Goal: Information Seeking & Learning: Compare options

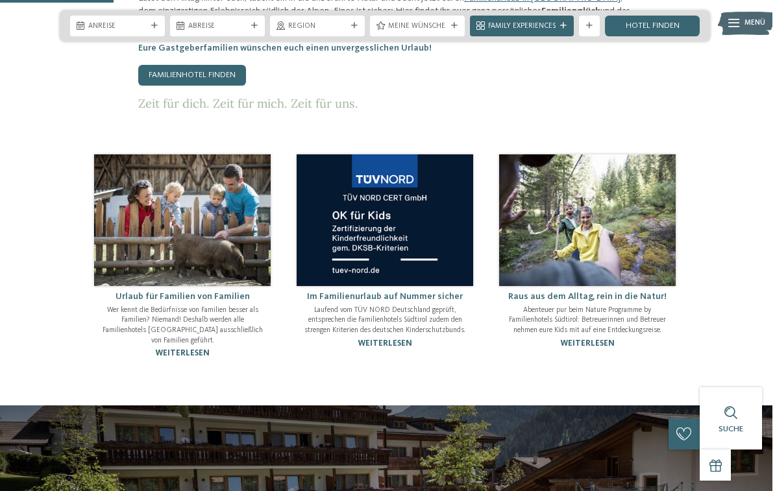
scroll to position [695, 0]
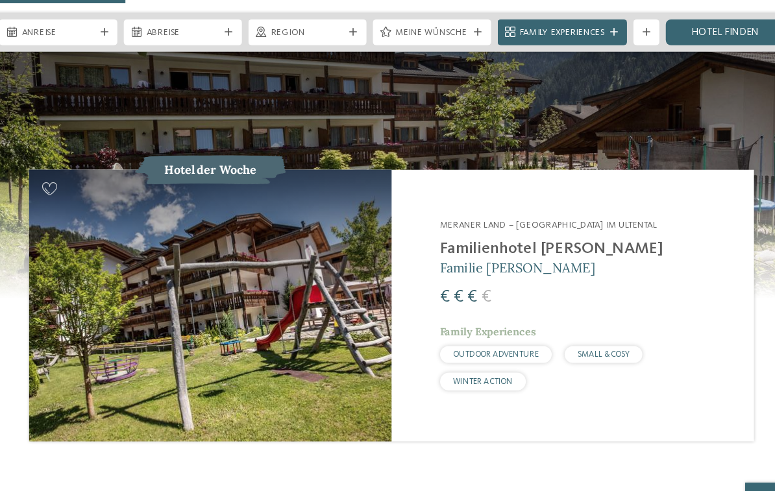
scroll to position [1061, 0]
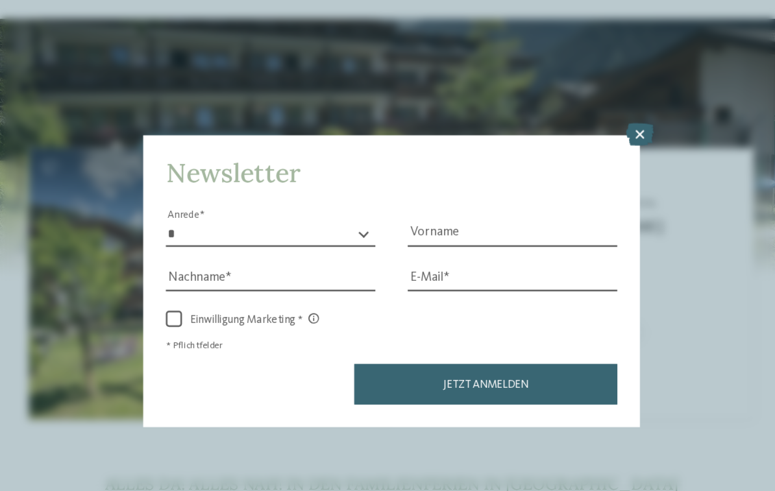
click at [576, 119] on icon at bounding box center [587, 128] width 22 height 18
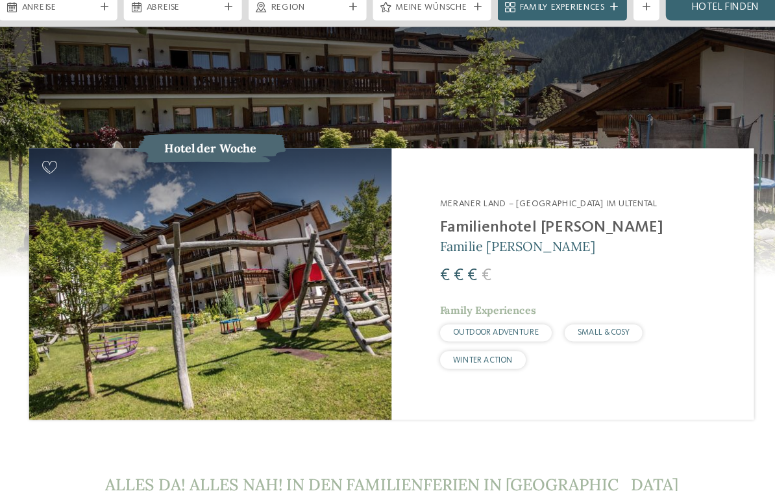
click at [231, 133] on span "der Woche" at bounding box center [255, 139] width 48 height 12
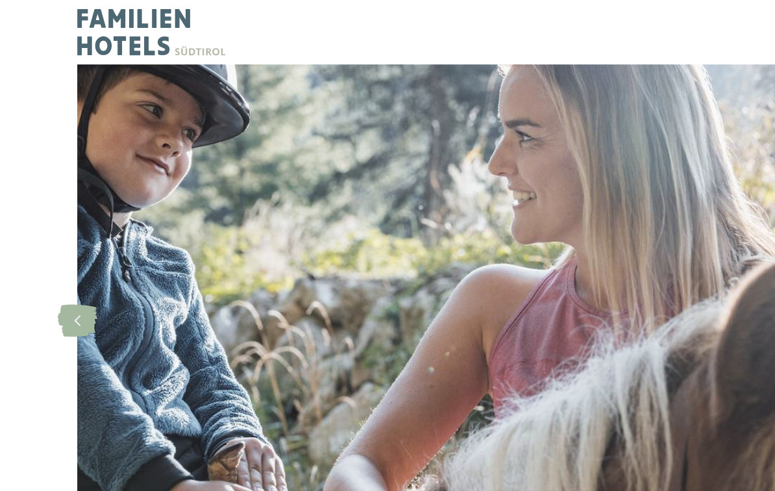
click at [16, 75] on div "slide 1 of 5" at bounding box center [387, 258] width 775 height 413
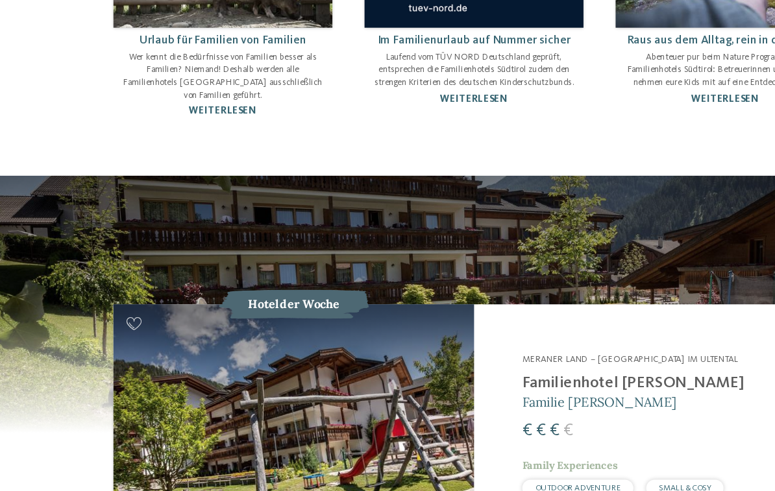
scroll to position [876, 0]
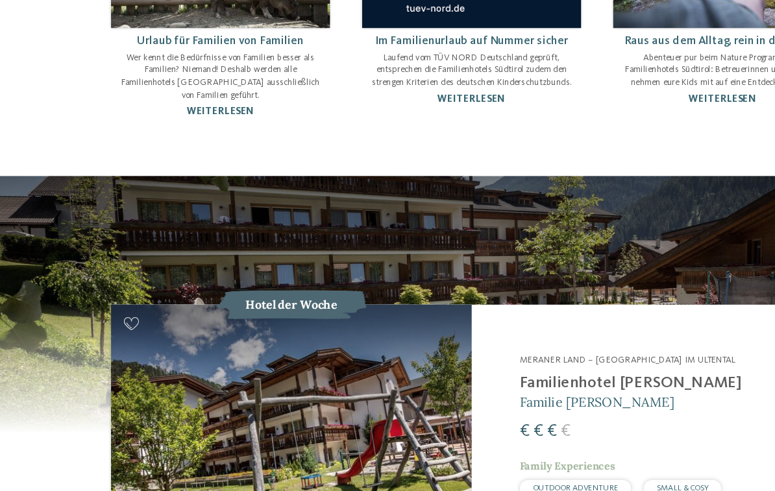
click at [49, 386] on div "€ € €" at bounding box center [387, 434] width 706 height 221
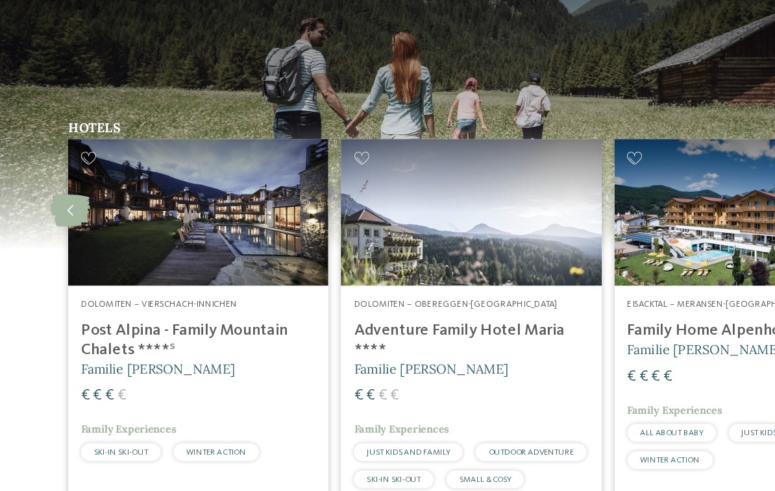
scroll to position [2586, 0]
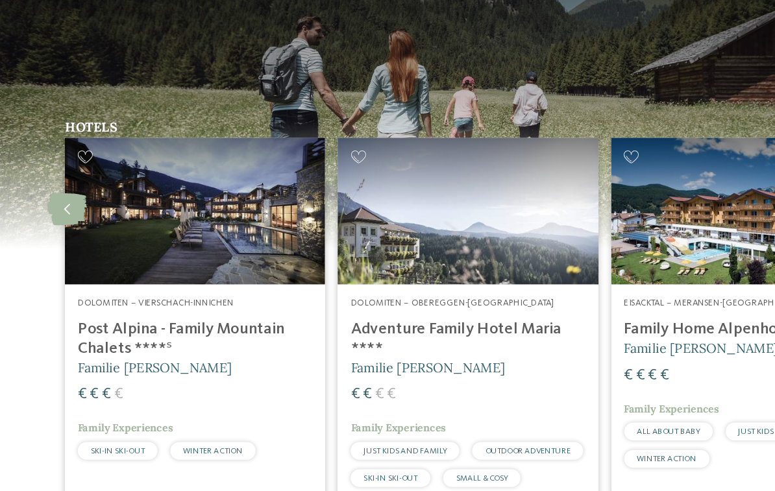
click at [105, 190] on img at bounding box center [167, 249] width 210 height 118
click at [120, 190] on img at bounding box center [167, 249] width 210 height 118
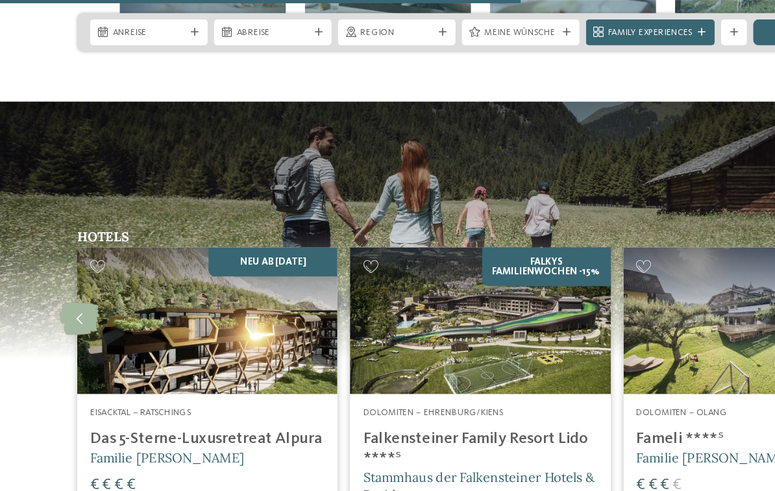
scroll to position [2575, 0]
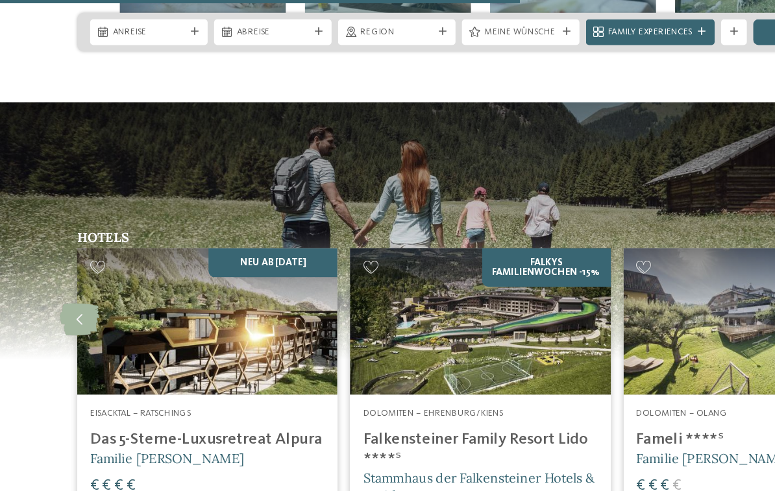
click at [71, 245] on icon at bounding box center [65, 258] width 32 height 26
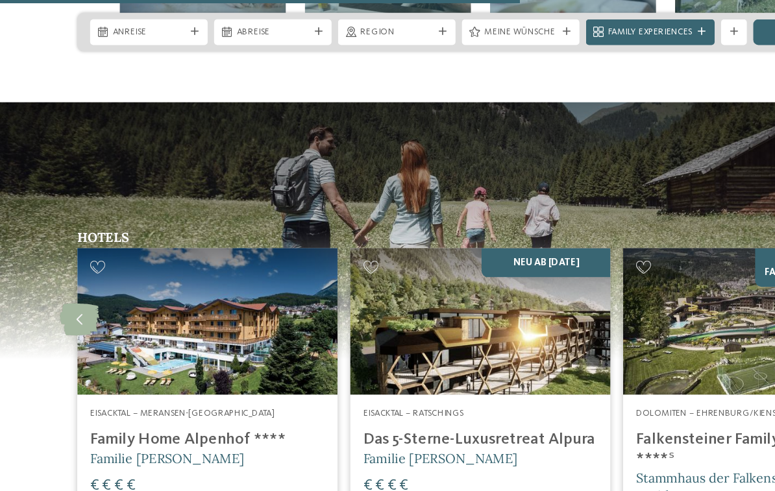
scroll to position [2569, 0]
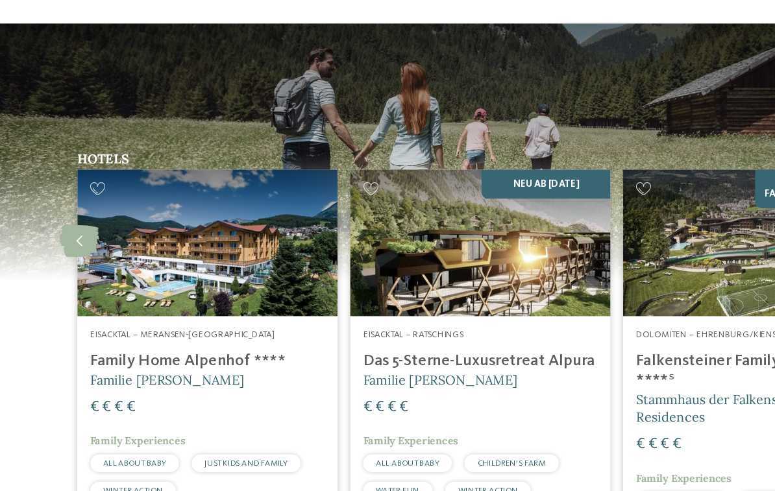
click at [180, 325] on div "Eisacktal – Meransen-Mühlbach Family Home Alpenhof **** Familie Pabst € € € € F…" at bounding box center [167, 407] width 210 height 164
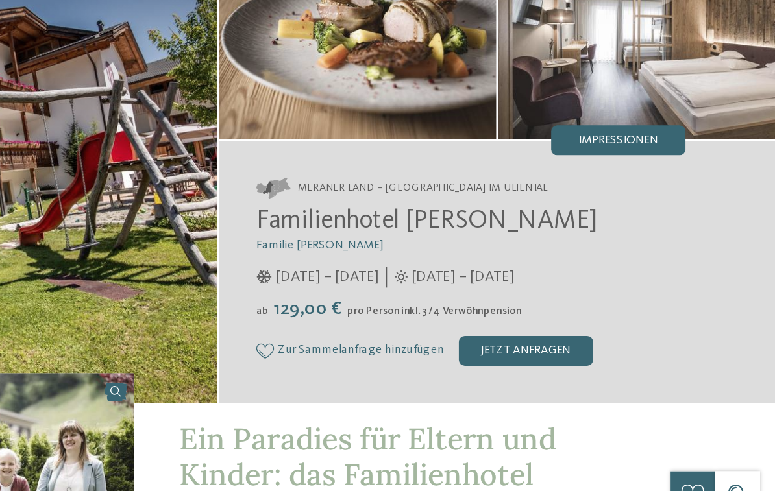
scroll to position [40, 0]
click at [388, 158] on div "Meraner Land – St. Walburg im Ultental Familienhotel Viktoria Familie Paris Sta…" at bounding box center [581, 249] width 387 height 182
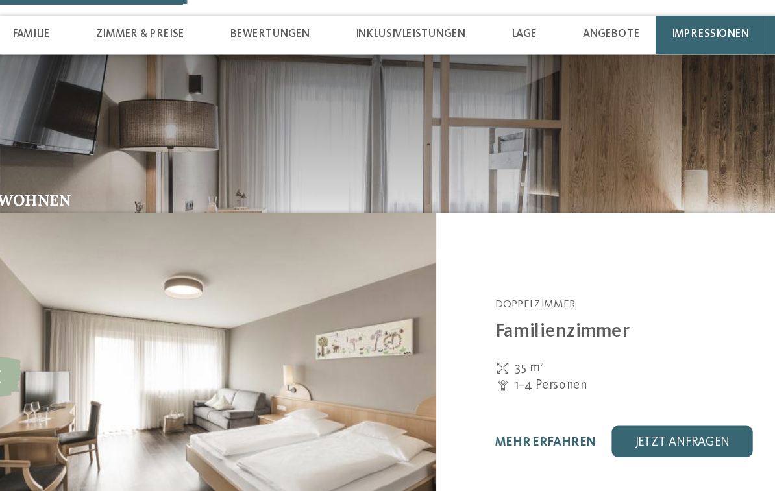
scroll to position [1091, 0]
click at [162, 26] on span "Zimmer & Preise" at bounding box center [191, 23] width 58 height 8
click at [157, 17] on div "Zimmer & Preise" at bounding box center [191, 23] width 69 height 26
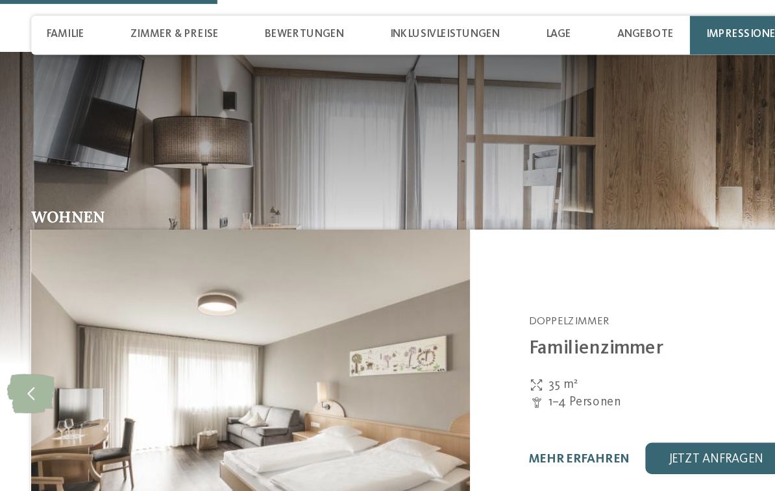
scroll to position [1081, 0]
click at [81, 248] on icon at bounding box center [97, 261] width 32 height 26
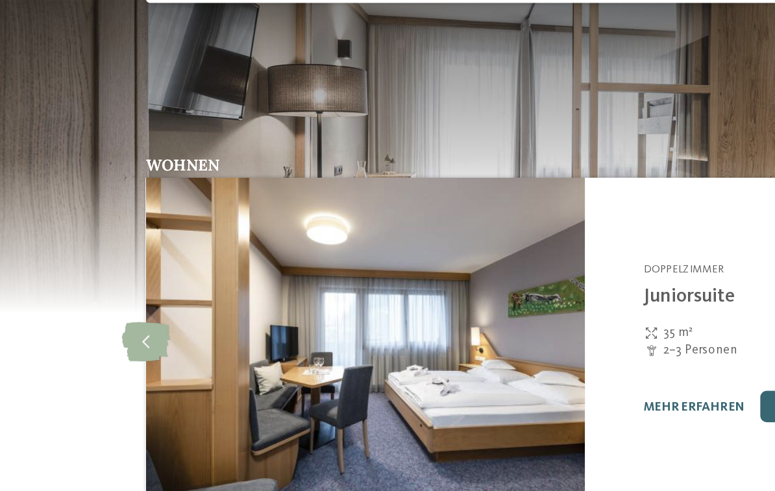
click at [101, 248] on icon at bounding box center [97, 261] width 32 height 26
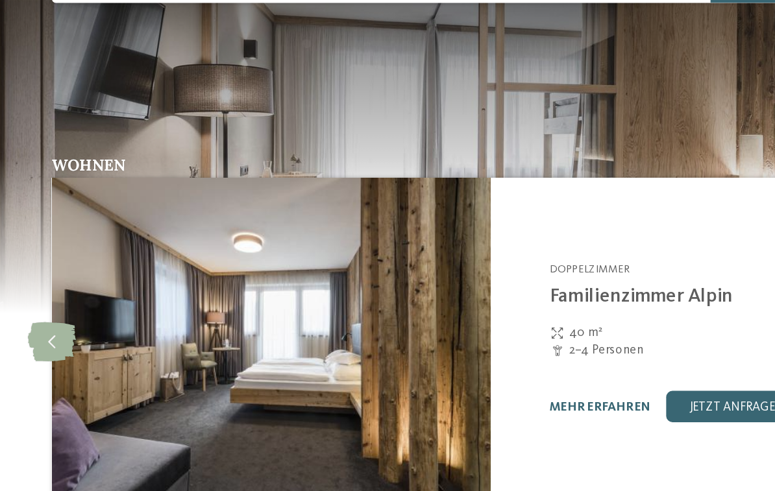
click at [81, 248] on icon at bounding box center [97, 261] width 32 height 26
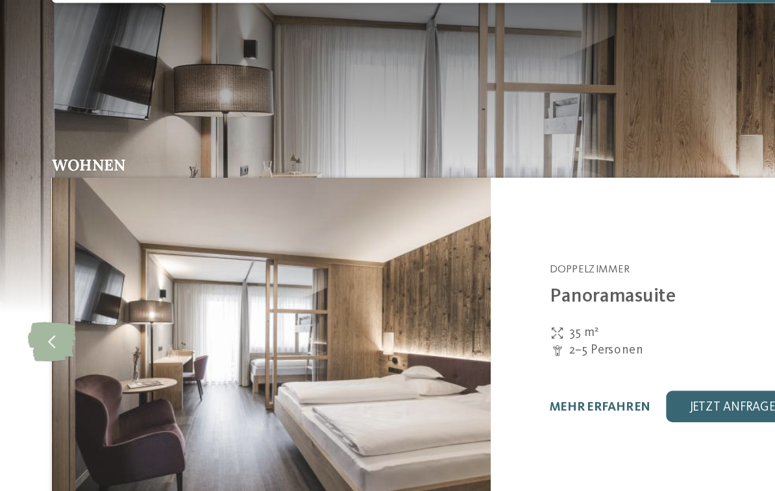
click at [81, 248] on icon at bounding box center [97, 261] width 32 height 26
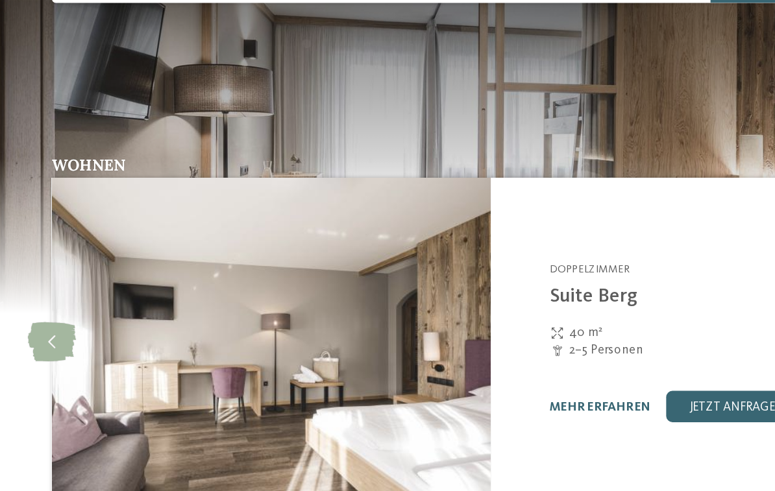
click at [81, 248] on icon at bounding box center [97, 261] width 32 height 26
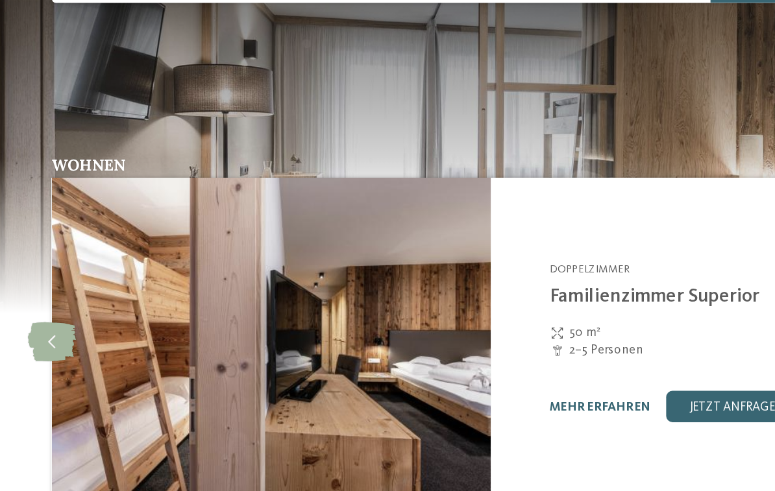
click at [81, 248] on icon at bounding box center [97, 261] width 32 height 26
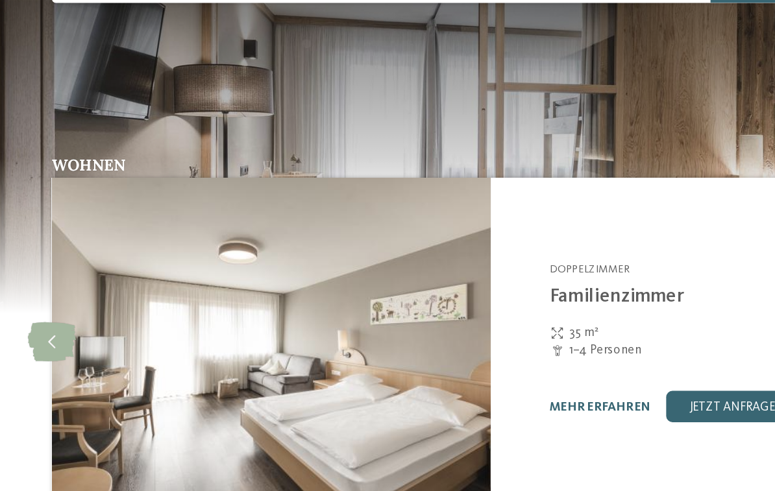
click at [81, 248] on icon at bounding box center [97, 261] width 32 height 26
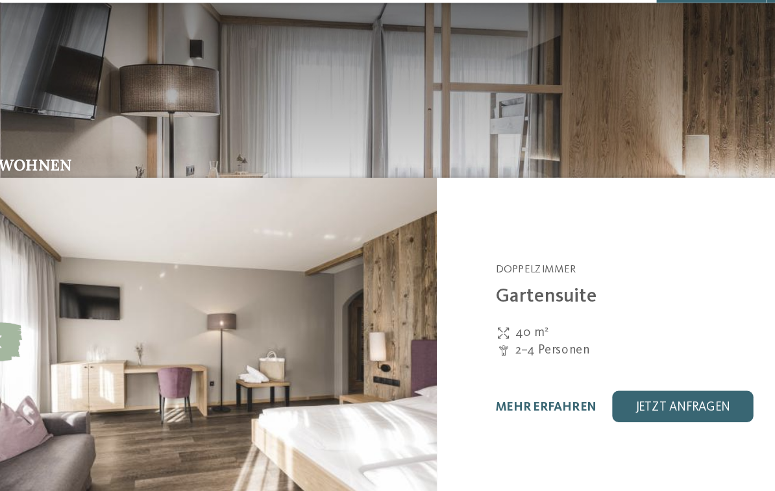
click at [426, 300] on link "mehr erfahren" at bounding box center [459, 304] width 67 height 8
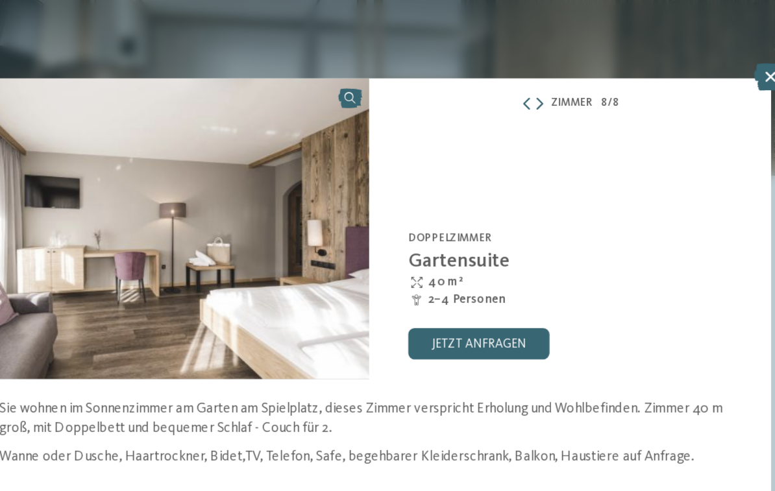
scroll to position [1115, 0]
click at [643, 55] on icon at bounding box center [654, 51] width 22 height 18
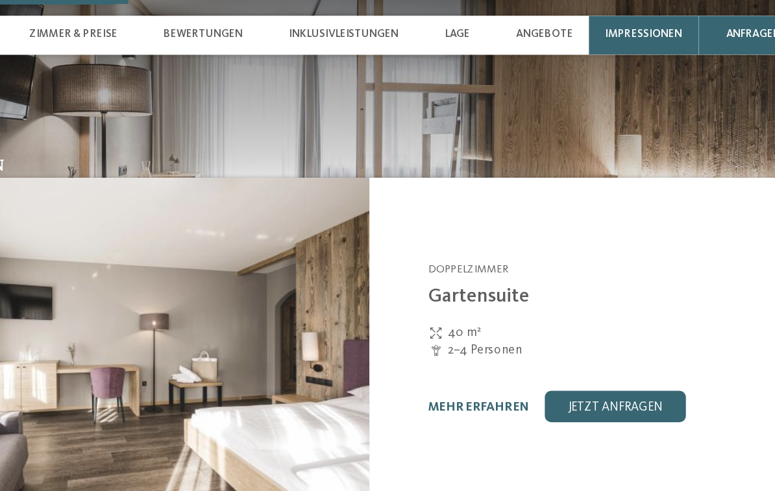
scroll to position [1115, 0]
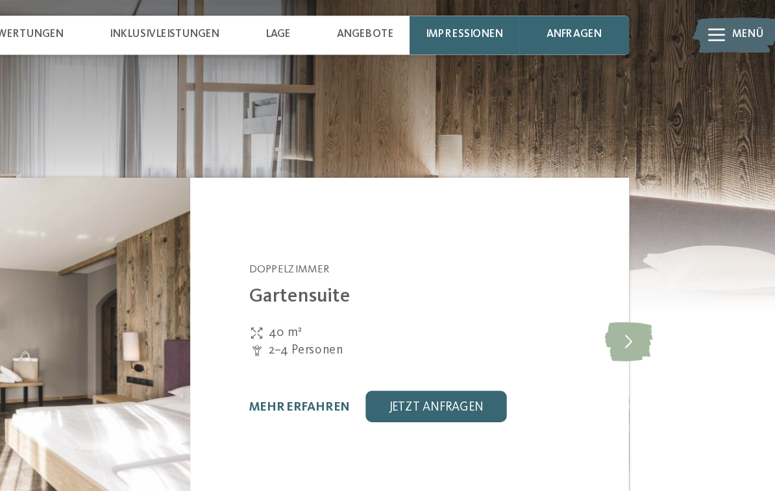
click at [663, 214] on icon at bounding box center [679, 227] width 32 height 26
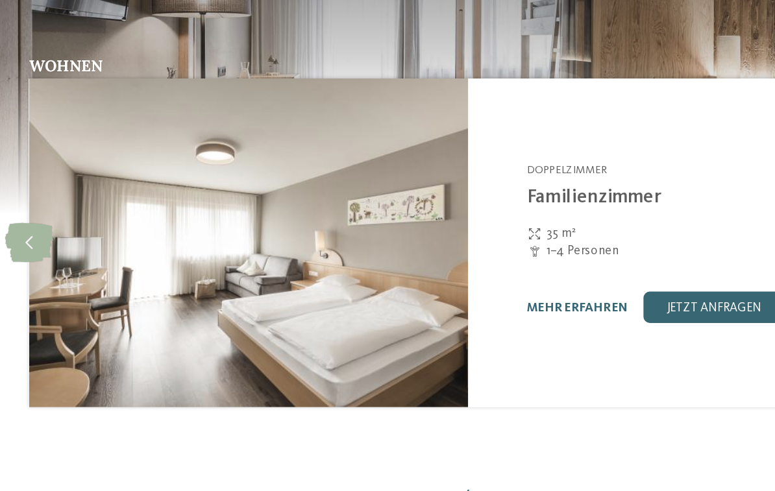
scroll to position [1031, 0]
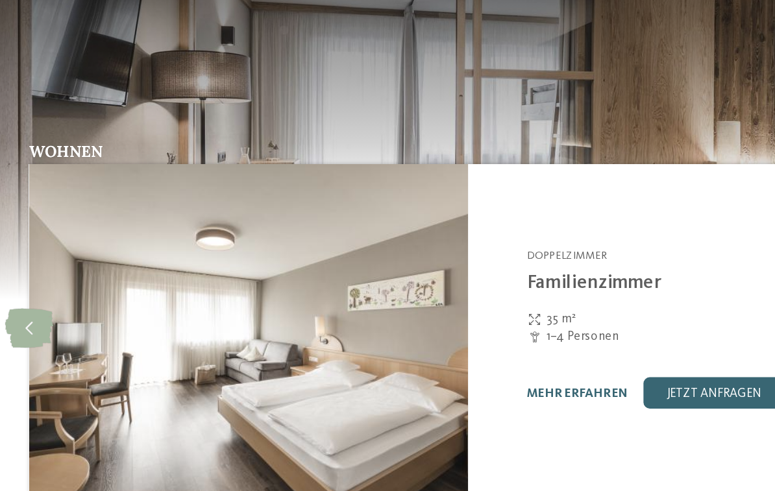
click at [81, 298] on icon at bounding box center [97, 311] width 32 height 26
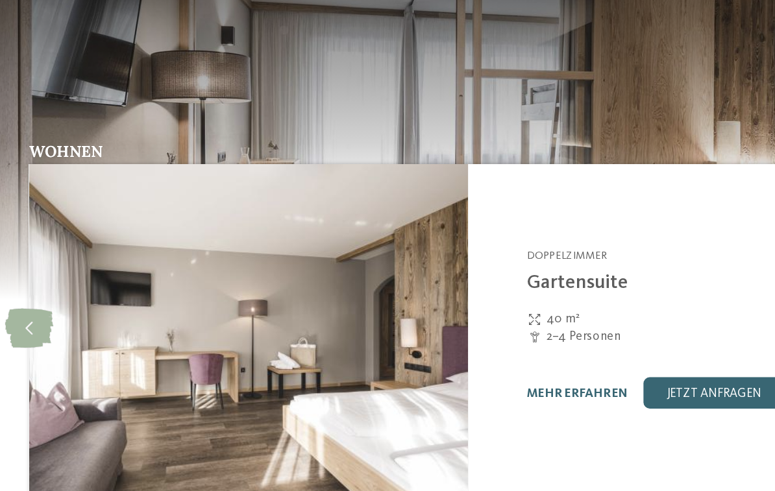
click at [81, 298] on icon at bounding box center [97, 311] width 32 height 26
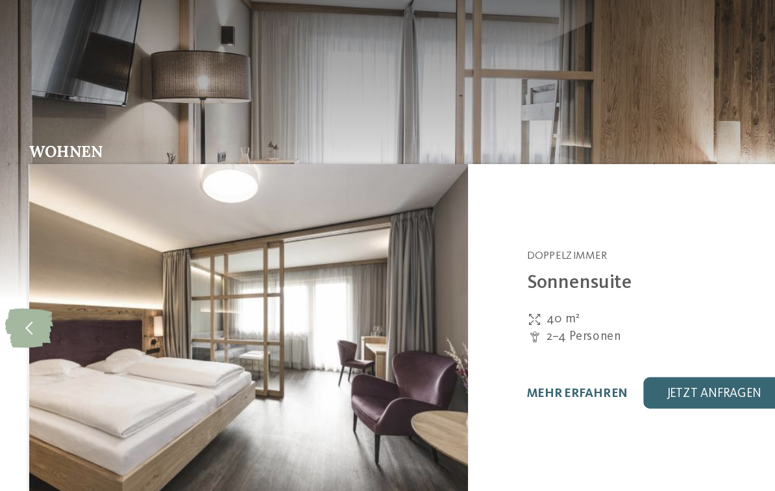
click at [426, 350] on link "mehr erfahren" at bounding box center [459, 354] width 67 height 8
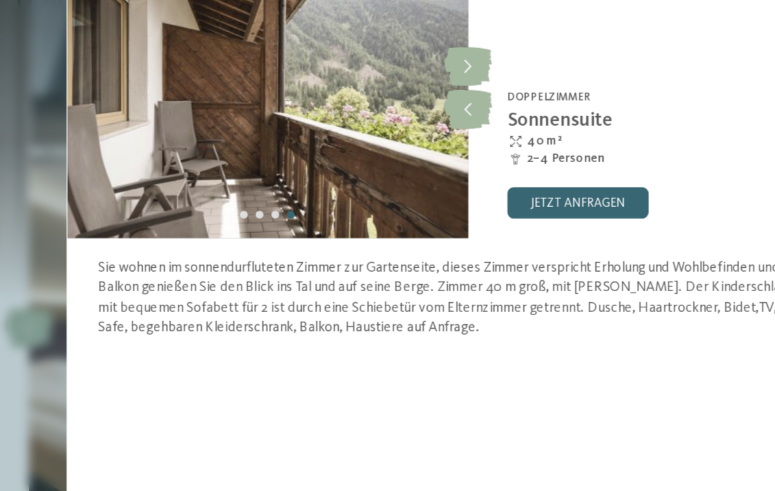
click at [388, 289] on div "Zimmer 7 / 8 slide 7 of 8 slide 4 of 4" at bounding box center [387, 271] width 532 height 439
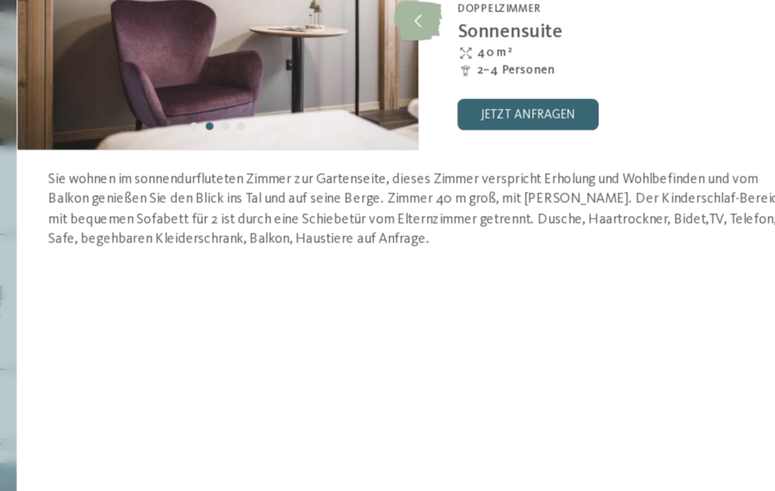
scroll to position [1209, 0]
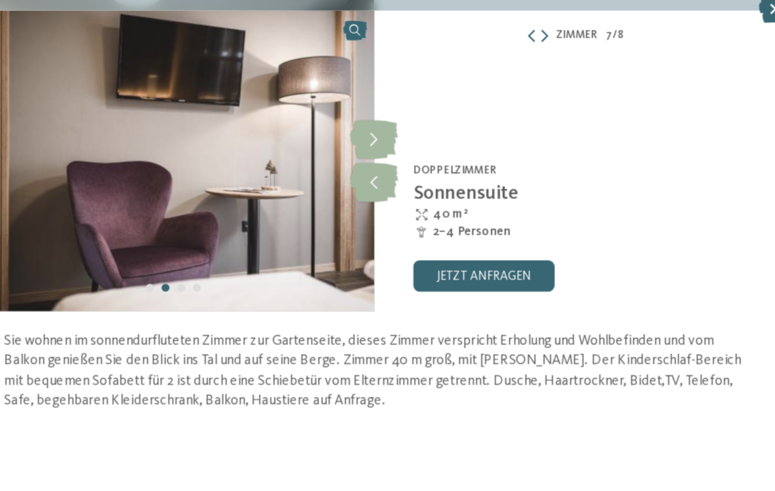
click at [413, 217] on link "jetzt anfragen" at bounding box center [459, 227] width 93 height 21
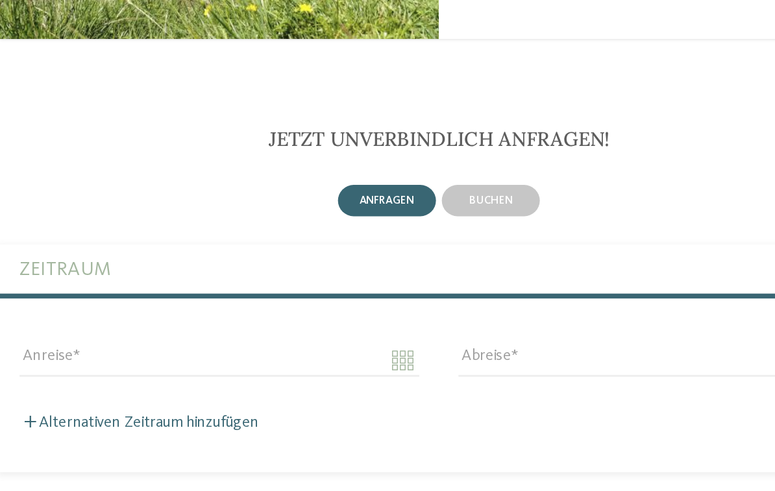
scroll to position [2436, 0]
click at [268, 426] on div "Alternativen Zeitraum hinzufügen" at bounding box center [388, 432] width 556 height 12
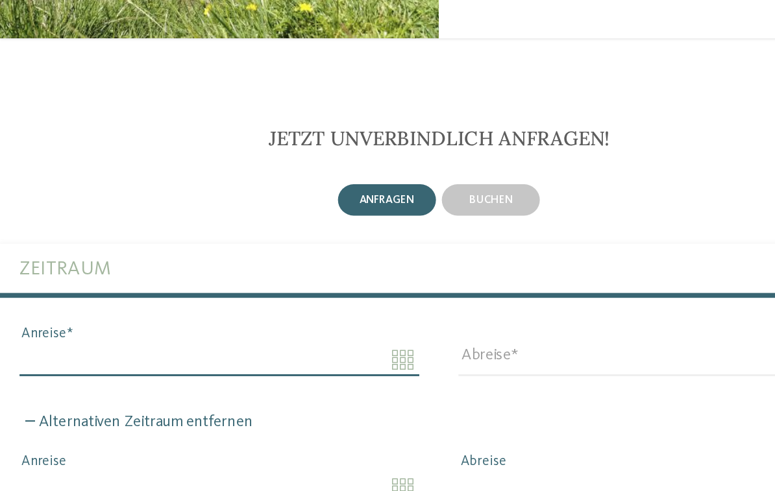
click at [264, 379] on input "Anreise" at bounding box center [242, 390] width 265 height 22
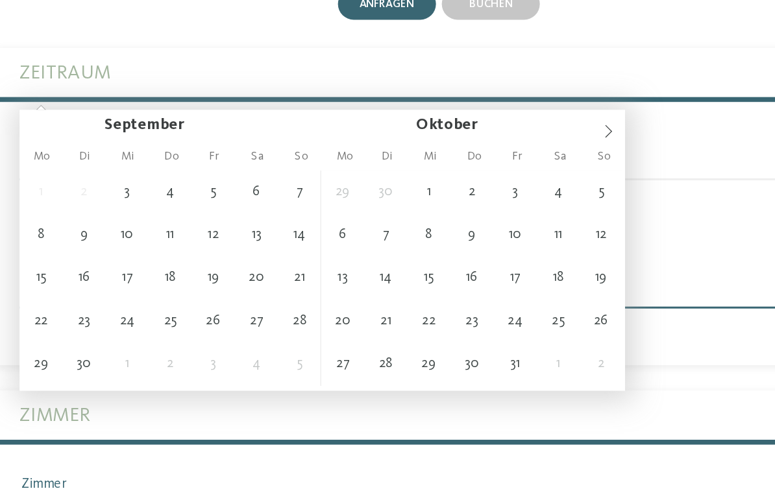
scroll to position [2565, 0]
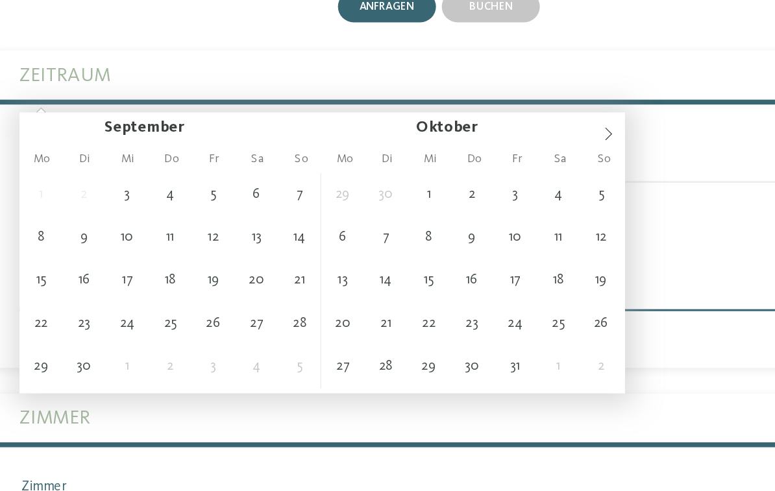
type input "**********"
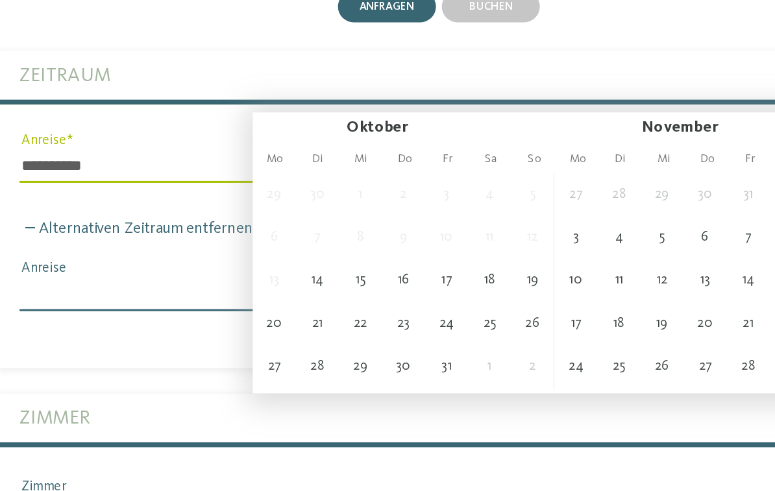
click at [400, 250] on input "Abreise" at bounding box center [532, 261] width 265 height 22
type input "**********"
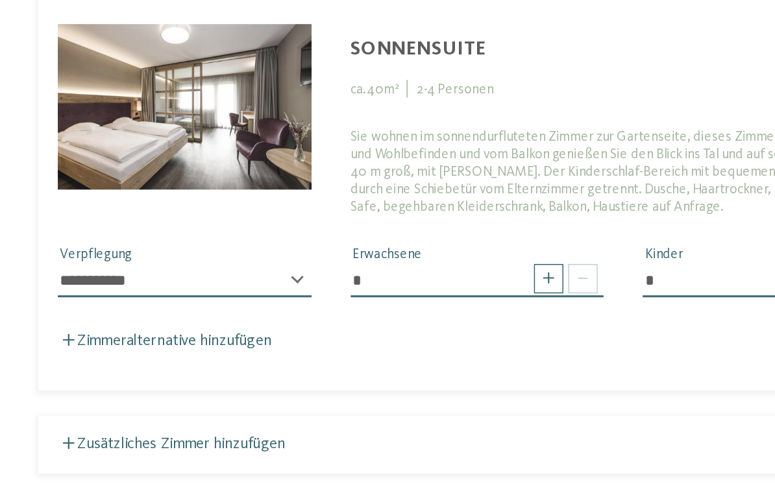
scroll to position [2943, 0]
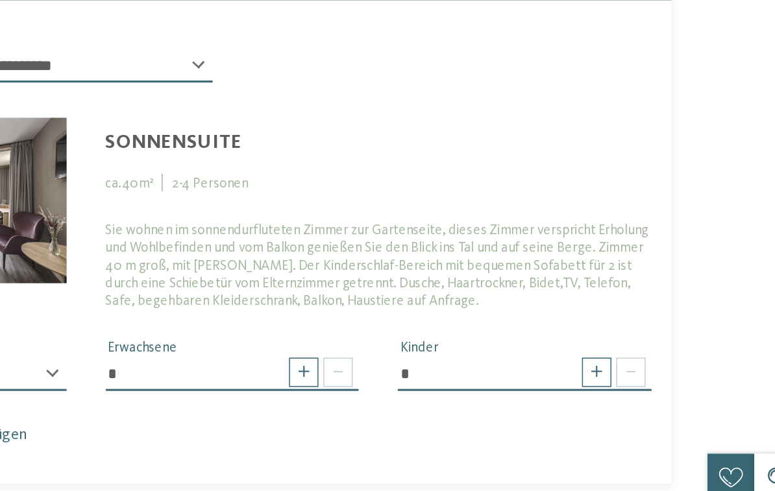
click at [619, 324] on span at bounding box center [628, 333] width 19 height 19
type input "*"
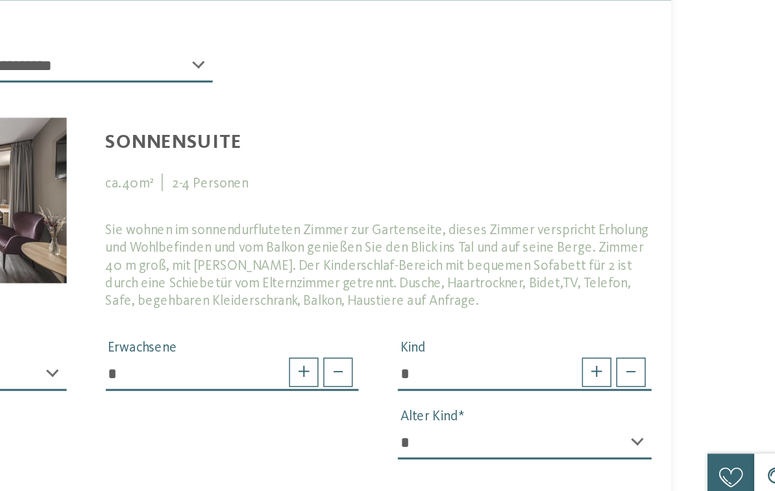
click at [497, 369] on select "* * * * * * * * * * * ** ** ** ** ** ** ** **" at bounding box center [581, 380] width 168 height 22
select select "*"
click at [619, 324] on span at bounding box center [628, 333] width 19 height 19
type input "*"
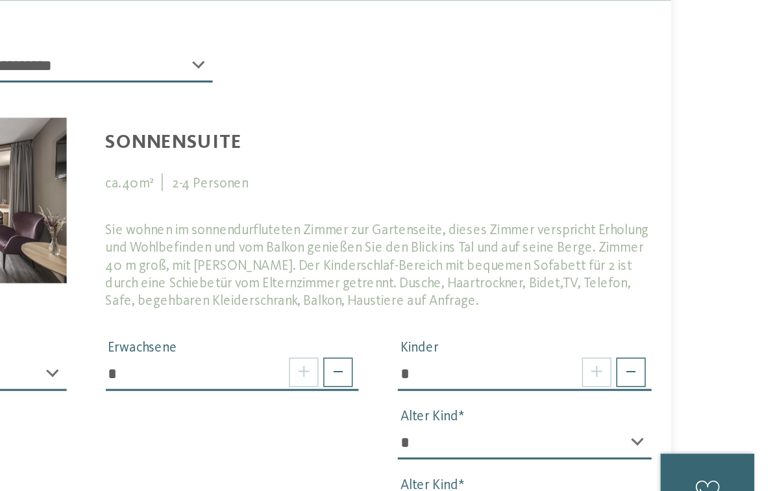
click at [497, 415] on select "* * * * * * * * * * * ** ** ** ** ** ** ** **" at bounding box center [581, 426] width 168 height 22
select select "*"
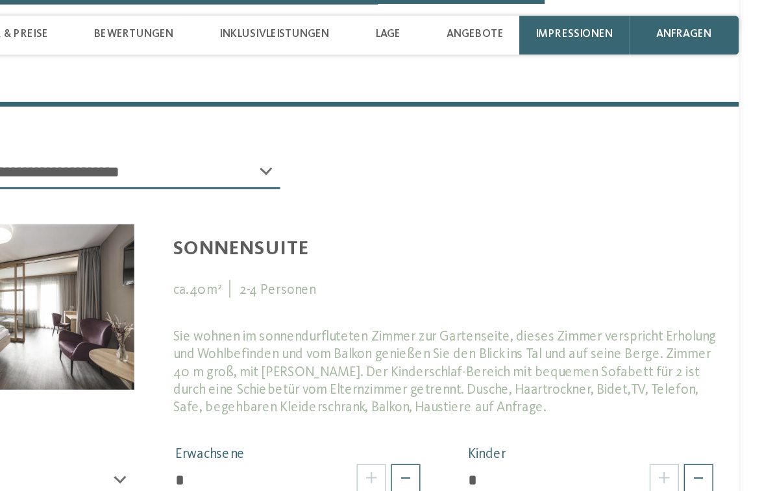
scroll to position [2959, 0]
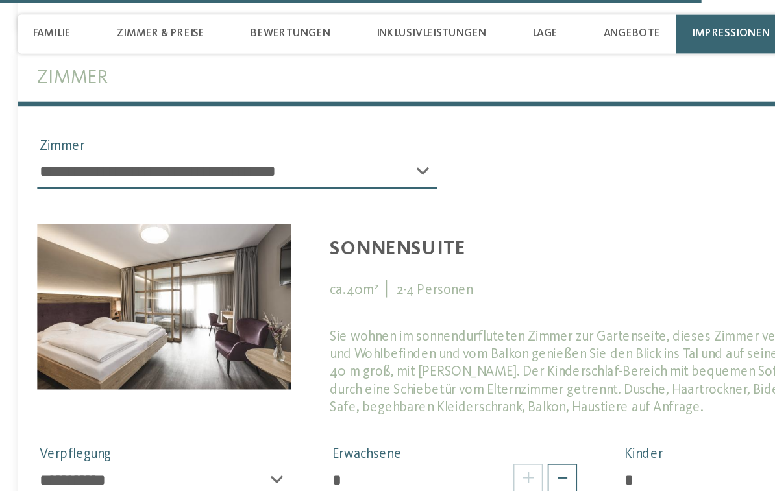
click at [137, 162] on img at bounding box center [194, 204] width 168 height 110
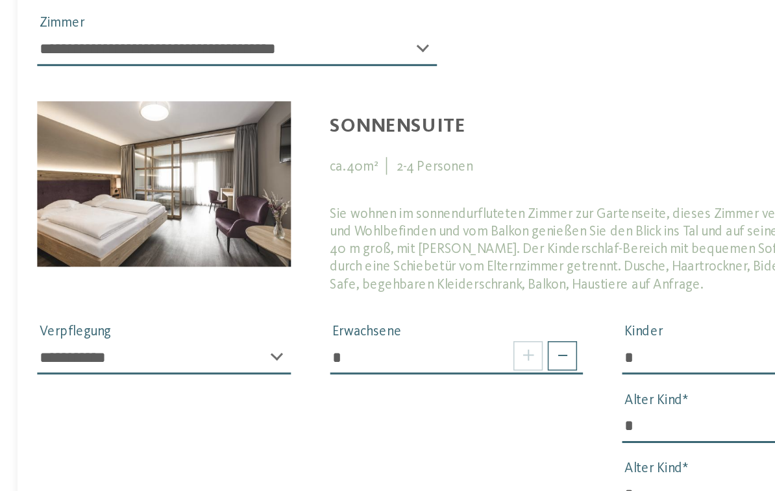
click at [185, 310] on select "**********" at bounding box center [194, 321] width 168 height 22
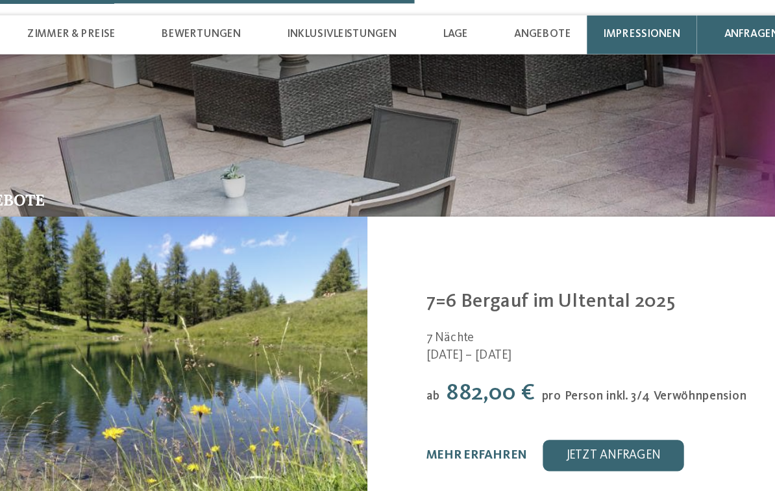
scroll to position [2251, 0]
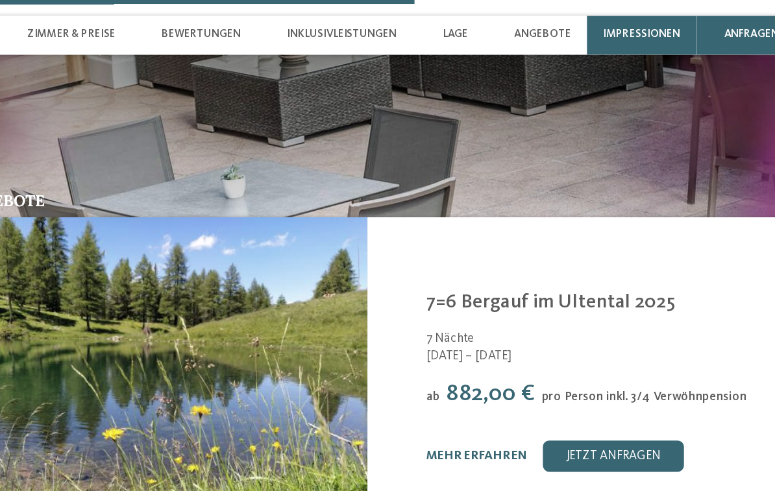
click at [334, 25] on span "Inklusivleistungen" at bounding box center [370, 23] width 73 height 8
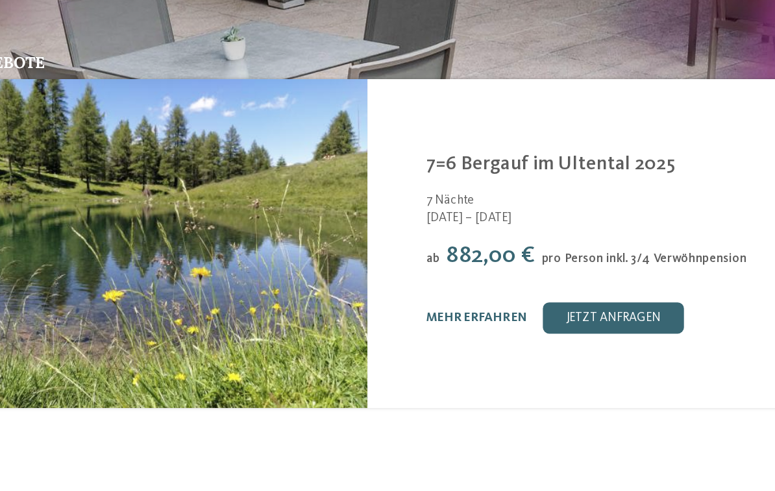
scroll to position [2198, 0]
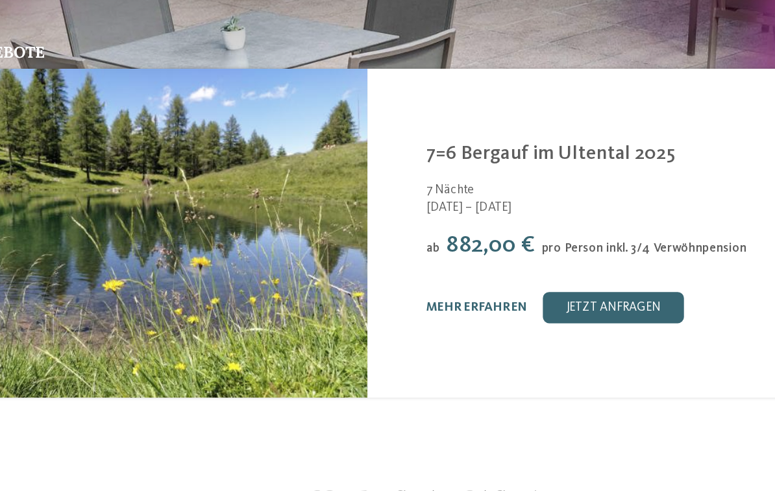
click at [426, 351] on link "mehr erfahren" at bounding box center [459, 355] width 67 height 8
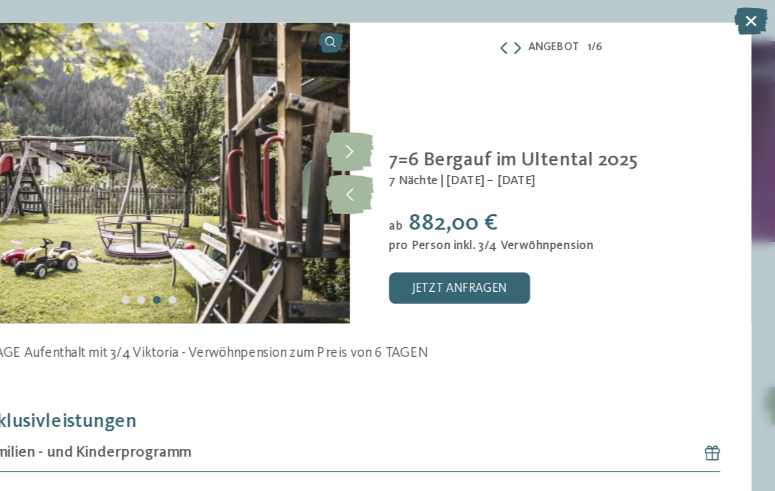
click at [327, 282] on p at bounding box center [387, 288] width 490 height 13
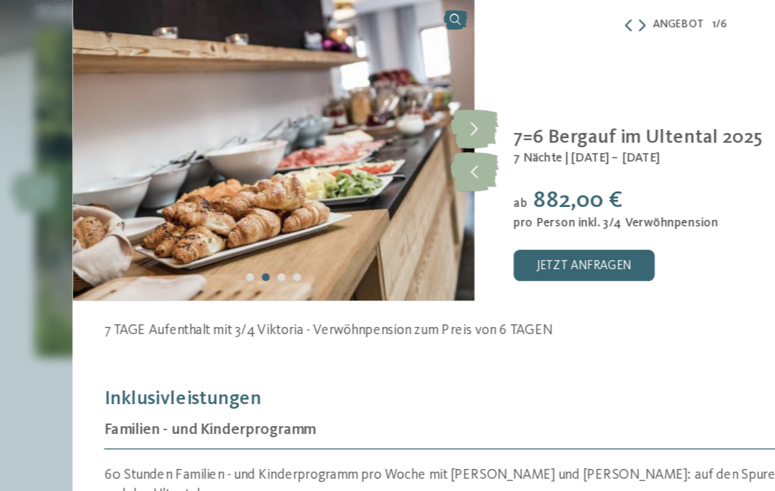
click at [372, 153] on icon at bounding box center [388, 166] width 32 height 26
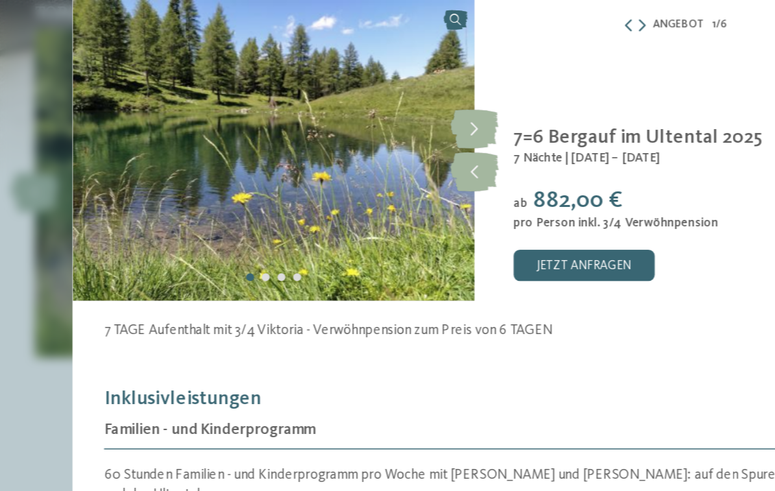
click at [372, 153] on icon at bounding box center [388, 166] width 32 height 26
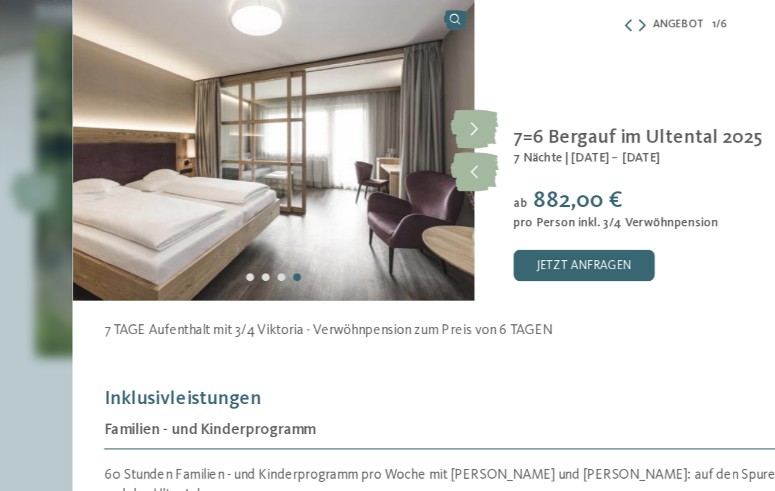
click at [372, 125] on icon at bounding box center [388, 138] width 32 height 26
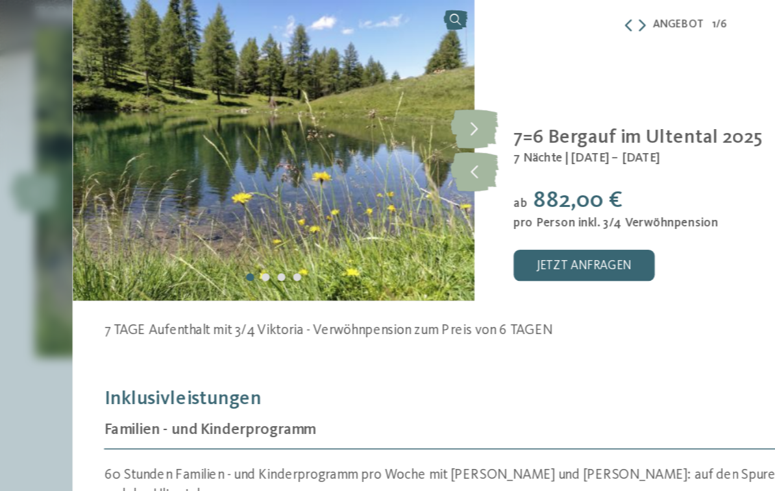
click at [372, 125] on icon at bounding box center [388, 138] width 32 height 26
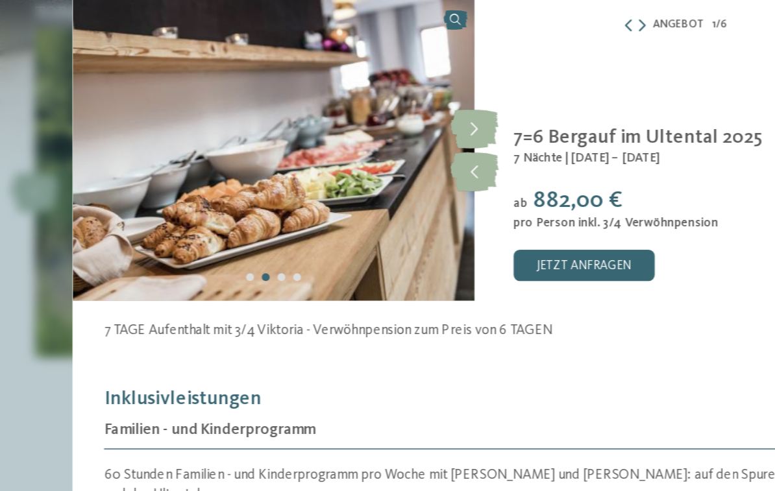
click at [372, 125] on icon at bounding box center [388, 138] width 32 height 26
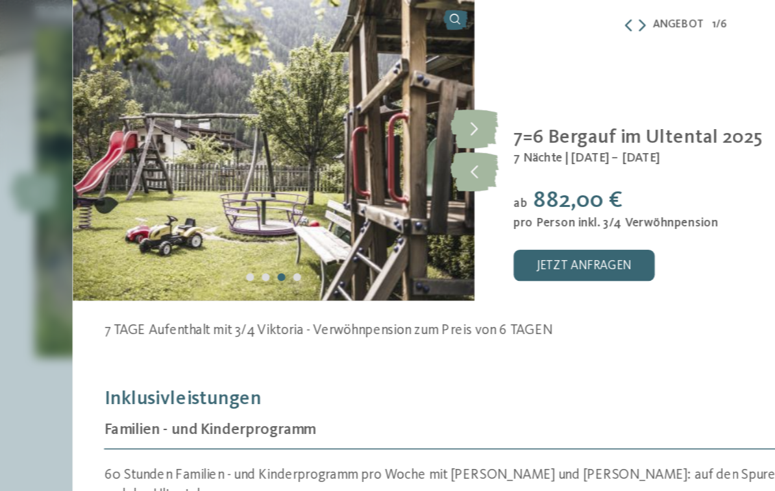
click at [372, 125] on icon at bounding box center [388, 138] width 32 height 26
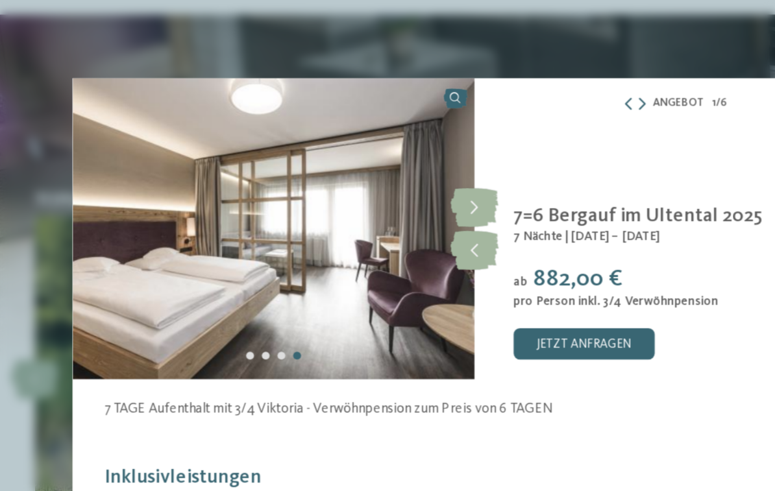
scroll to position [2250, 0]
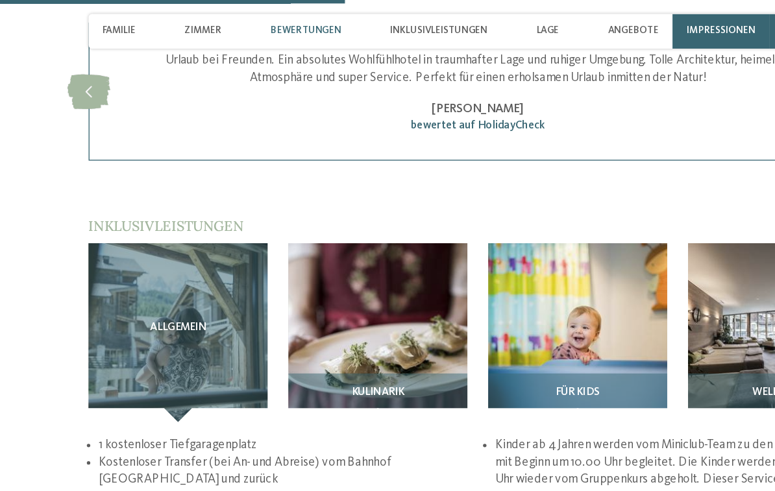
scroll to position [1429, 0]
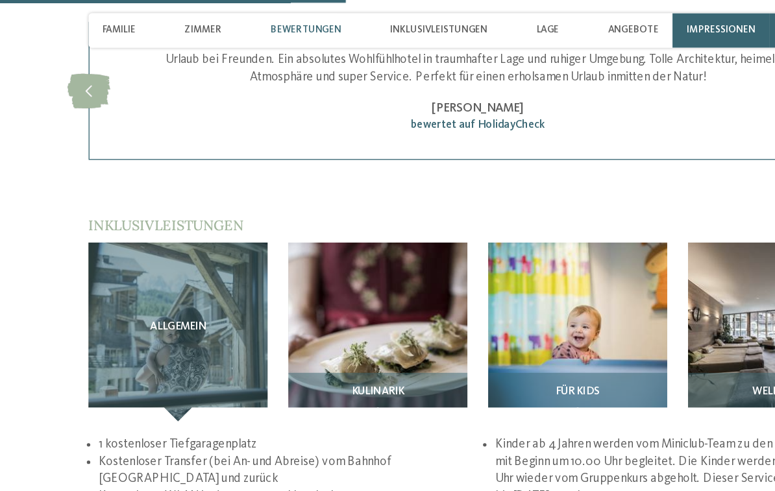
click at [265, 220] on img at bounding box center [313, 249] width 134 height 134
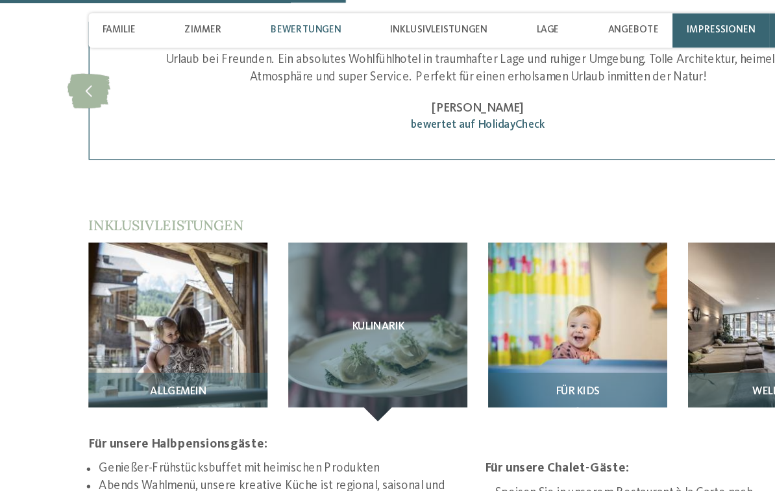
click at [262, 230] on div "Kulinarik" at bounding box center [313, 249] width 134 height 134
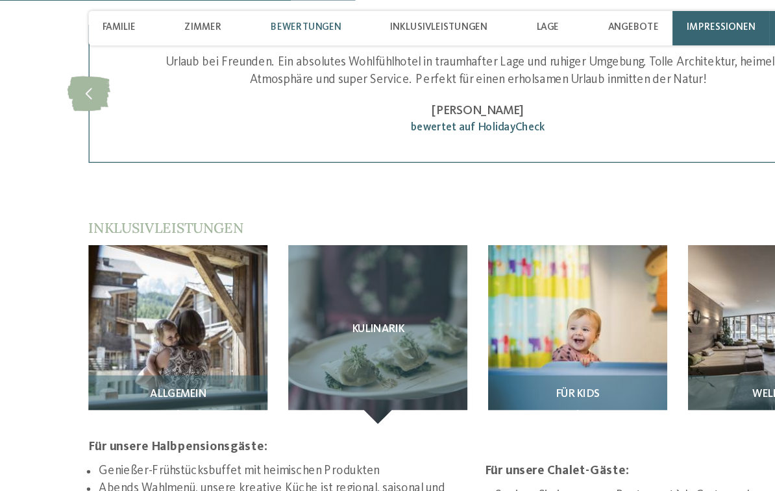
click at [402, 226] on img at bounding box center [462, 253] width 134 height 134
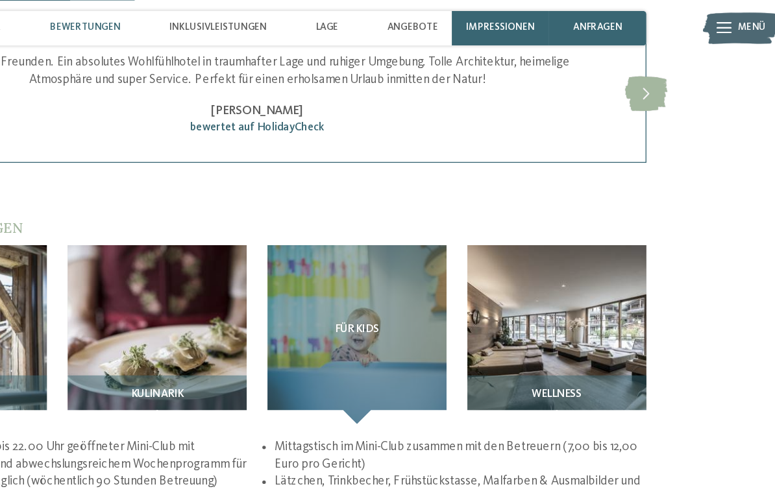
click at [545, 223] on img at bounding box center [612, 253] width 134 height 134
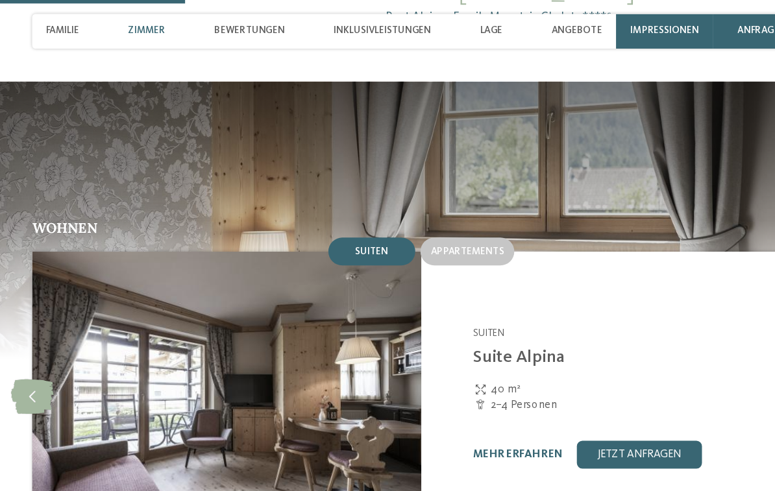
scroll to position [980, 0]
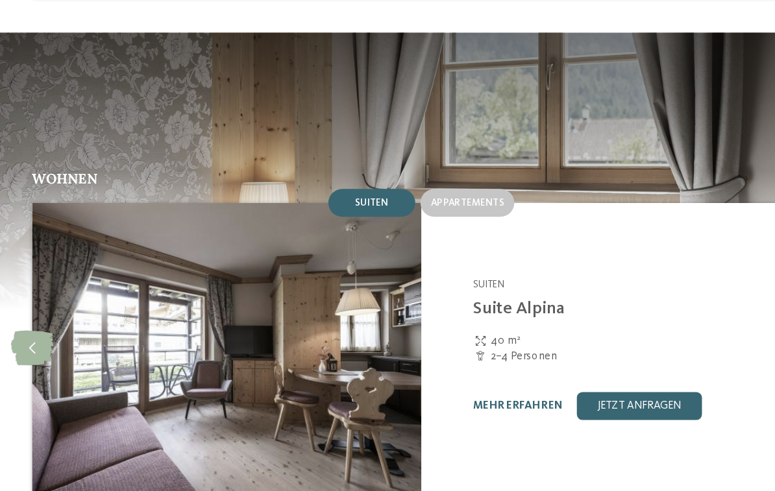
click at [81, 285] on icon at bounding box center [97, 298] width 32 height 26
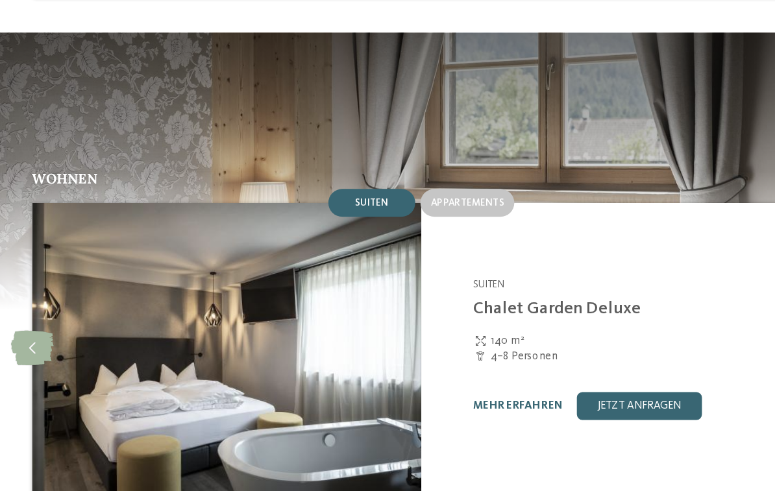
click at [81, 285] on icon at bounding box center [97, 298] width 32 height 26
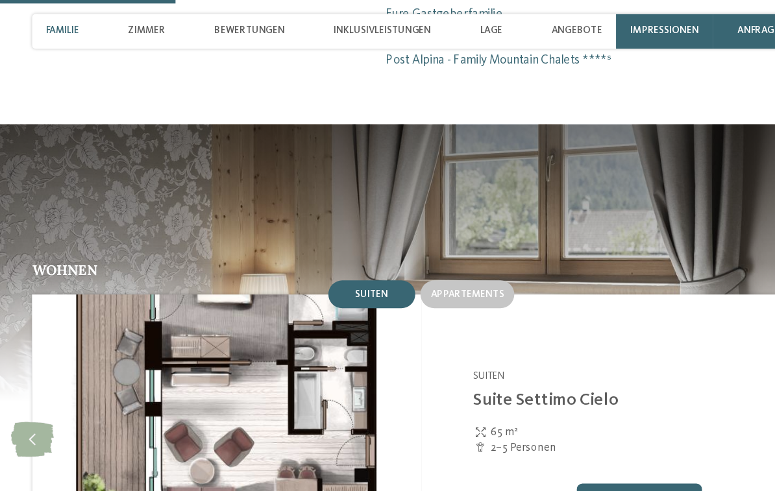
scroll to position [948, 0]
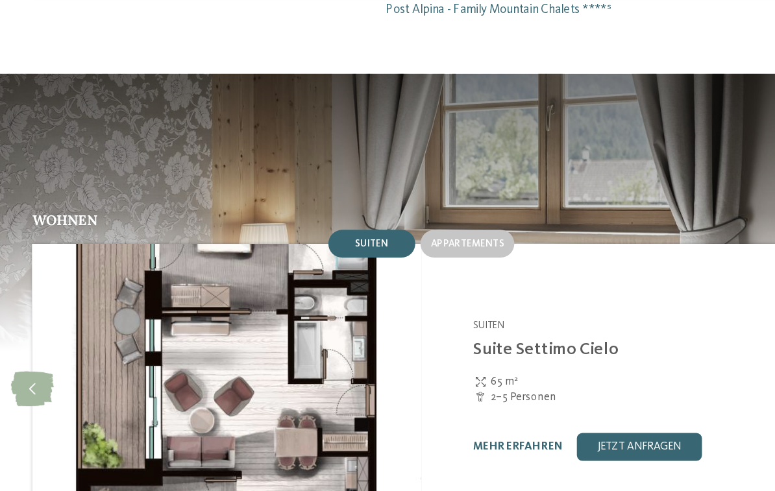
click at [426, 368] on link "mehr erfahren" at bounding box center [459, 372] width 67 height 8
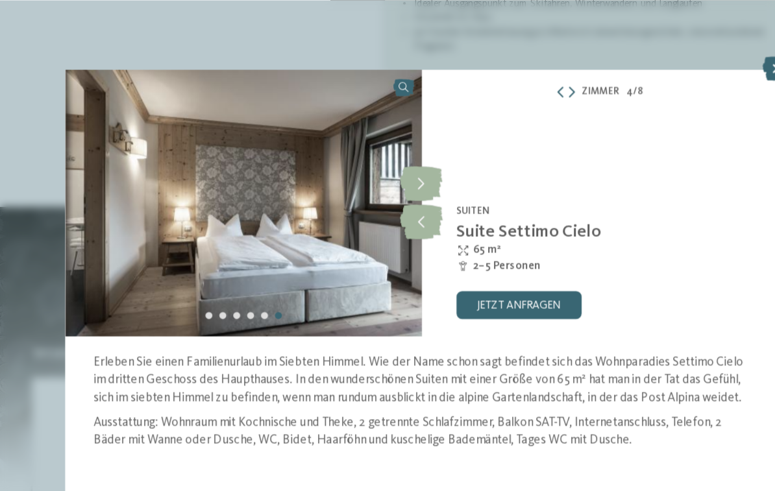
scroll to position [887, 0]
click at [372, 176] on icon at bounding box center [388, 166] width 32 height 26
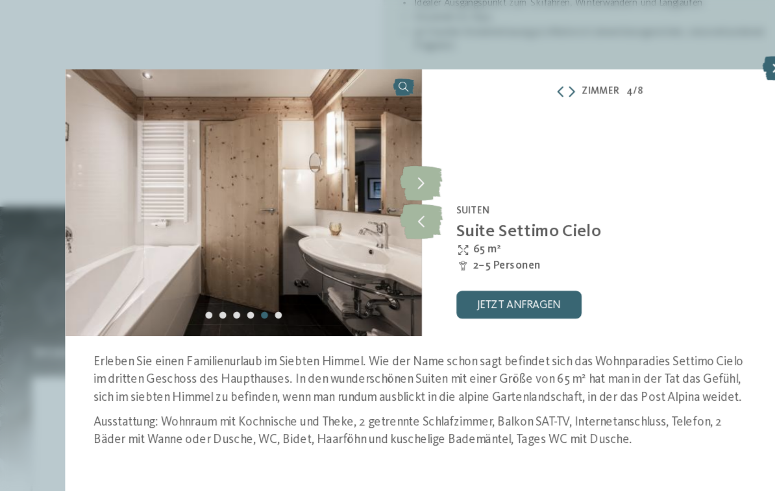
click at [388, 221] on div "Family Mountain Chalets Post Alpina ****S Vierschach-Innichen - Dolomiten Suite…" at bounding box center [521, 151] width 266 height 199
click at [372, 170] on icon at bounding box center [388, 166] width 32 height 26
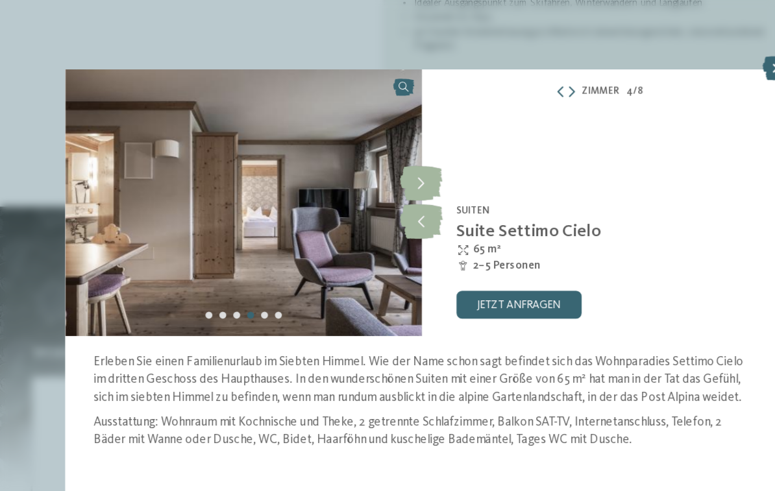
click at [372, 170] on icon at bounding box center [388, 166] width 32 height 26
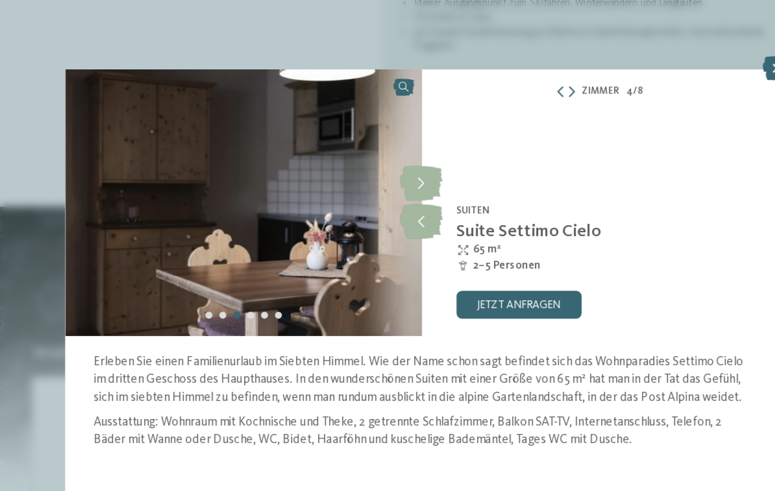
click at [372, 170] on icon at bounding box center [388, 166] width 32 height 26
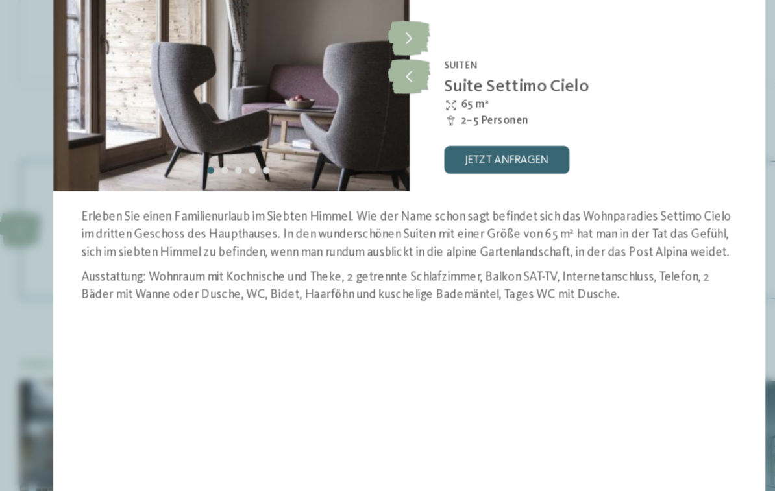
scroll to position [1216, 0]
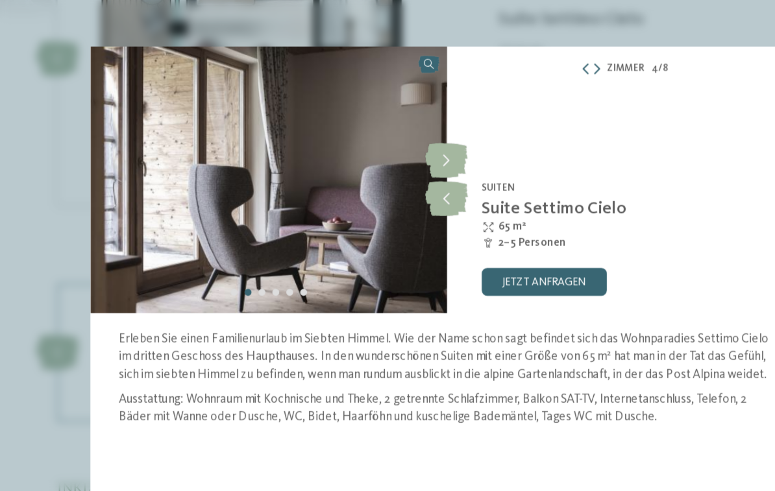
click at [372, 153] on icon at bounding box center [388, 166] width 32 height 26
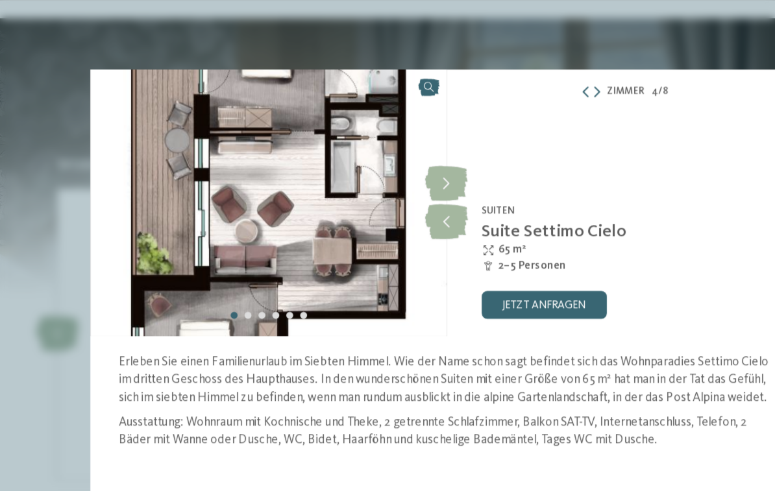
scroll to position [1027, 0]
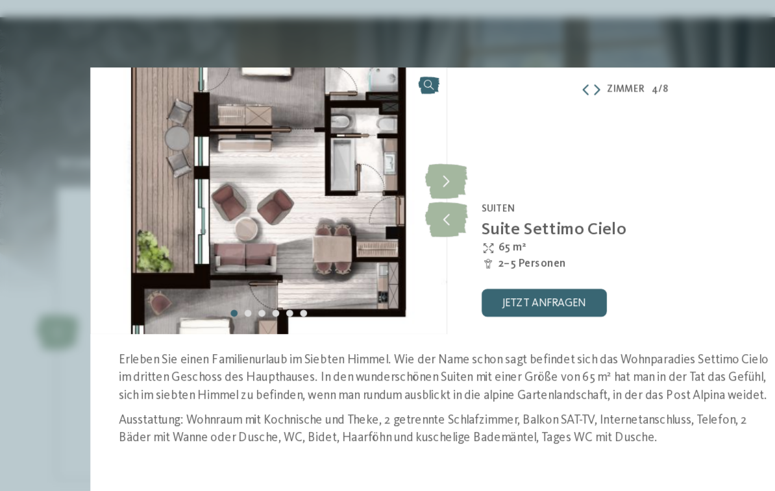
click at [372, 137] on icon at bounding box center [388, 138] width 32 height 26
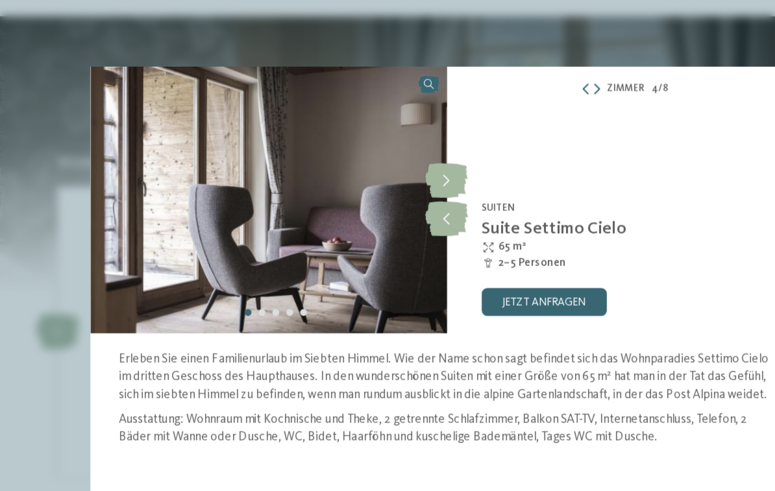
click at [372, 139] on icon at bounding box center [388, 138] width 32 height 26
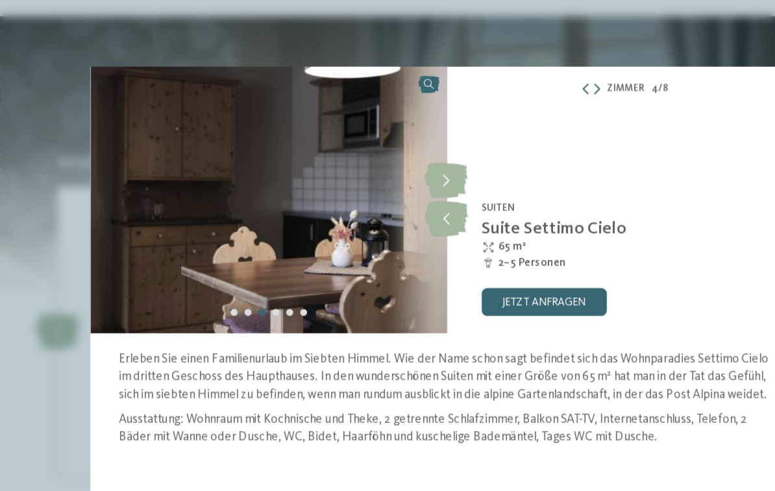
click at [372, 145] on icon at bounding box center [388, 138] width 32 height 26
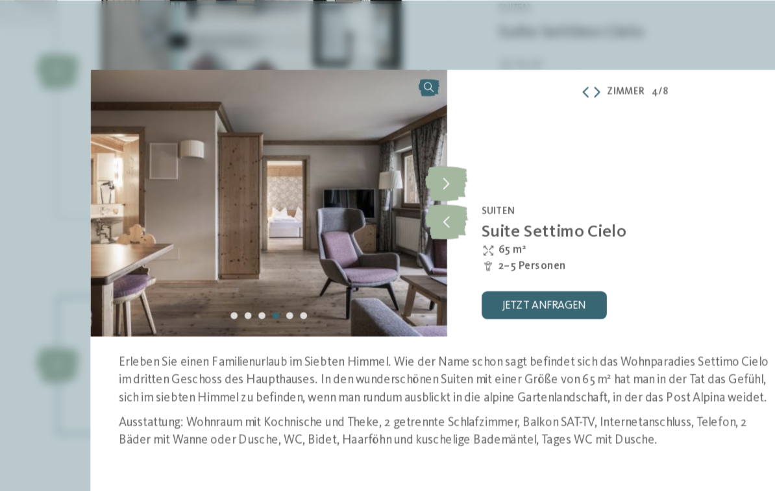
scroll to position [1223, 0]
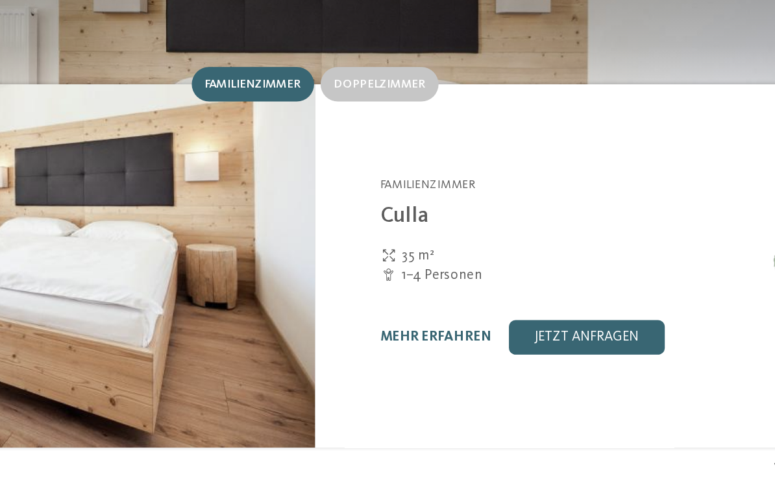
scroll to position [868, 0]
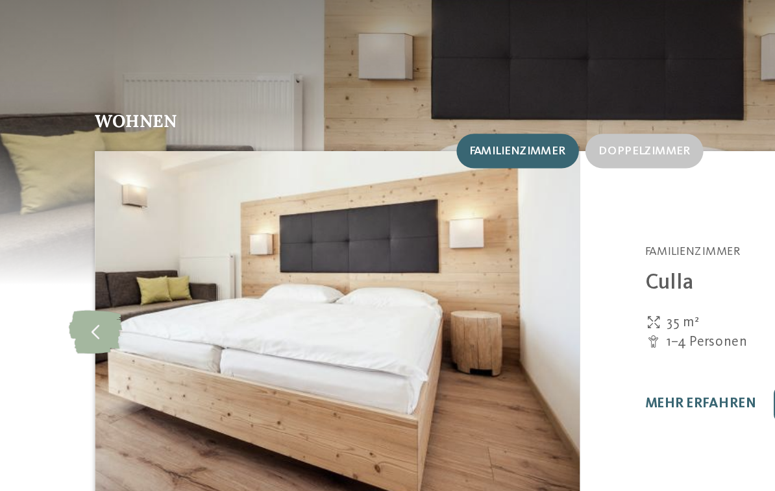
click at [81, 330] on icon at bounding box center [97, 343] width 32 height 26
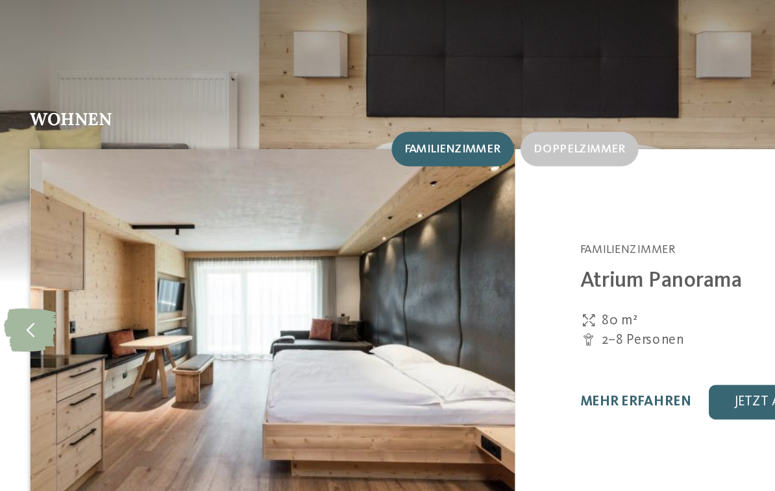
click at [426, 381] on link "mehr erfahren" at bounding box center [459, 385] width 67 height 8
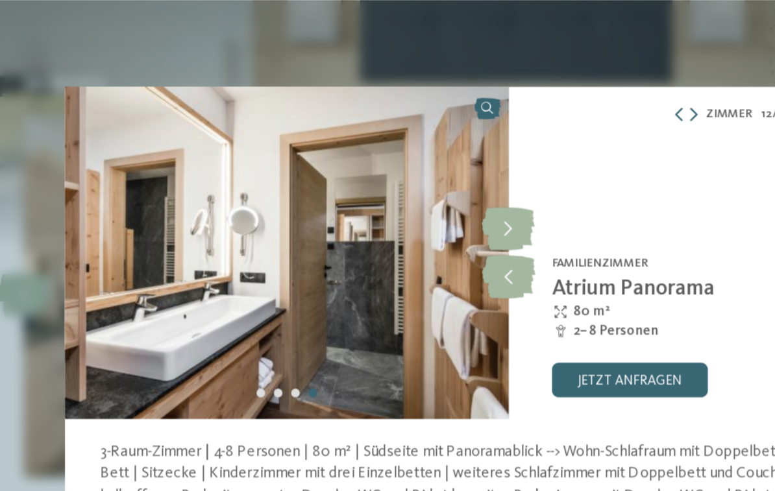
scroll to position [1031, 0]
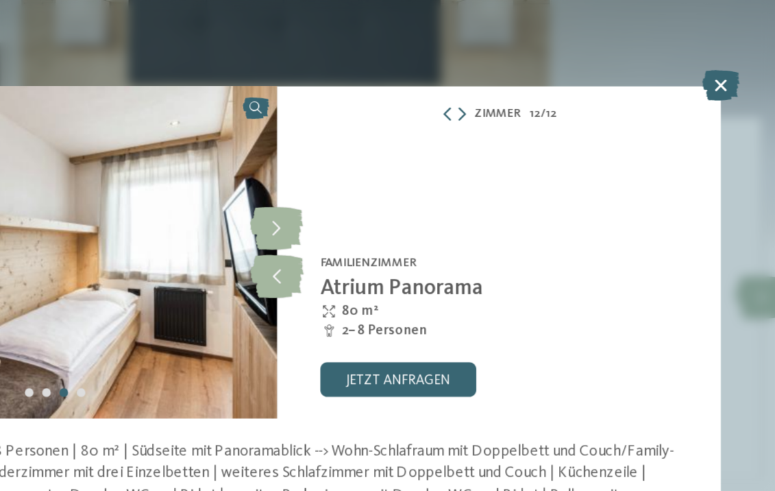
click at [643, 55] on icon at bounding box center [654, 51] width 22 height 18
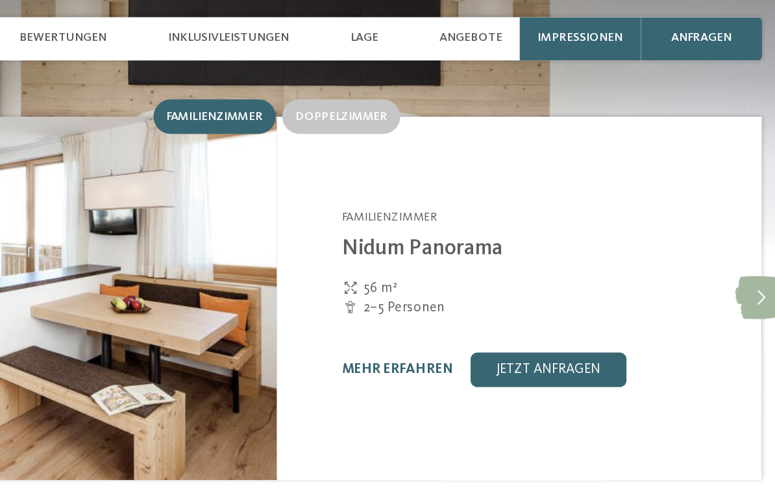
click at [426, 217] on link "mehr erfahren" at bounding box center [459, 221] width 67 height 8
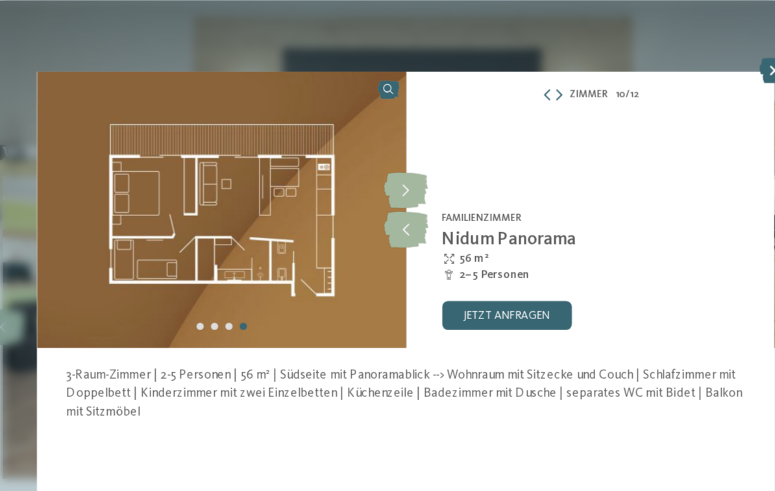
scroll to position [969, 0]
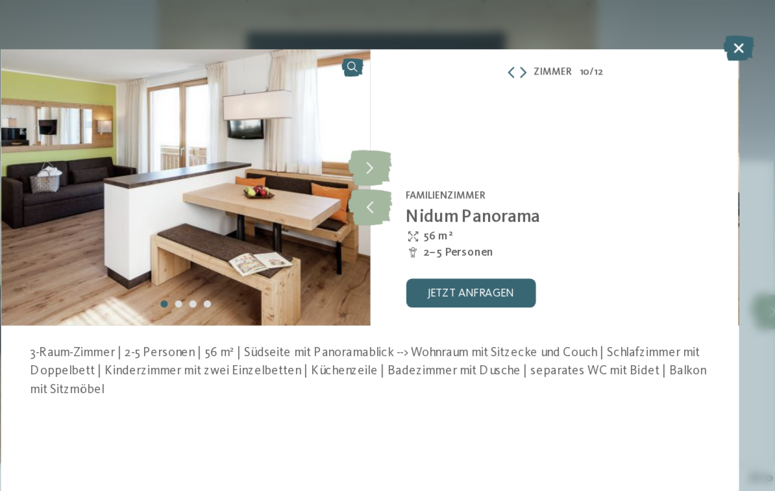
click at [643, 42] on icon at bounding box center [654, 51] width 22 height 18
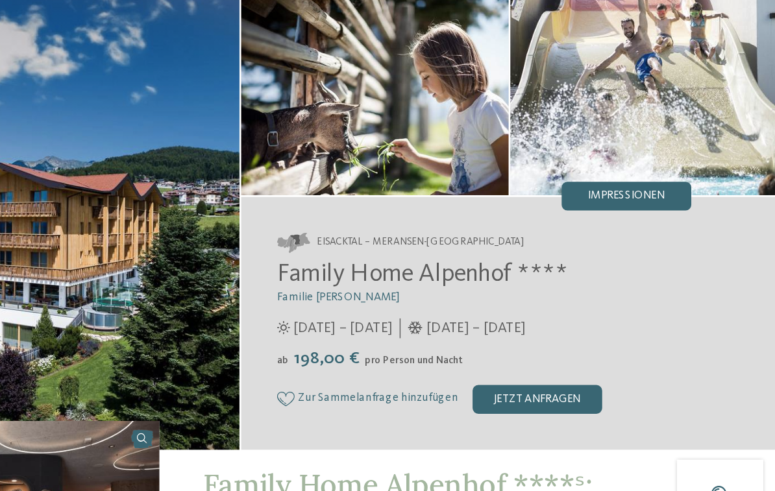
click at [639, 193] on span "Impressionen" at bounding box center [666, 197] width 55 height 8
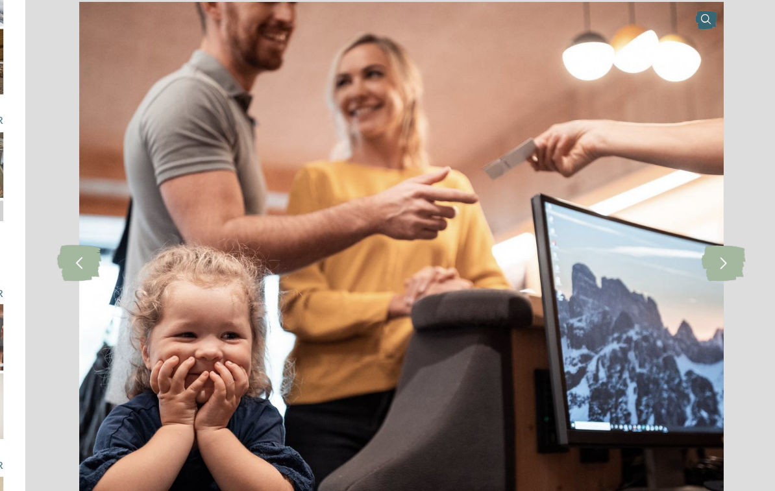
click at [720, 233] on icon at bounding box center [736, 246] width 32 height 26
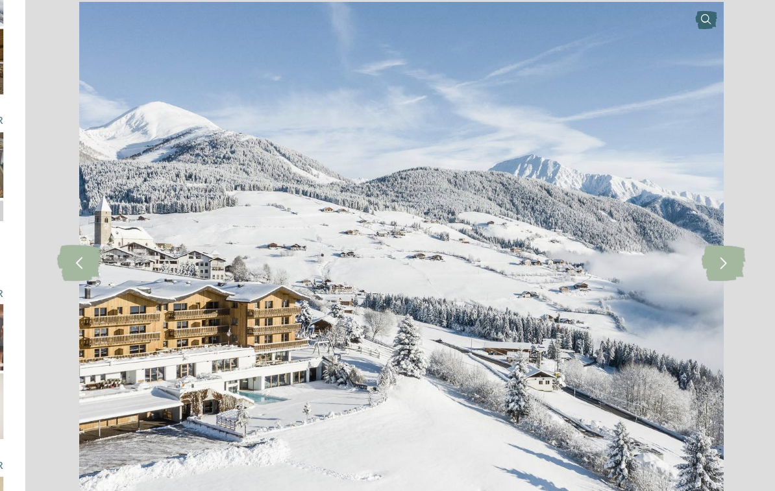
click at [720, 233] on icon at bounding box center [736, 246] width 32 height 26
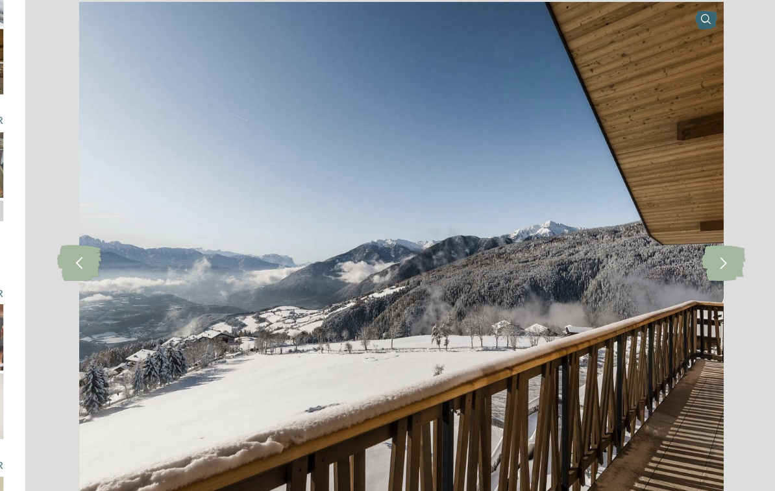
click at [720, 233] on icon at bounding box center [736, 246] width 32 height 26
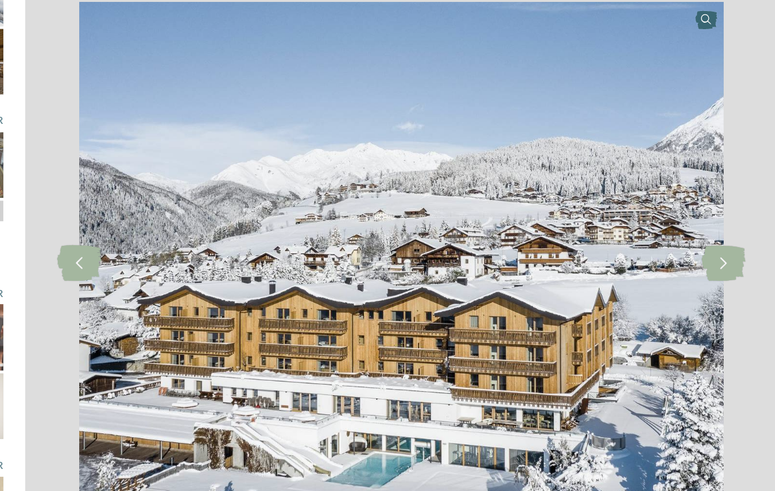
click at [720, 233] on icon at bounding box center [736, 246] width 32 height 26
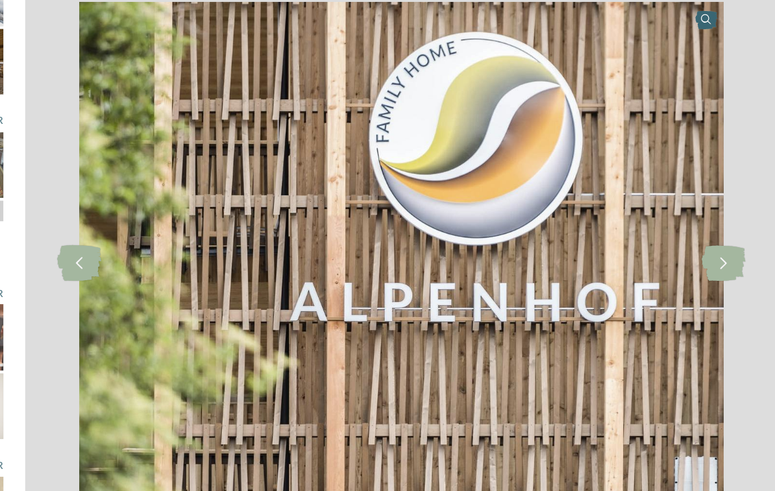
click at [720, 233] on icon at bounding box center [736, 246] width 32 height 26
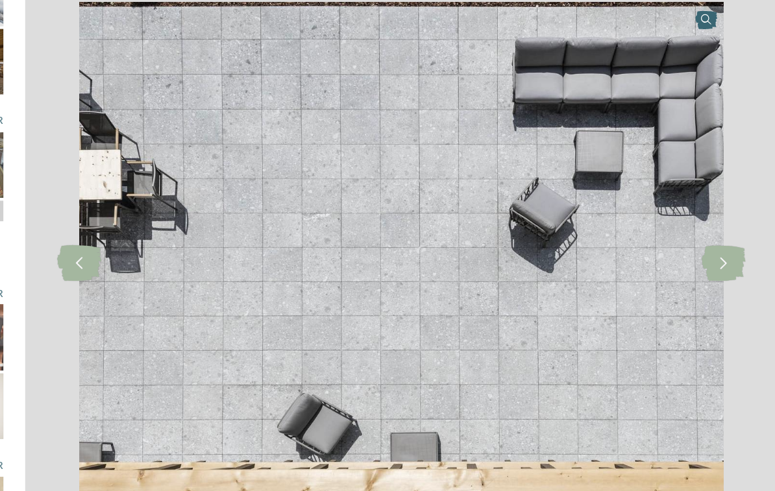
click at [720, 233] on icon at bounding box center [736, 246] width 32 height 26
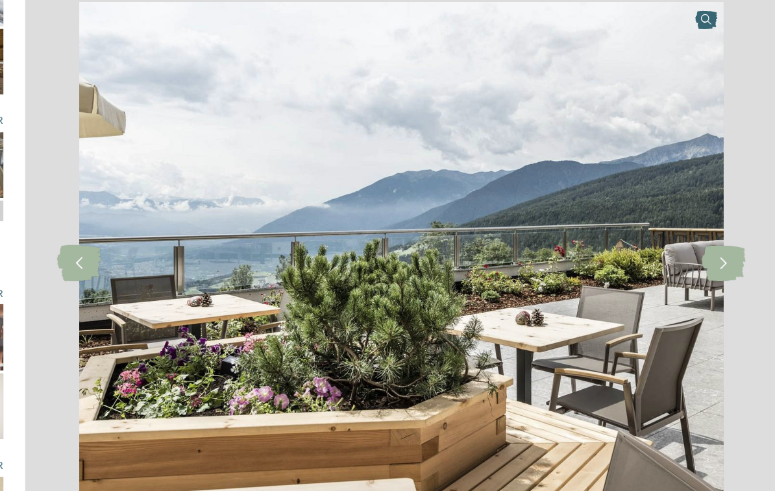
click at [720, 233] on icon at bounding box center [736, 246] width 32 height 26
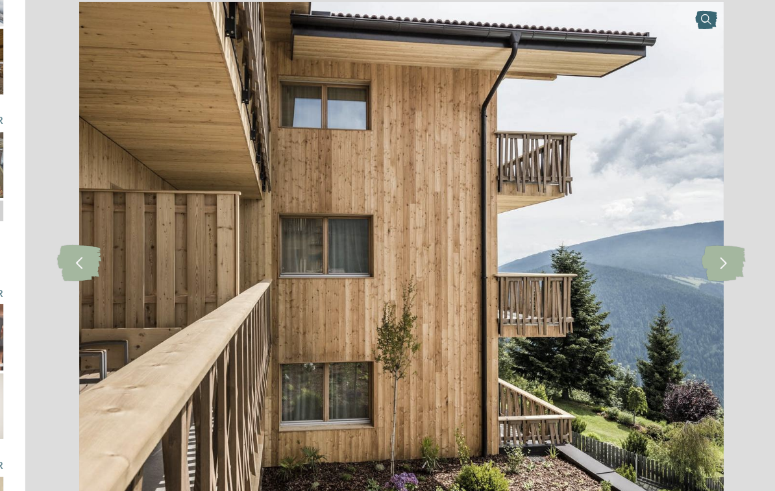
click at [720, 233] on icon at bounding box center [736, 246] width 32 height 26
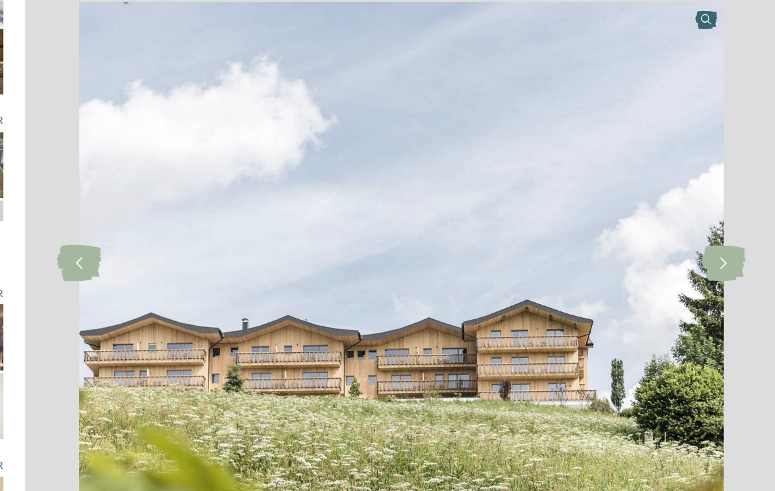
click at [720, 233] on icon at bounding box center [736, 246] width 32 height 26
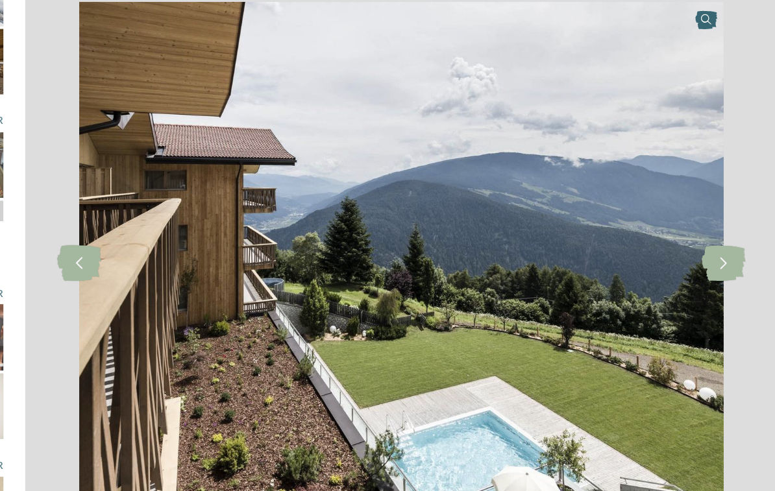
click at [720, 233] on icon at bounding box center [736, 246] width 32 height 26
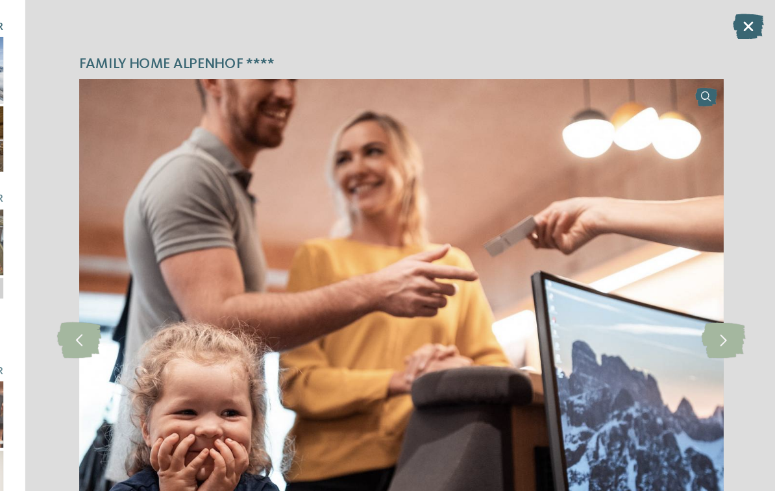
click at [743, 15] on icon at bounding box center [754, 19] width 22 height 18
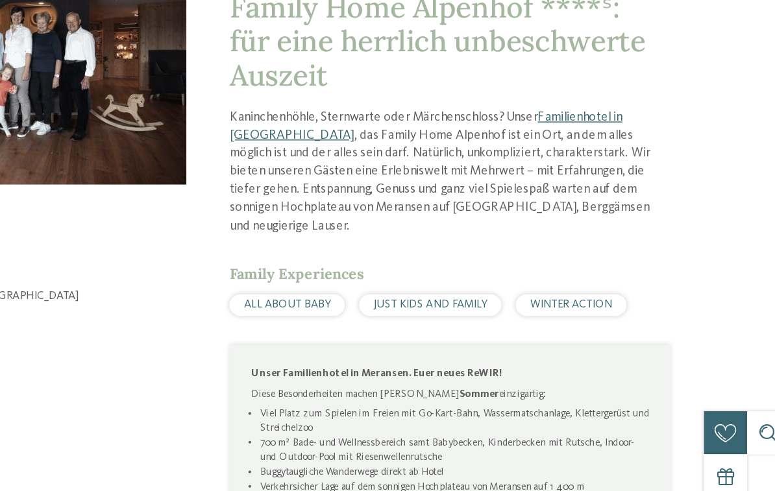
scroll to position [280, 0]
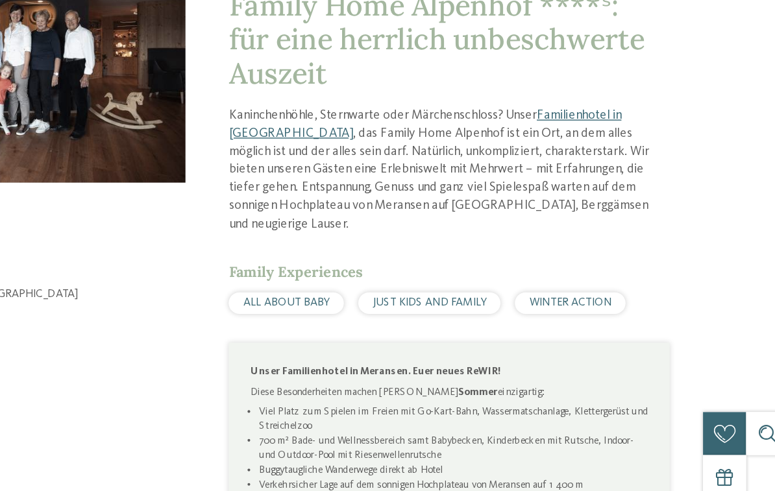
click at [360, 332] on div "ALL ABOUT BABY" at bounding box center [401, 340] width 83 height 16
click at [371, 336] on span "ALL ABOUT BABY" at bounding box center [402, 340] width 62 height 8
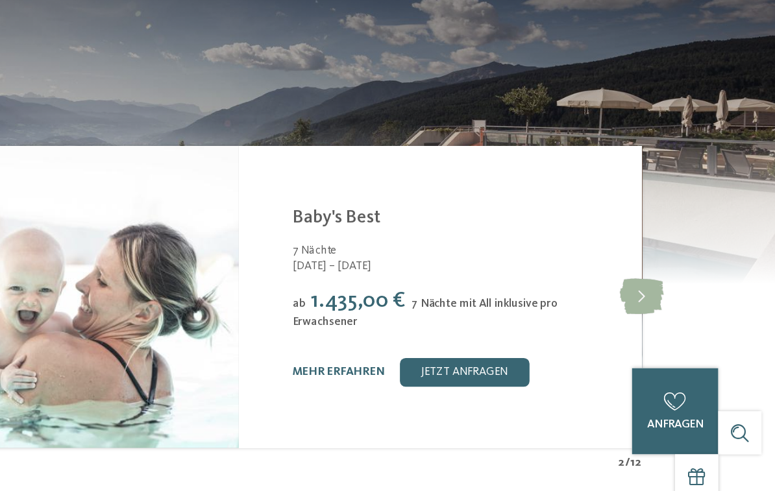
scroll to position [1985, 0]
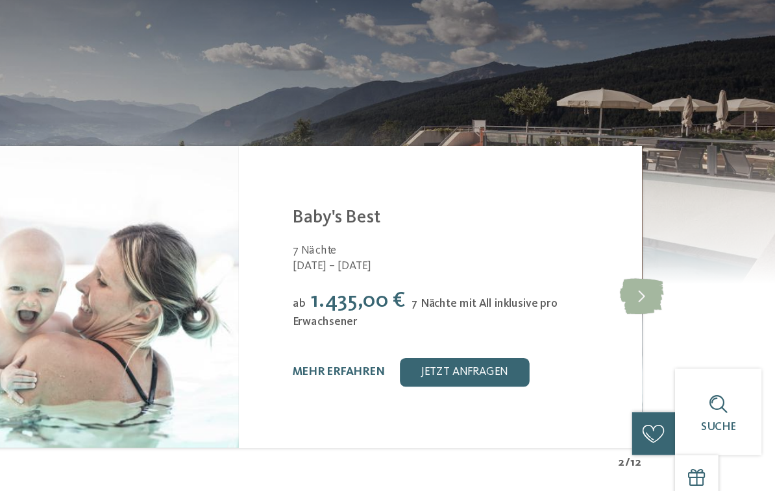
click at [388, 291] on div "Family Home Alpenhof **** Meransen-Mühlbach - Eisacktal Baby's Best 7 Nächte 13…" at bounding box center [533, 336] width 291 height 218
click at [426, 386] on link "mehr erfahren" at bounding box center [459, 390] width 67 height 8
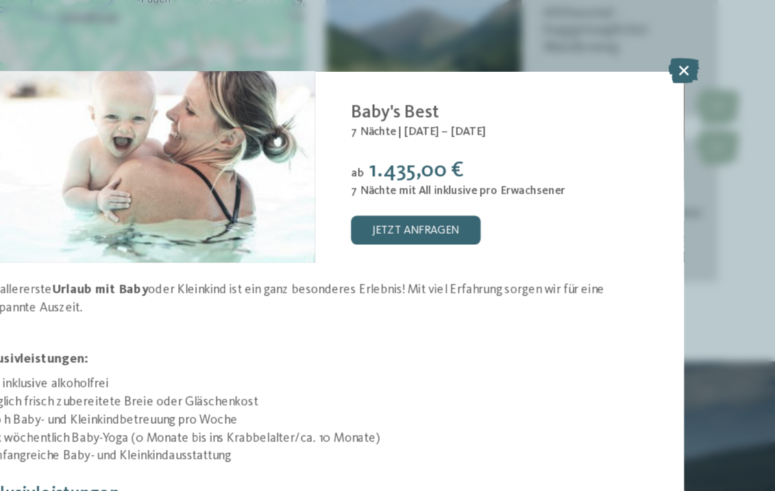
scroll to position [114, 0]
click at [643, 51] on icon at bounding box center [654, 51] width 22 height 18
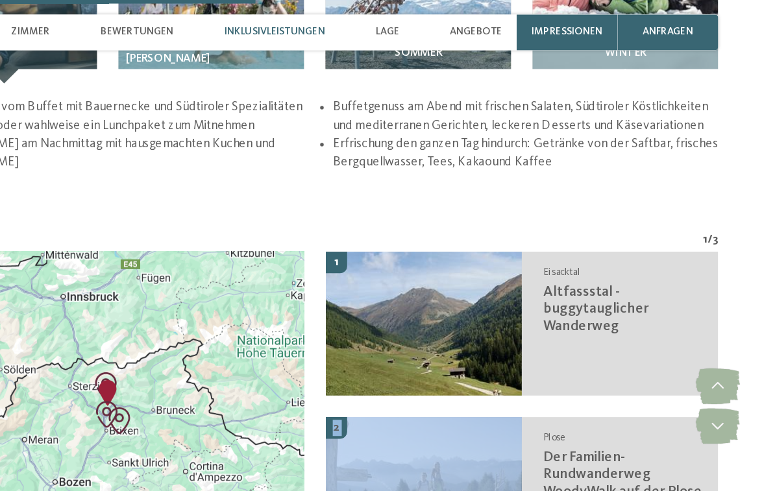
scroll to position [1616, 0]
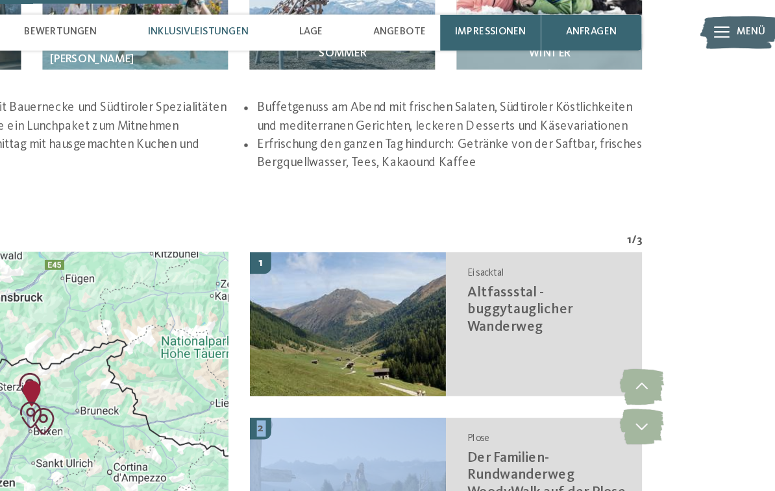
click at [395, 218] on img at bounding box center [465, 234] width 141 height 104
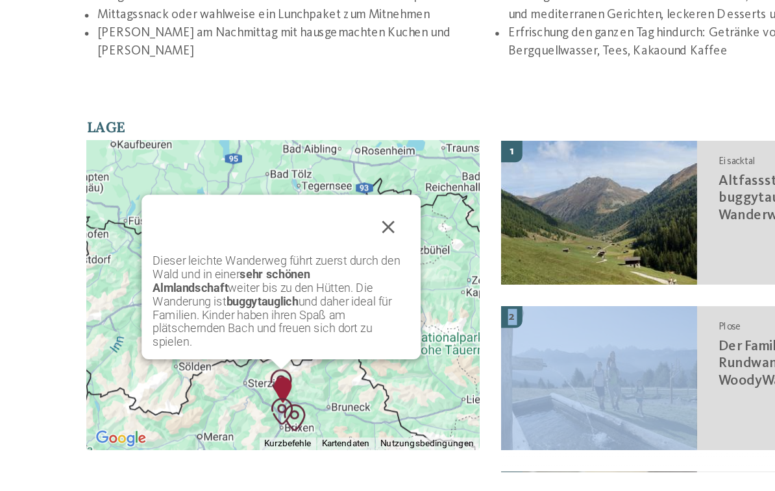
scroll to position [16, 0]
click at [299, 228] on button "Schließen" at bounding box center [314, 243] width 31 height 31
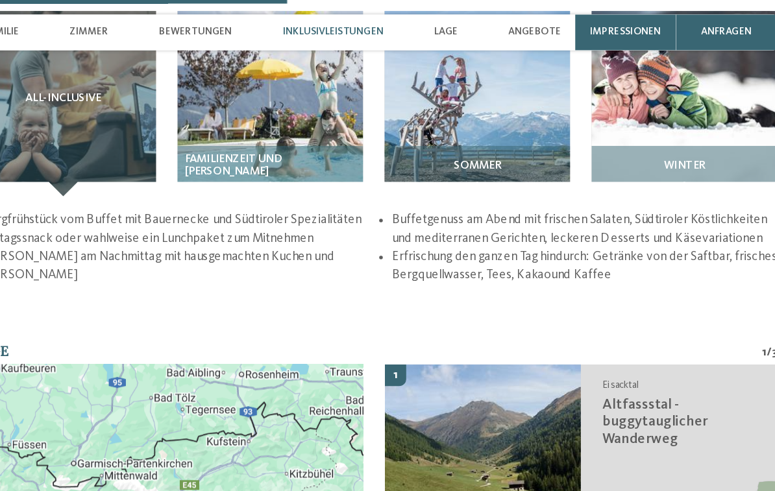
scroll to position [1534, 0]
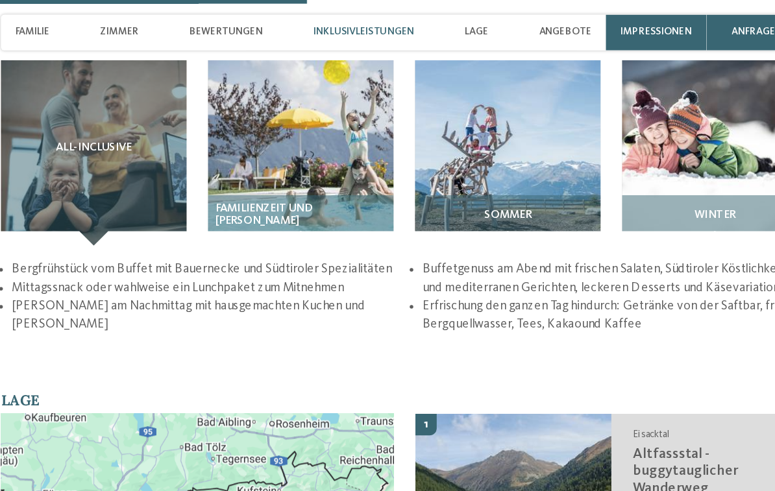
click at [480, 29] on div "Angebote" at bounding box center [504, 23] width 48 height 26
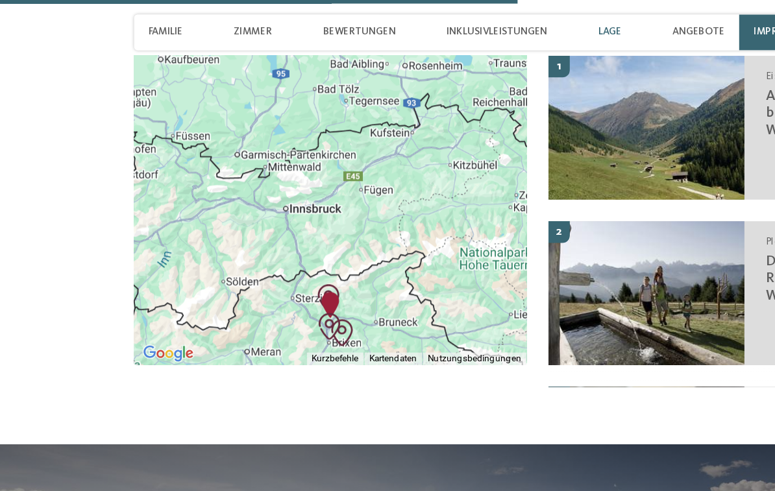
scroll to position [1755, 0]
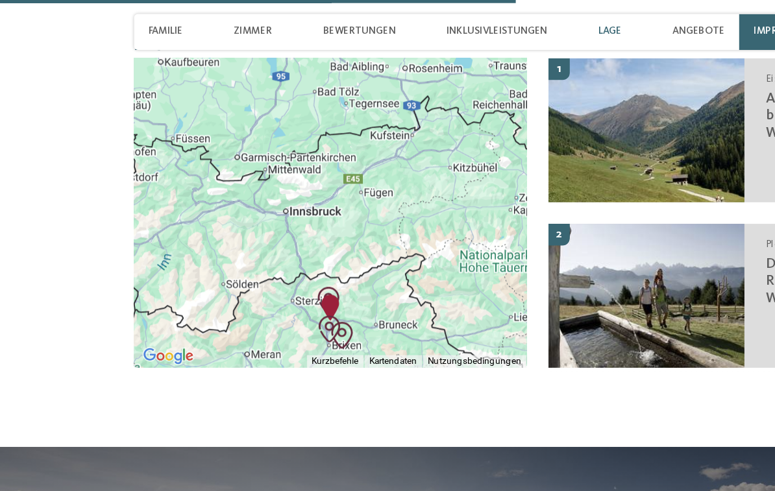
click at [115, 27] on span "Familie" at bounding box center [119, 23] width 25 height 8
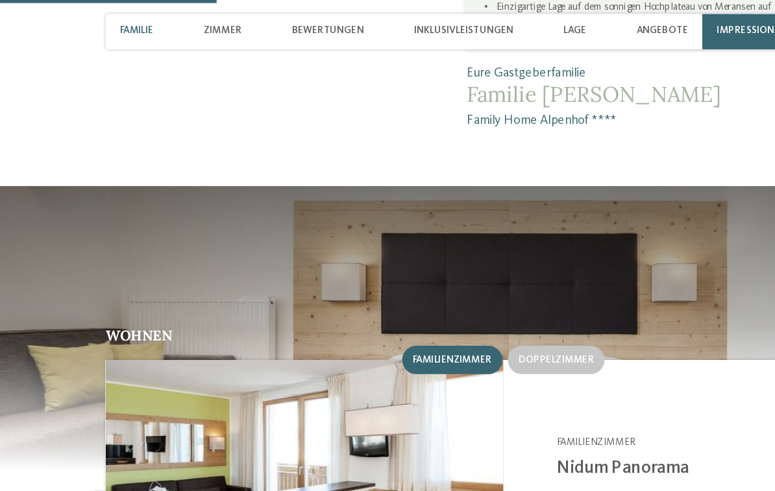
scroll to position [836, 0]
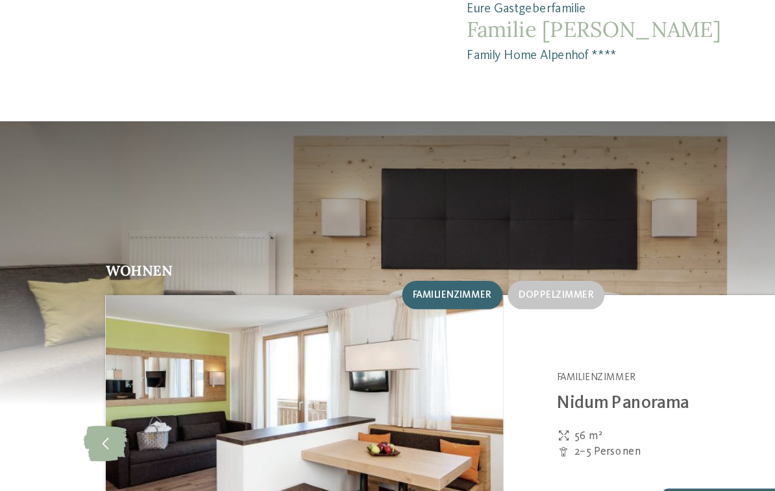
click at [411, 262] on span "Doppelzimmer" at bounding box center [426, 266] width 55 height 8
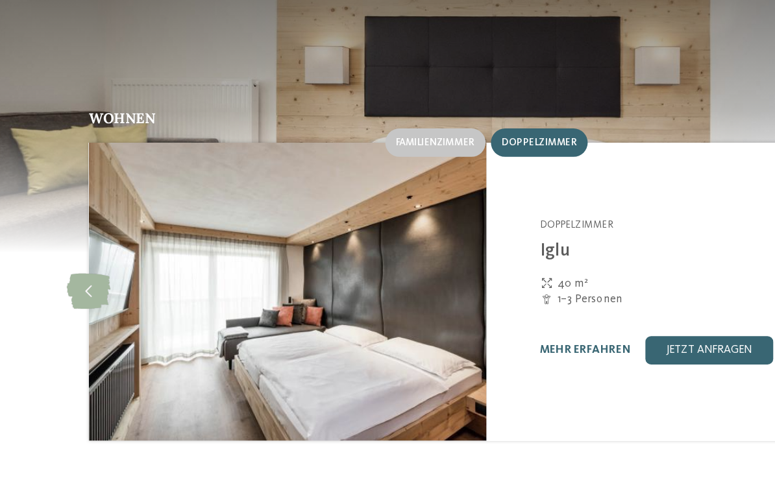
scroll to position [880, 0]
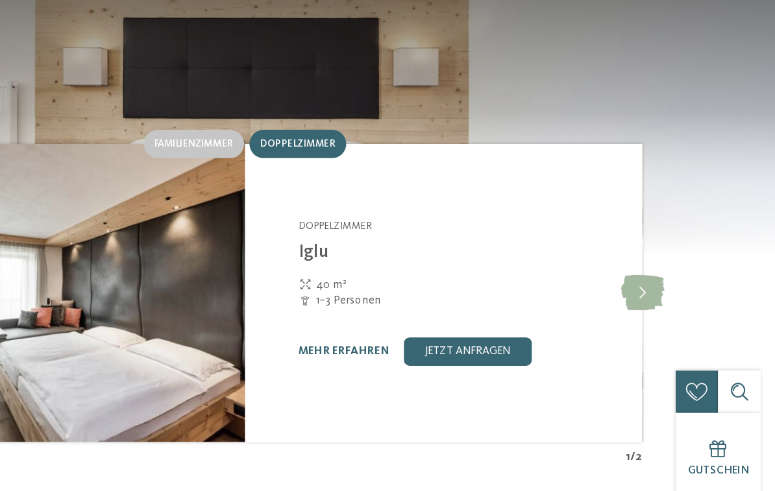
click at [663, 318] on icon at bounding box center [679, 331] width 32 height 26
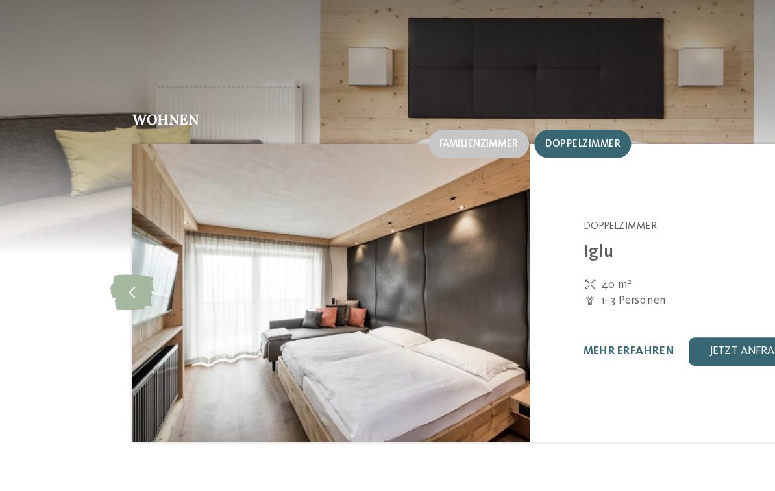
click at [450, 369] on link "mehr erfahren" at bounding box center [459, 373] width 67 height 8
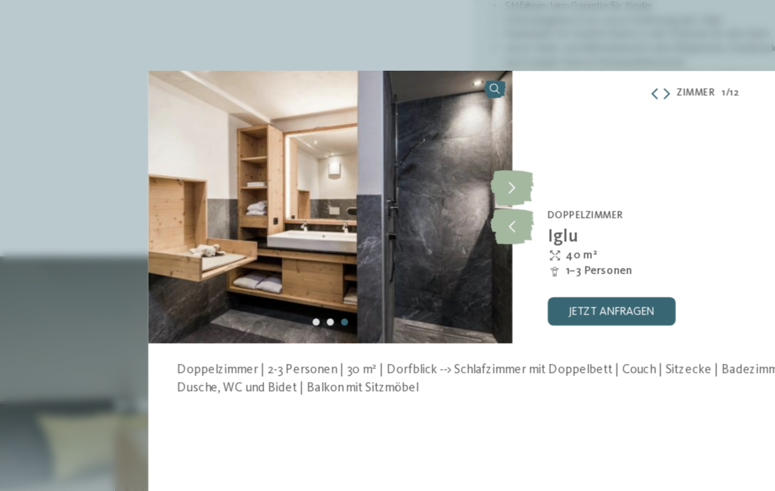
scroll to position [787, 0]
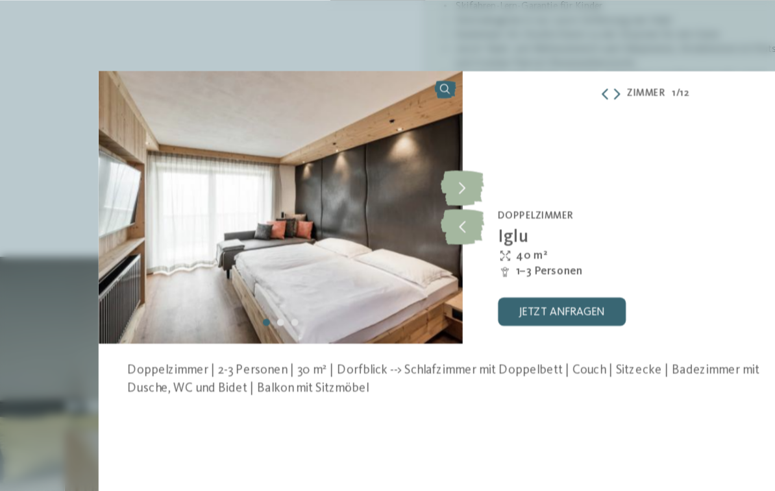
click at [372, 164] on icon at bounding box center [388, 166] width 32 height 26
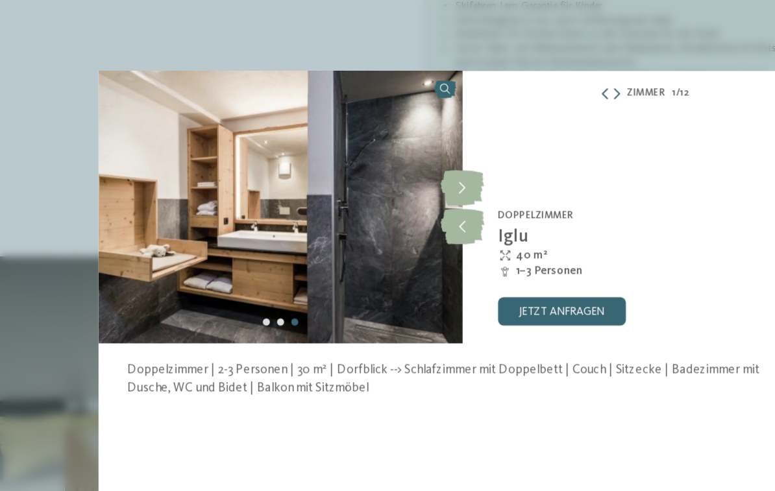
click at [372, 173] on icon at bounding box center [388, 166] width 32 height 26
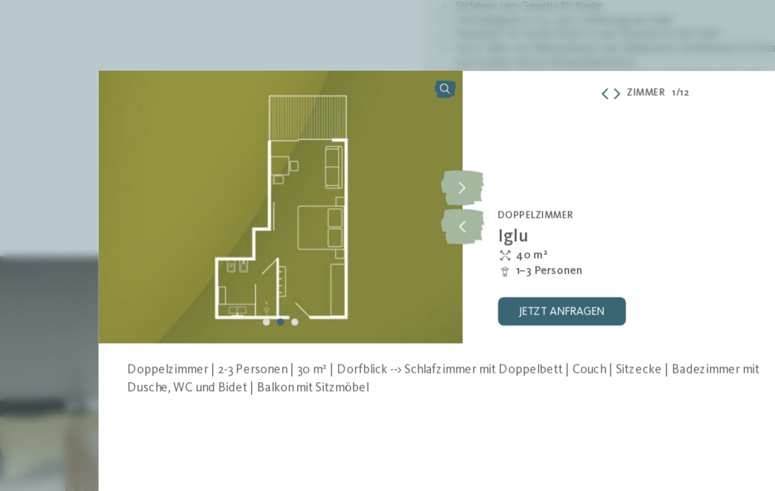
click at [372, 139] on icon at bounding box center [388, 138] width 32 height 26
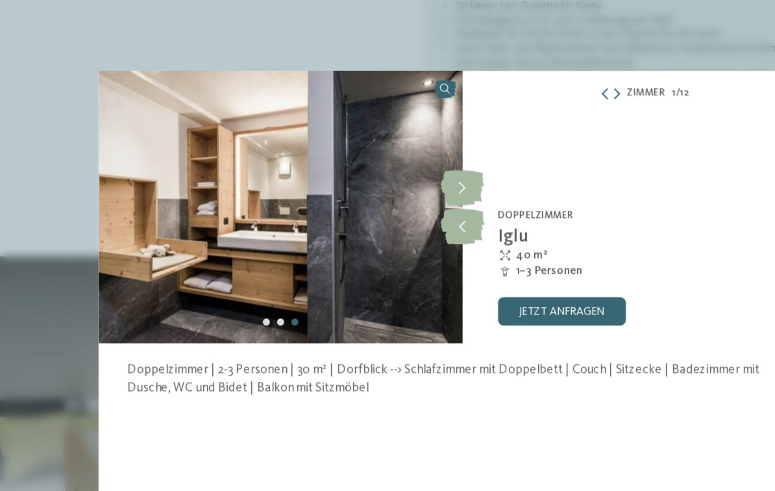
click at [372, 140] on icon at bounding box center [388, 138] width 32 height 26
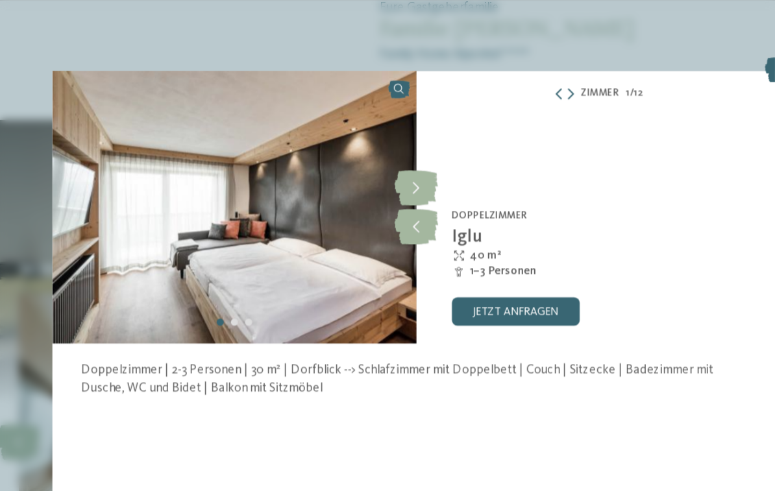
scroll to position [874, 0]
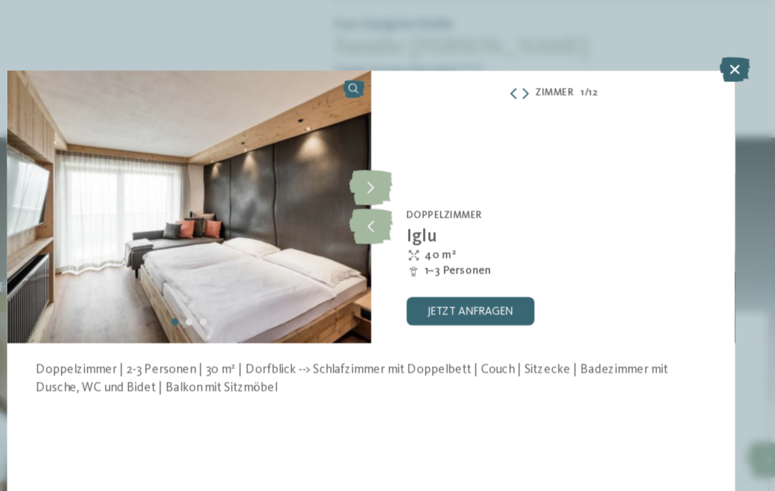
click at [643, 55] on icon at bounding box center [654, 51] width 22 height 18
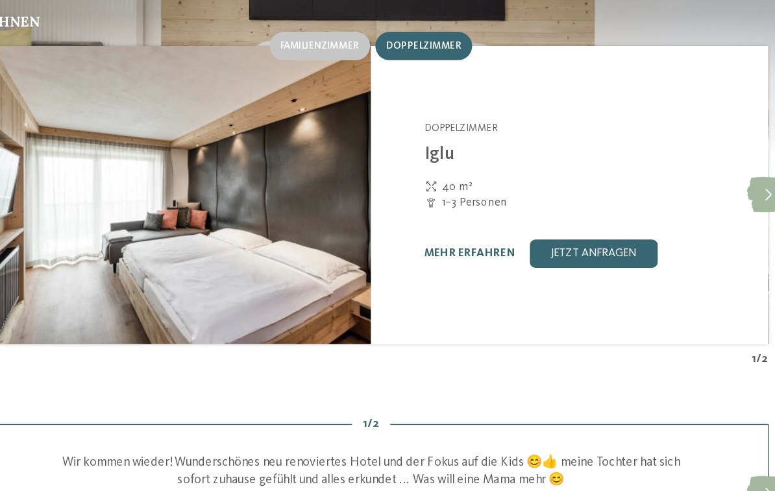
scroll to position [950, 0]
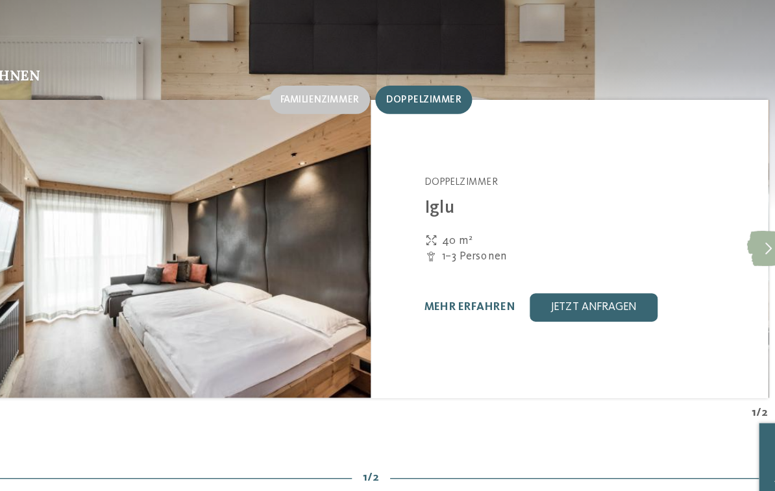
click at [663, 247] on icon at bounding box center [679, 260] width 32 height 26
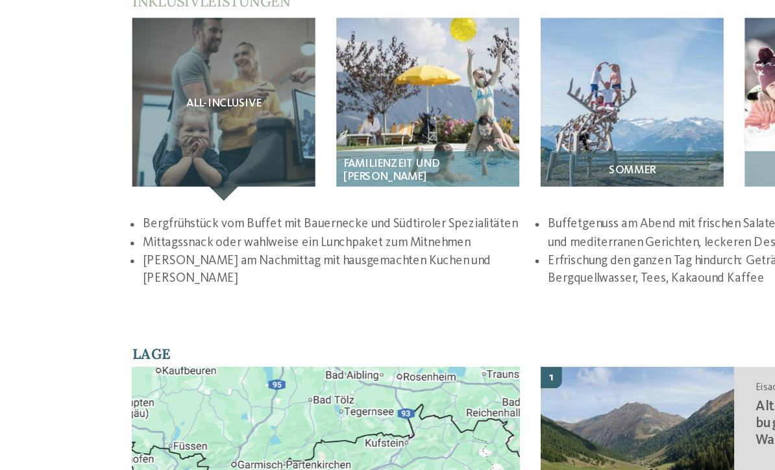
scroll to position [1433, 0]
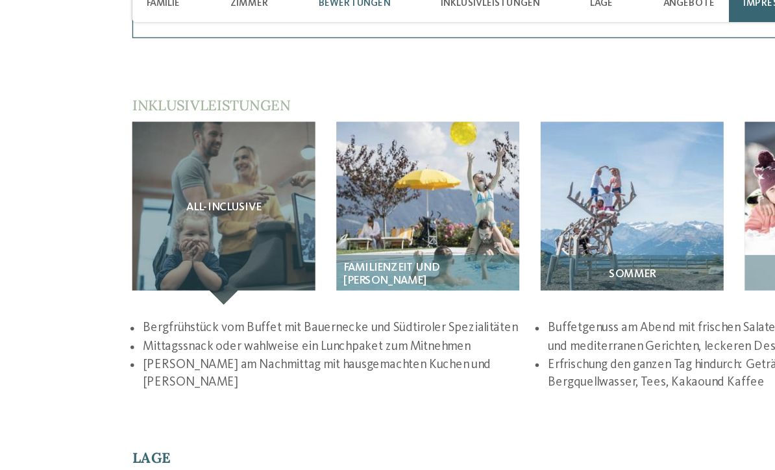
click at [295, 144] on img at bounding box center [313, 176] width 134 height 134
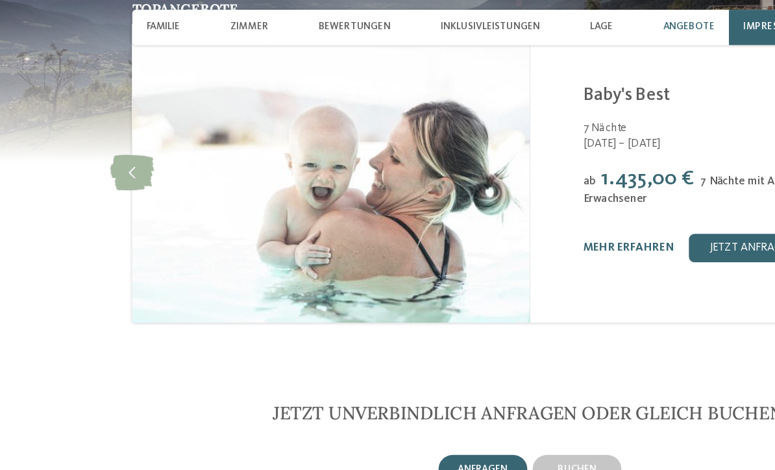
scroll to position [2206, 0]
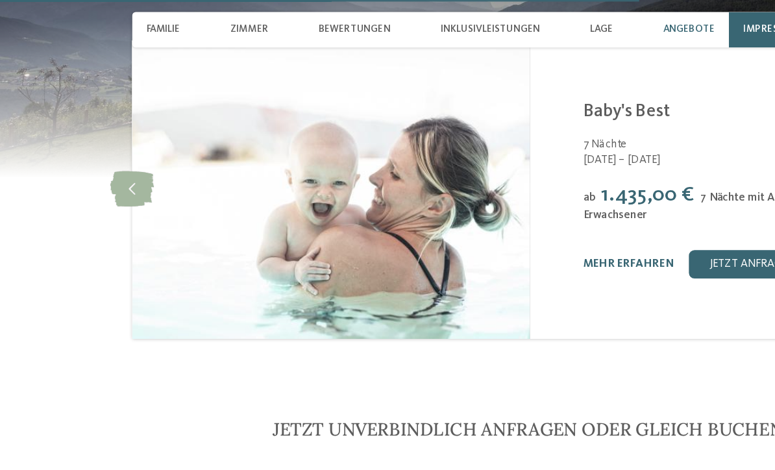
click at [454, 190] on link "mehr erfahren" at bounding box center [459, 194] width 67 height 8
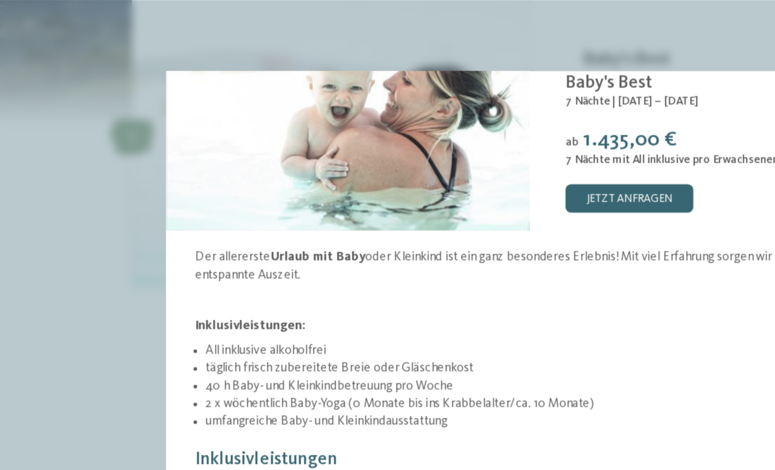
scroll to position [2241, 0]
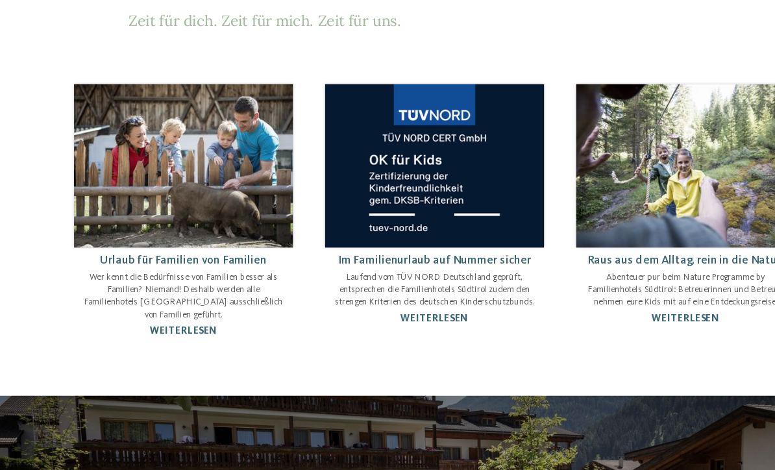
scroll to position [699, 0]
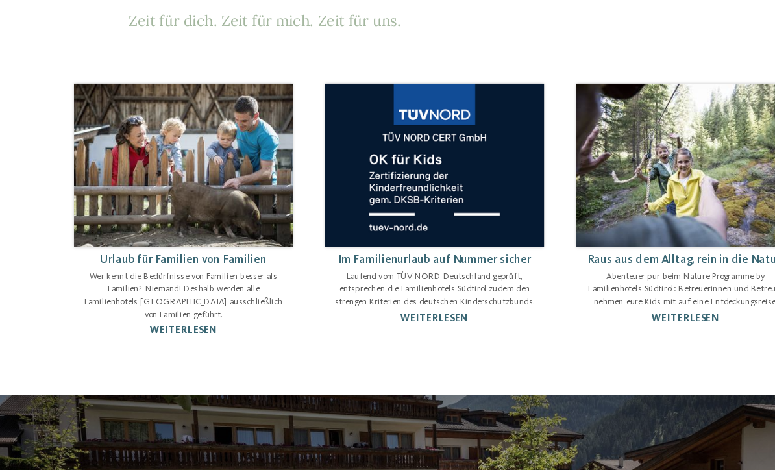
click at [147, 275] on p "Wer kennt die Bedürfnisse von Familien besser als Familien? Niemand! Deshalb we…" at bounding box center [185, 295] width 166 height 41
click at [158, 319] on link "weiterlesen" at bounding box center [185, 323] width 55 height 8
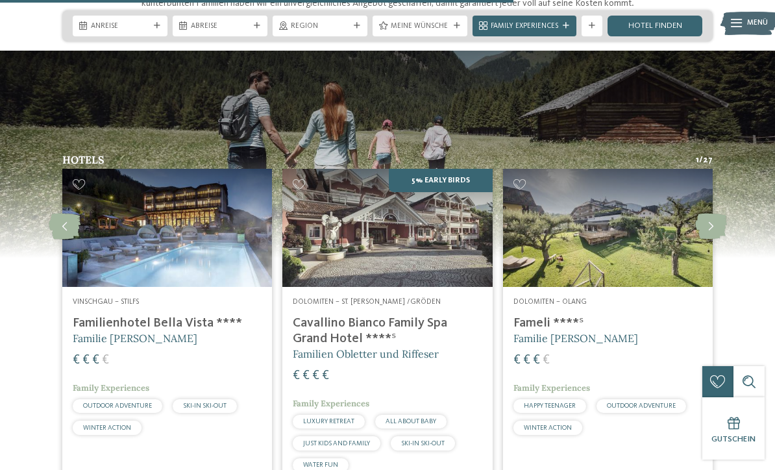
scroll to position [1222, 0]
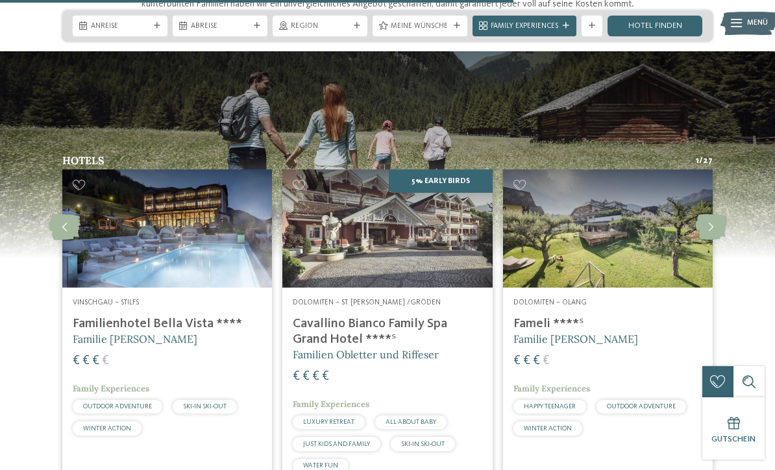
click at [710, 228] on icon at bounding box center [711, 227] width 32 height 26
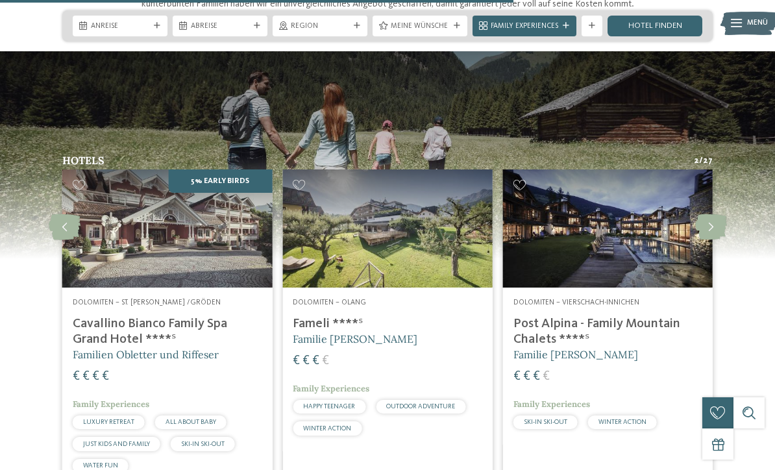
click at [569, 225] on img at bounding box center [608, 228] width 210 height 118
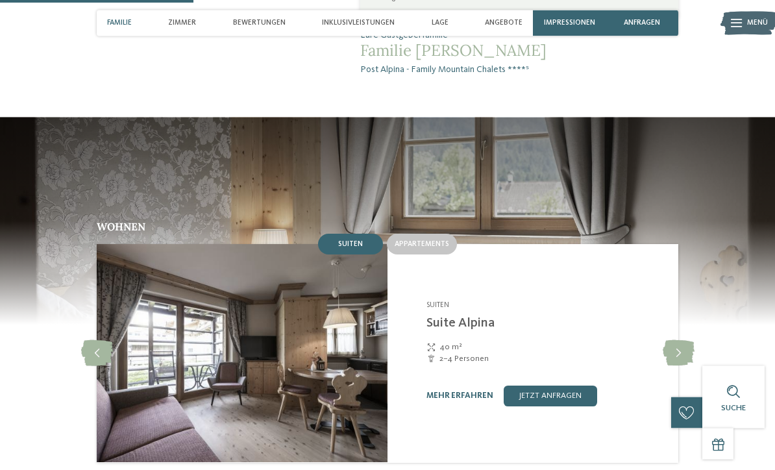
scroll to position [925, 0]
click at [670, 340] on icon at bounding box center [679, 353] width 32 height 26
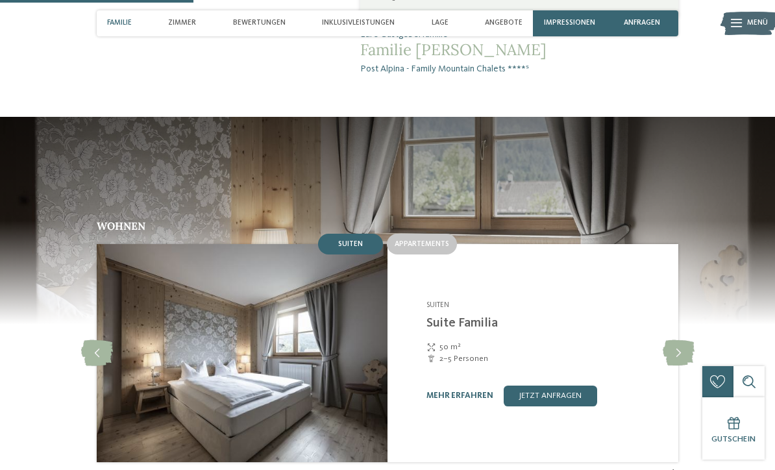
click at [678, 340] on icon at bounding box center [679, 353] width 32 height 26
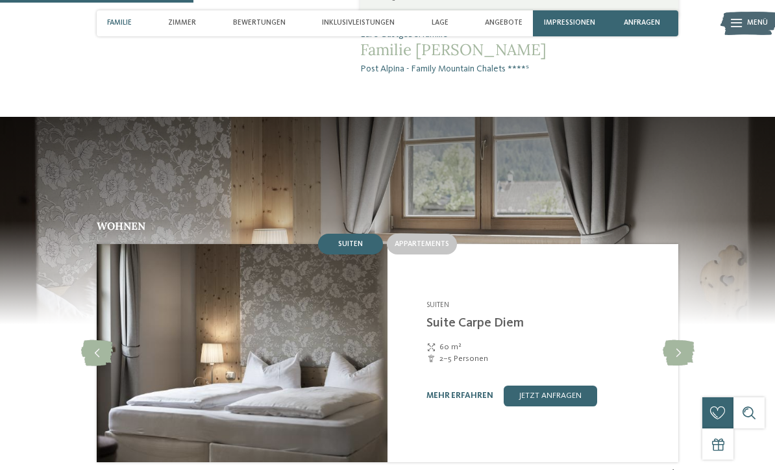
click at [680, 340] on icon at bounding box center [679, 353] width 32 height 26
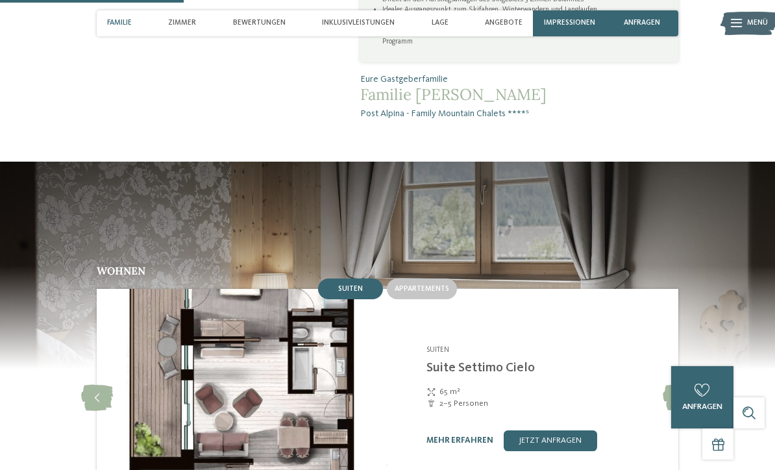
scroll to position [864, 0]
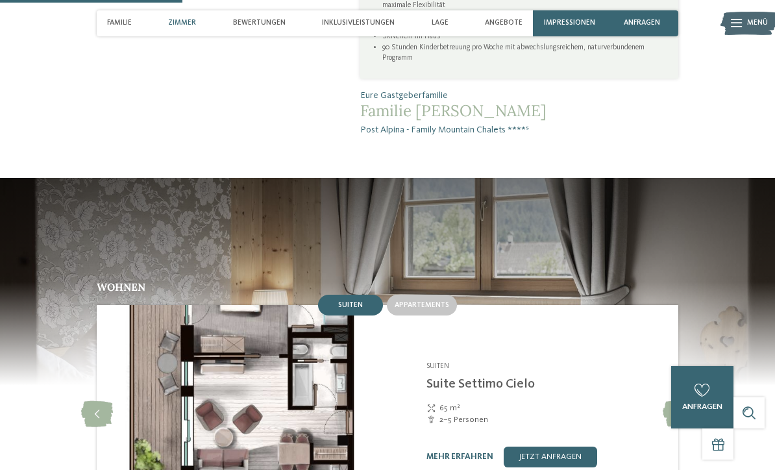
click at [451, 452] on link "mehr erfahren" at bounding box center [459, 456] width 67 height 8
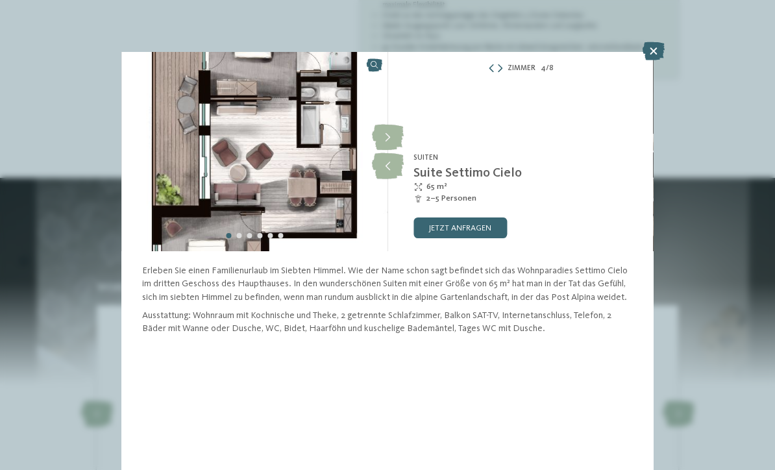
click at [372, 166] on icon at bounding box center [388, 166] width 32 height 26
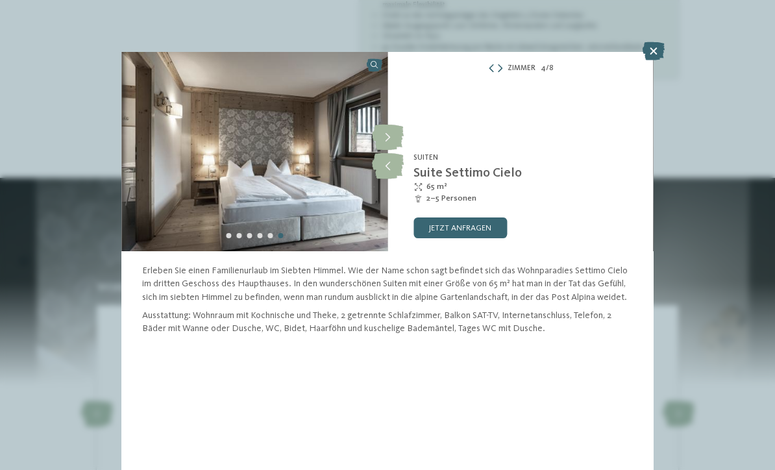
click at [385, 178] on icon at bounding box center [388, 166] width 32 height 26
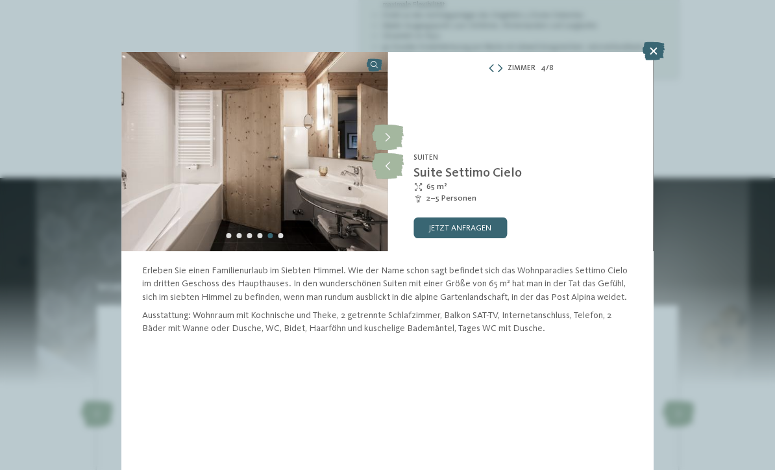
click at [390, 176] on icon at bounding box center [388, 166] width 32 height 26
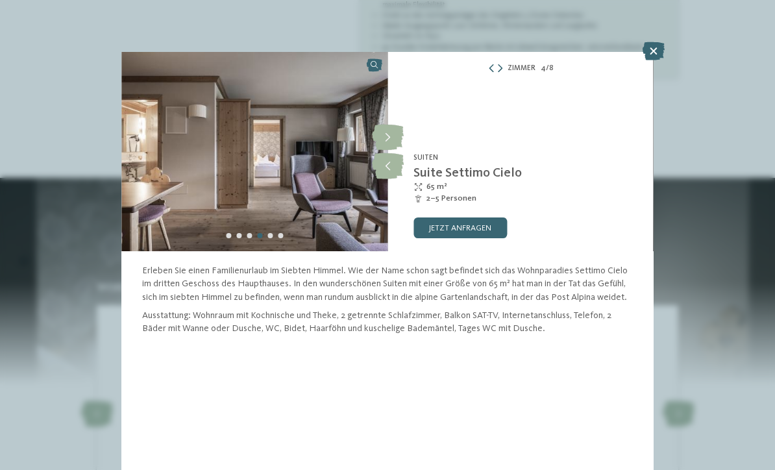
click at [656, 56] on icon at bounding box center [654, 51] width 22 height 18
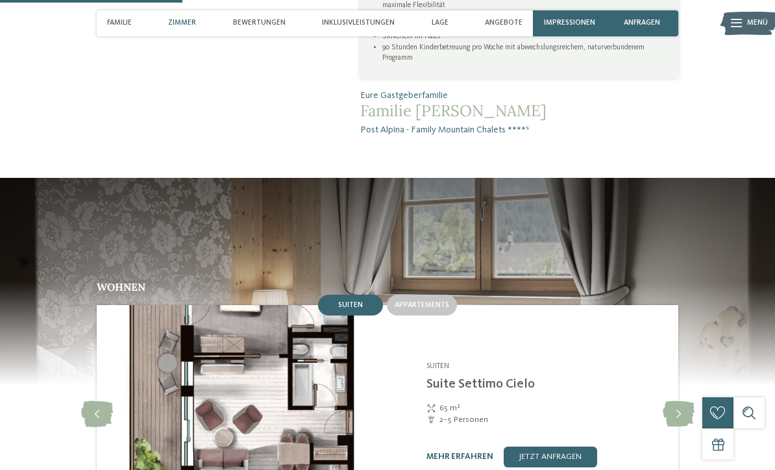
click at [676, 401] on icon at bounding box center [679, 414] width 32 height 26
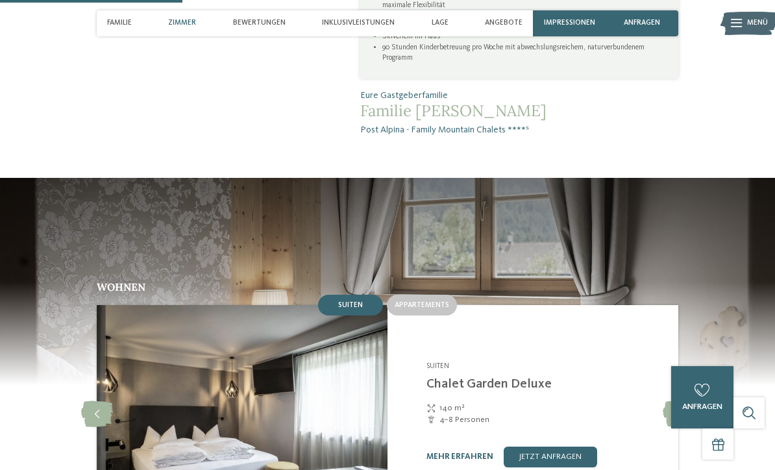
click at [671, 401] on icon at bounding box center [679, 414] width 32 height 26
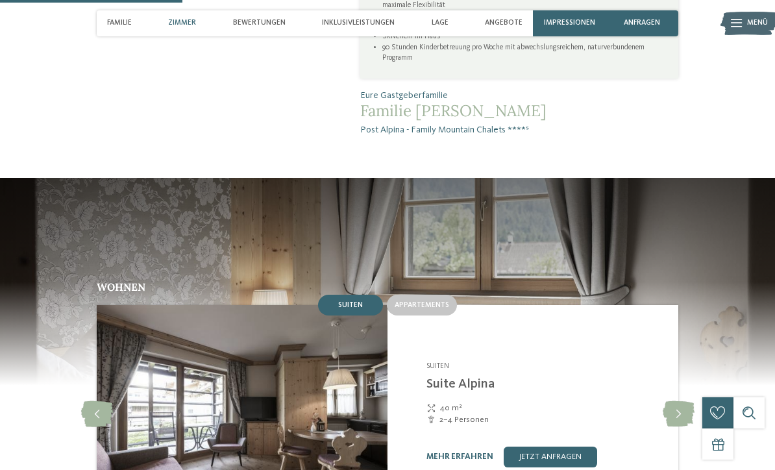
click at [680, 401] on icon at bounding box center [679, 414] width 32 height 26
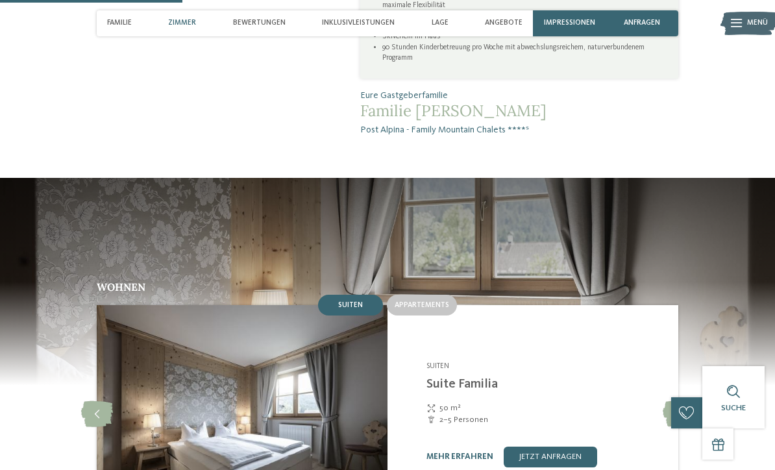
click at [676, 401] on icon at bounding box center [679, 414] width 32 height 26
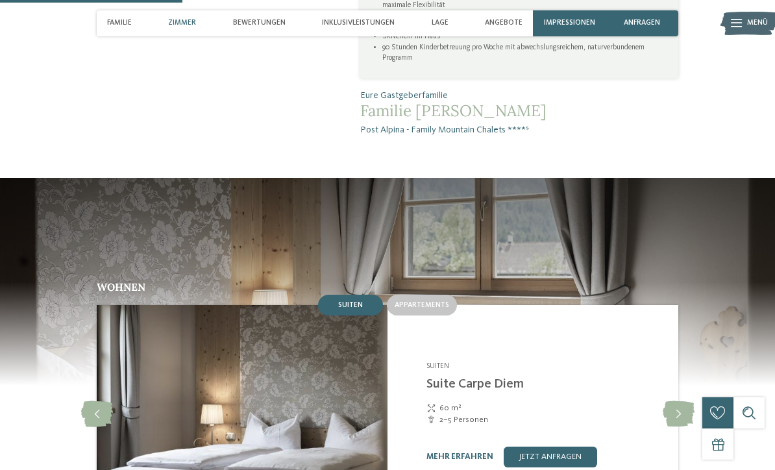
click at [683, 401] on icon at bounding box center [679, 414] width 32 height 26
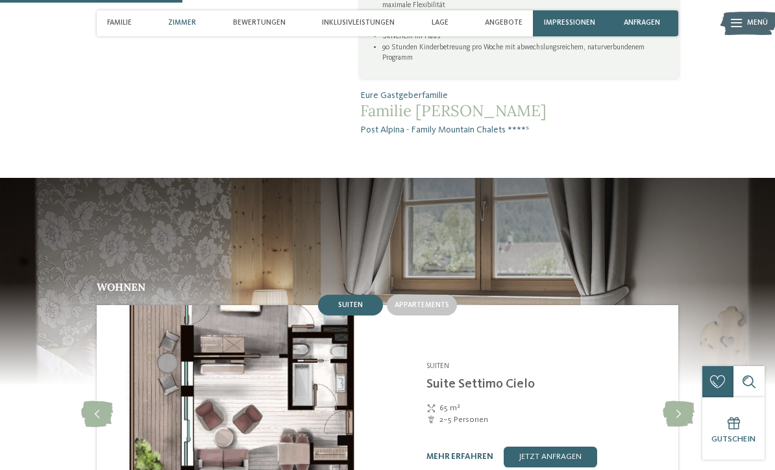
click at [45, 458] on div "Wohnen Suiten Appartements 5" at bounding box center [387, 411] width 706 height 258
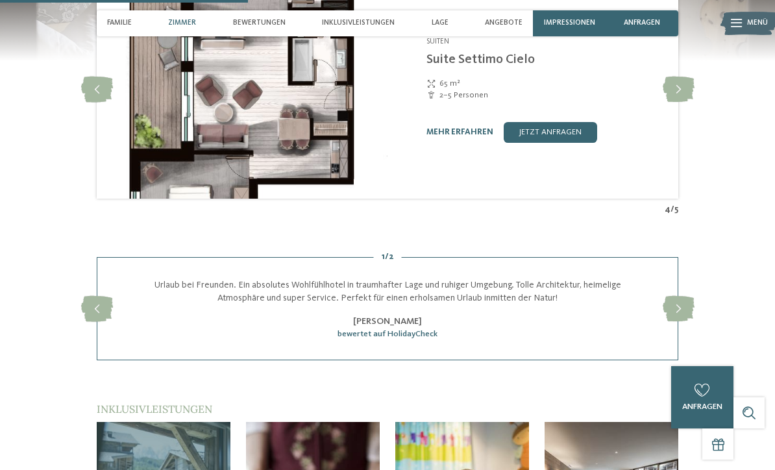
scroll to position [1187, 0]
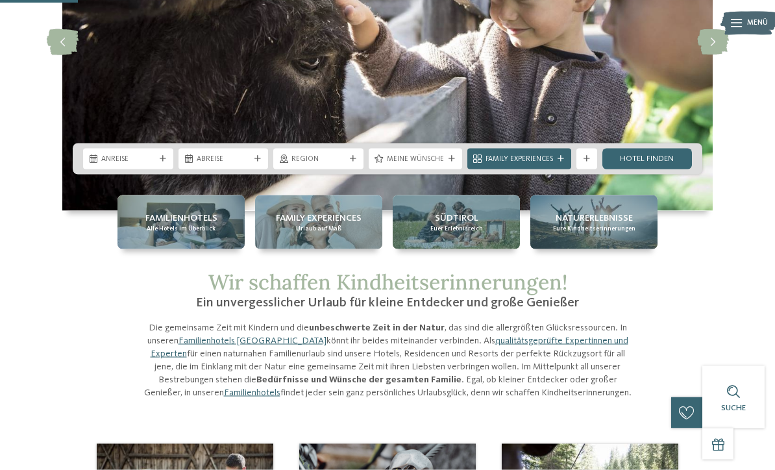
scroll to position [179, 0]
click at [189, 226] on span "Alle Hotels im Überblick" at bounding box center [181, 228] width 69 height 8
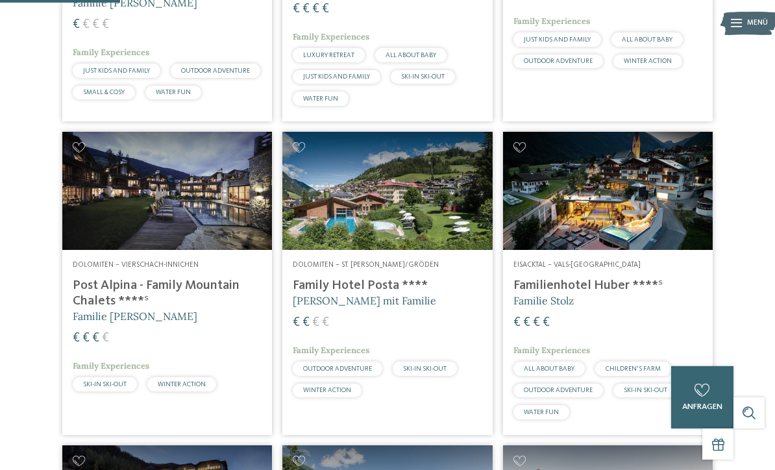
scroll to position [508, 0]
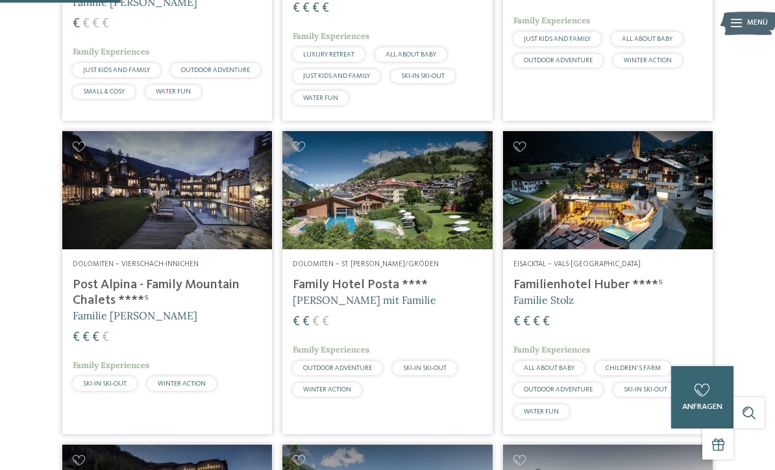
click at [584, 215] on img at bounding box center [608, 190] width 210 height 118
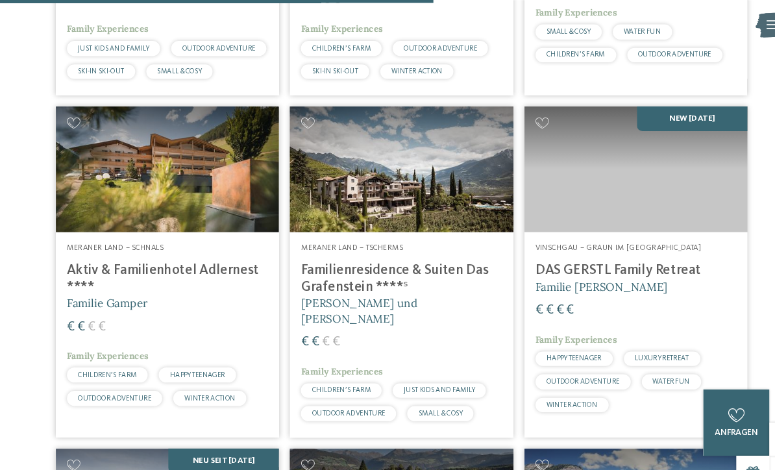
scroll to position [1785, 0]
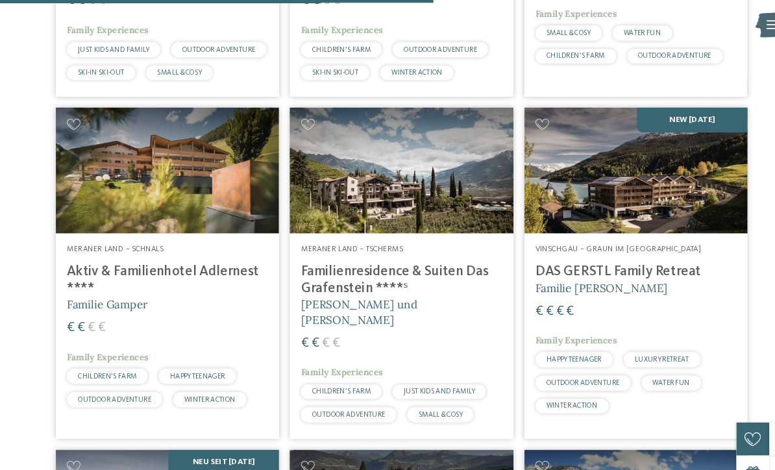
click at [354, 208] on img at bounding box center [387, 160] width 210 height 118
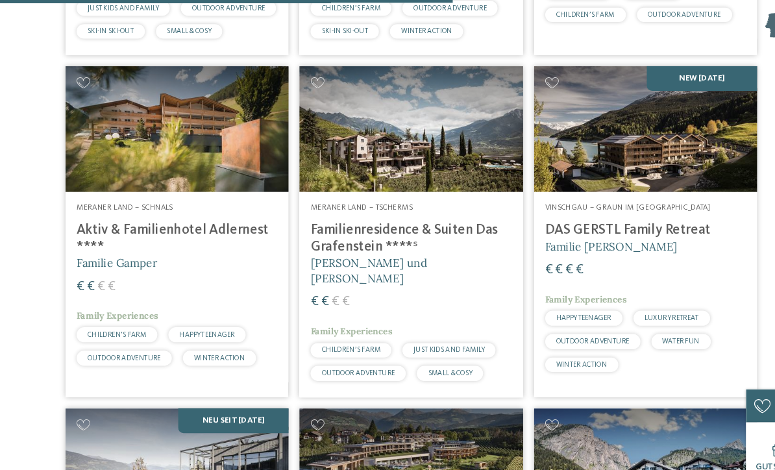
scroll to position [1823, 0]
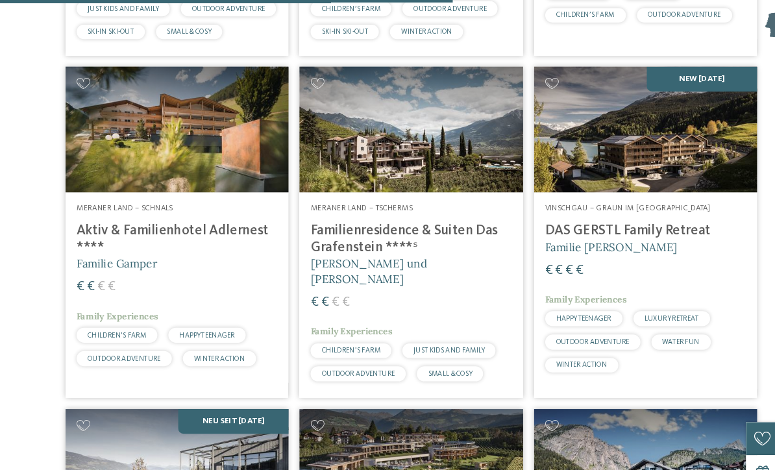
click at [99, 149] on img at bounding box center [167, 122] width 210 height 118
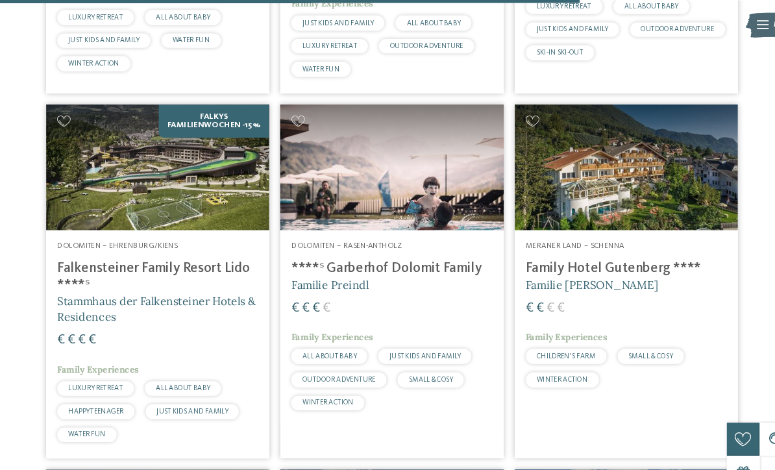
scroll to position [2435, 0]
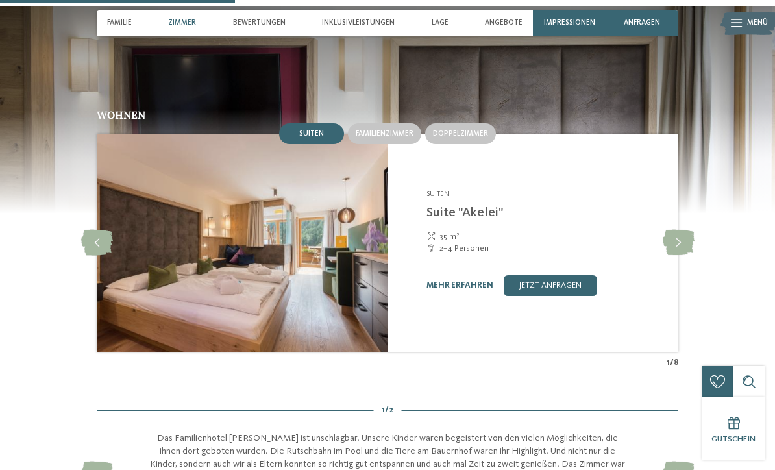
scroll to position [1149, 0]
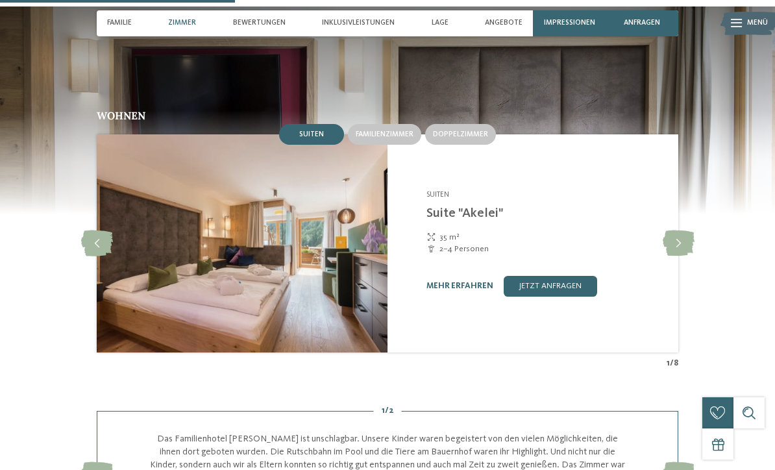
click at [667, 230] on icon at bounding box center [679, 243] width 32 height 26
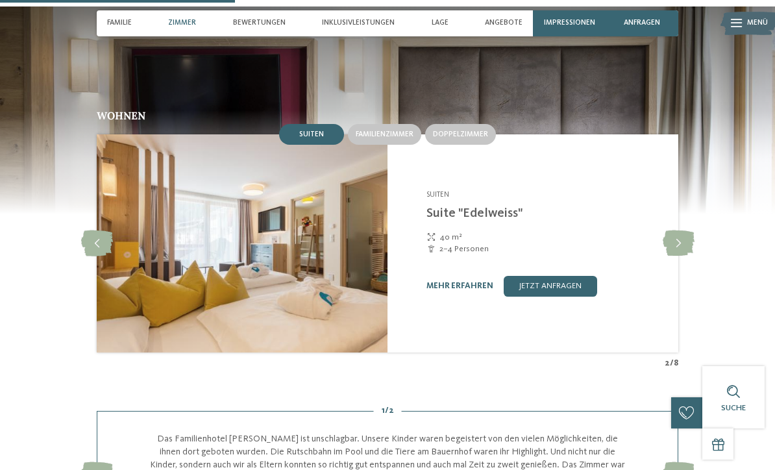
click at [670, 230] on icon at bounding box center [679, 243] width 32 height 26
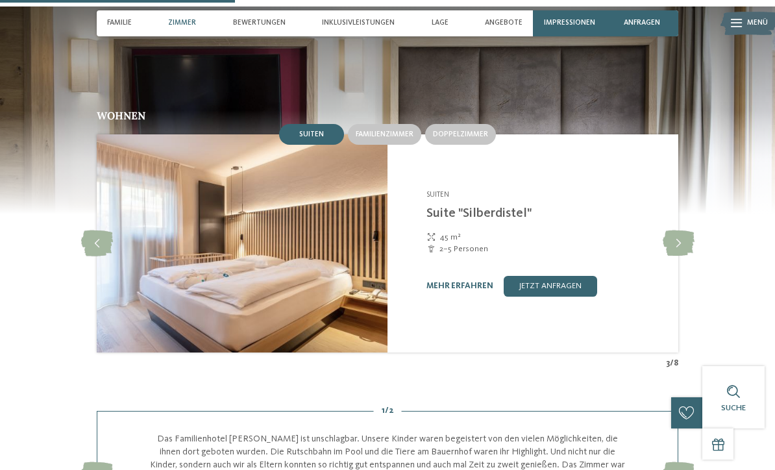
click at [670, 230] on icon at bounding box center [679, 243] width 32 height 26
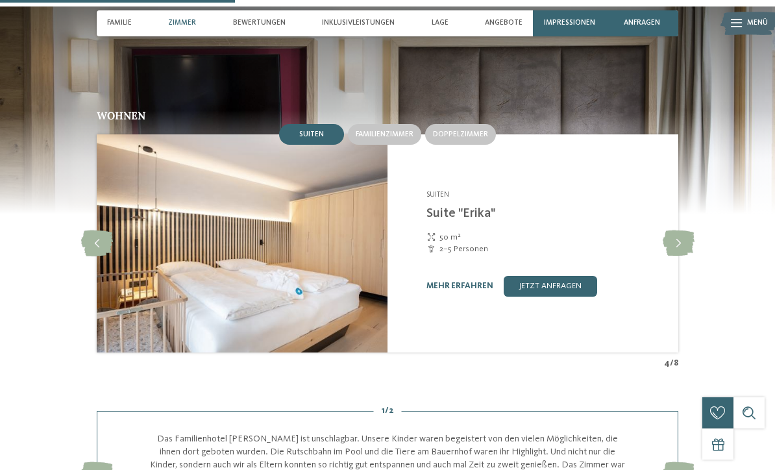
click at [668, 230] on icon at bounding box center [679, 243] width 32 height 26
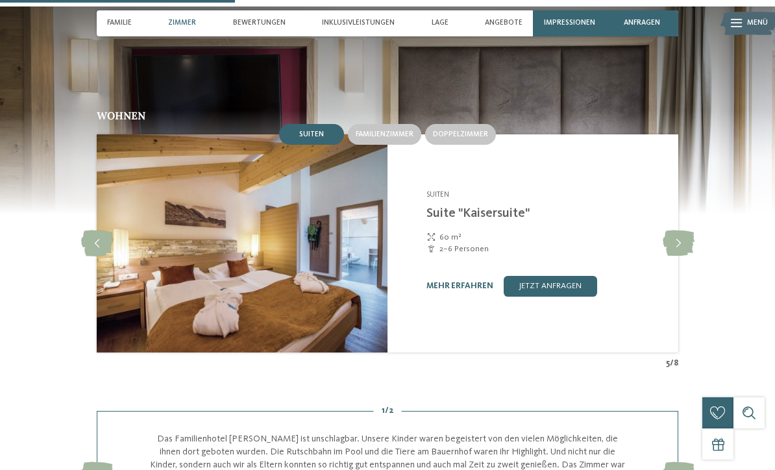
click at [491, 282] on link "mehr erfahren" at bounding box center [459, 286] width 67 height 8
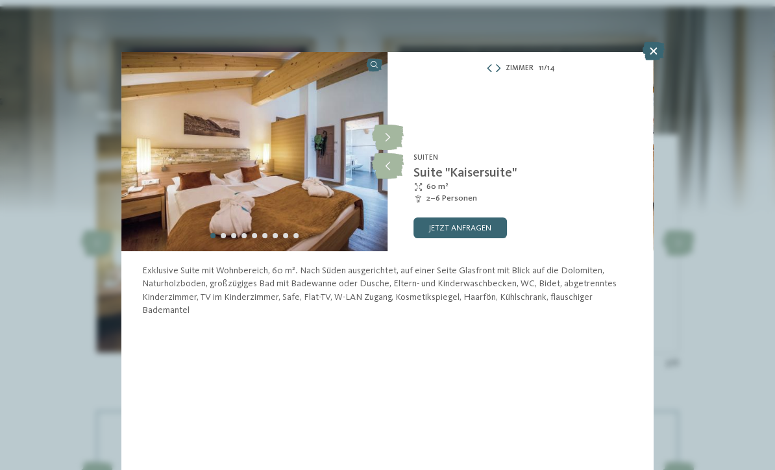
click at [397, 174] on icon at bounding box center [388, 166] width 32 height 26
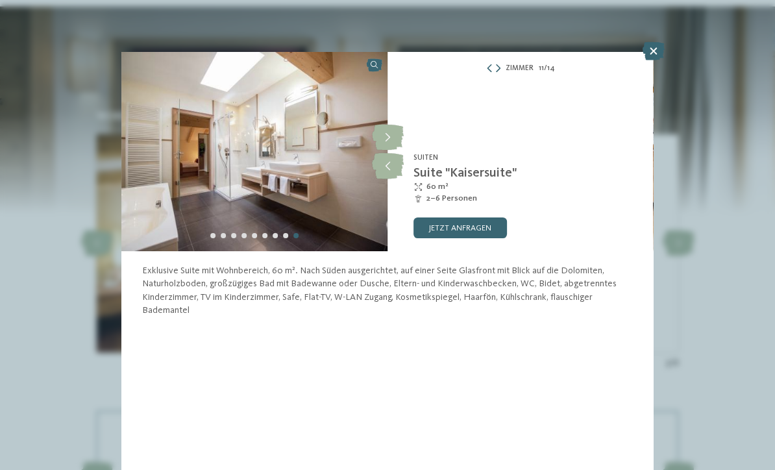
click at [403, 172] on icon at bounding box center [388, 166] width 32 height 26
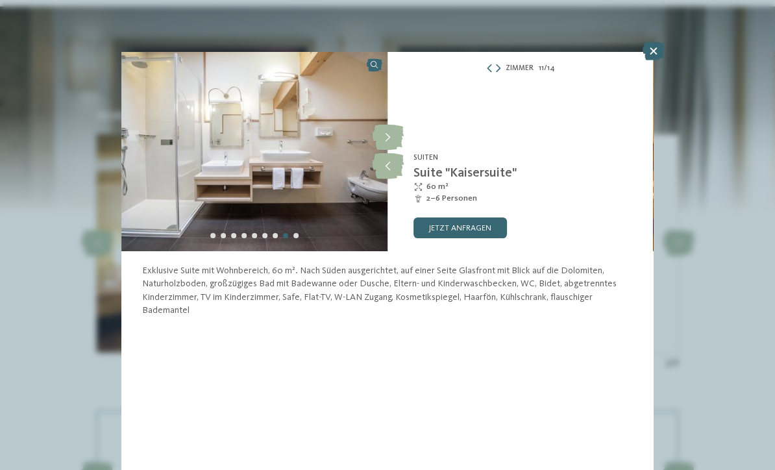
click at [392, 174] on icon at bounding box center [388, 166] width 32 height 26
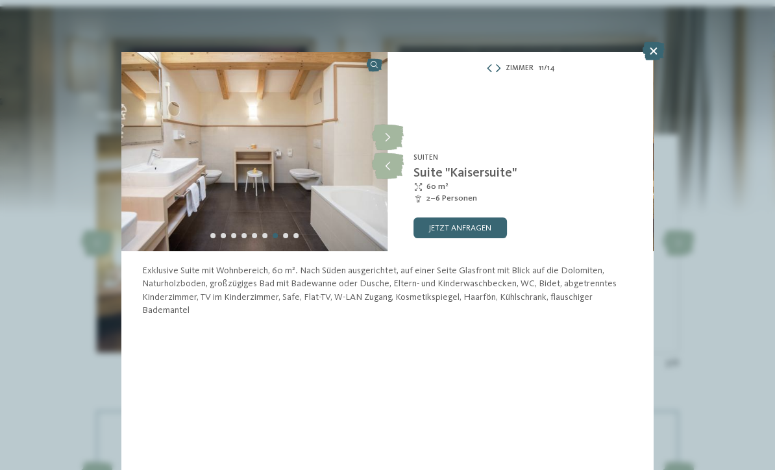
click at [395, 171] on icon at bounding box center [388, 166] width 32 height 26
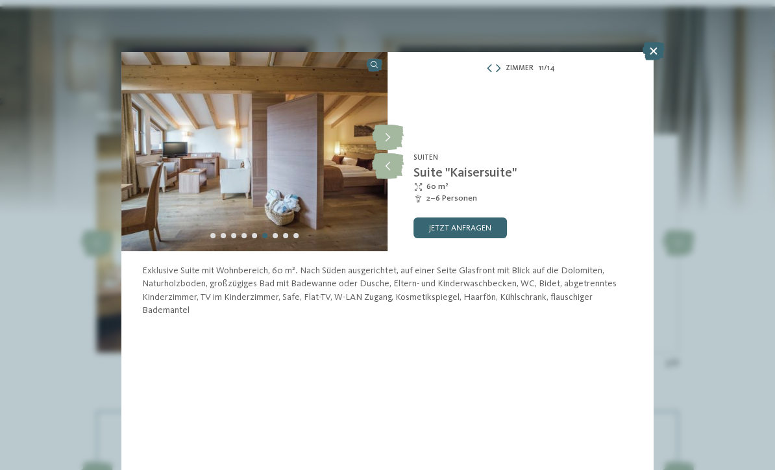
click at [395, 173] on icon at bounding box center [388, 166] width 32 height 26
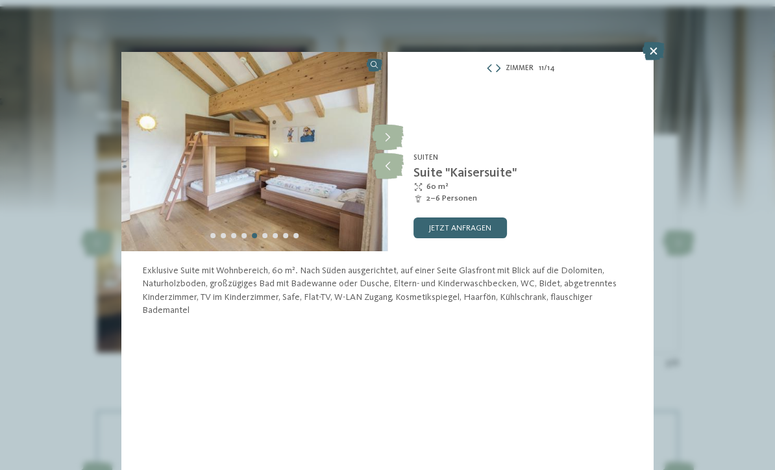
click at [389, 171] on icon at bounding box center [388, 166] width 32 height 26
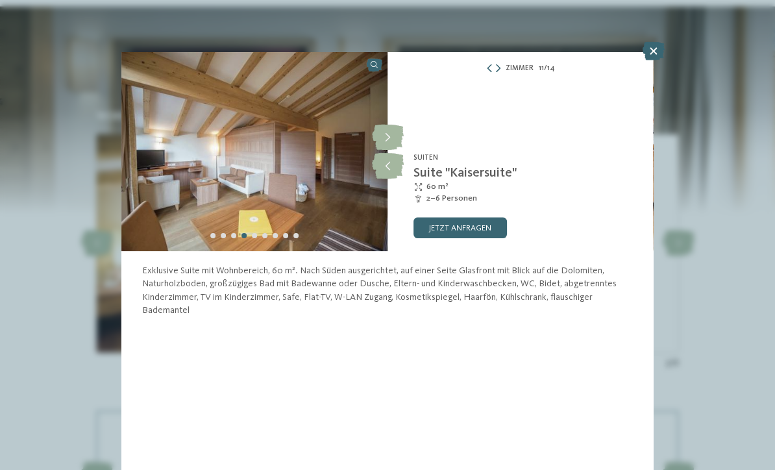
click at [428, 193] on span "60 m²" at bounding box center [437, 187] width 22 height 12
click at [394, 172] on icon at bounding box center [388, 166] width 32 height 26
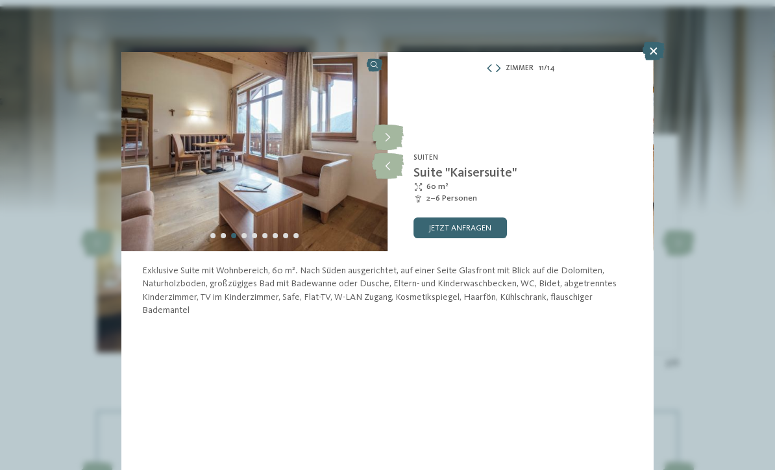
click at [399, 169] on icon at bounding box center [388, 166] width 32 height 26
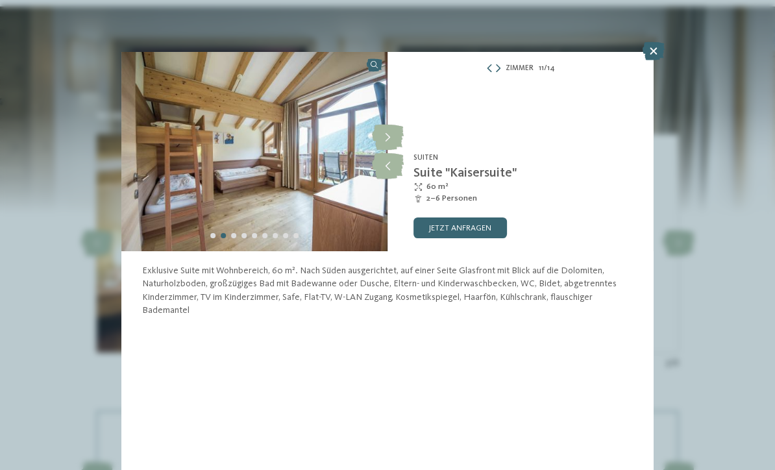
click at [383, 165] on icon at bounding box center [388, 166] width 32 height 26
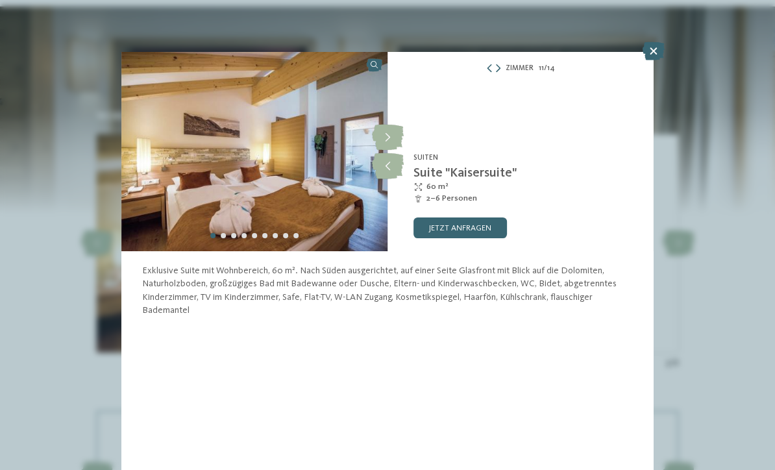
click at [541, 265] on p "Exklusive Suite mit Wohnbereich, 60 m². Nach Süden ausgerichtet, auf einer Seit…" at bounding box center [387, 290] width 490 height 53
click at [654, 56] on icon at bounding box center [654, 51] width 22 height 18
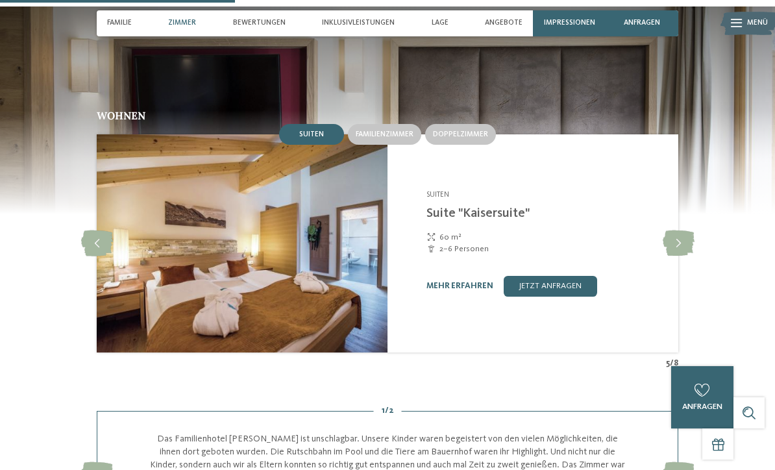
click at [606, 292] on div "Familienhotel Huber **** Vals-Mühlbach - Eisacktal Suiten Suite "Kaisersuite" 6…" at bounding box center [533, 243] width 291 height 218
click at [569, 315] on div "Familienhotel Huber **** Vals-Mühlbach - Eisacktal Suiten Suite "Kaisersuite" 6…" at bounding box center [533, 243] width 291 height 218
click at [686, 230] on icon at bounding box center [679, 243] width 32 height 26
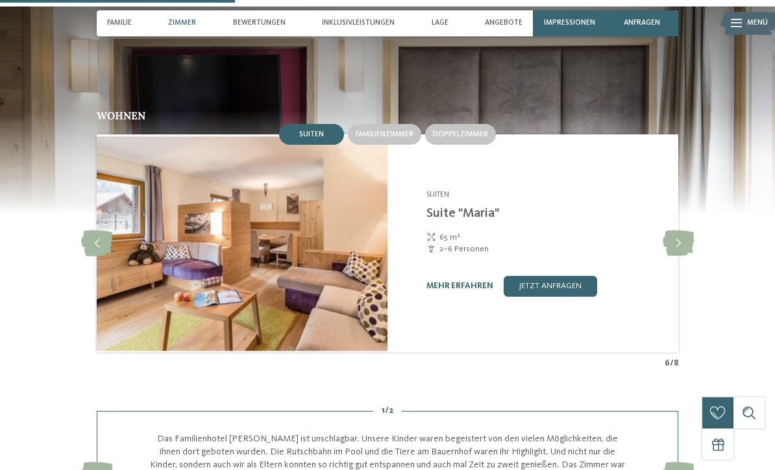
click at [461, 282] on link "mehr erfahren" at bounding box center [459, 286] width 67 height 8
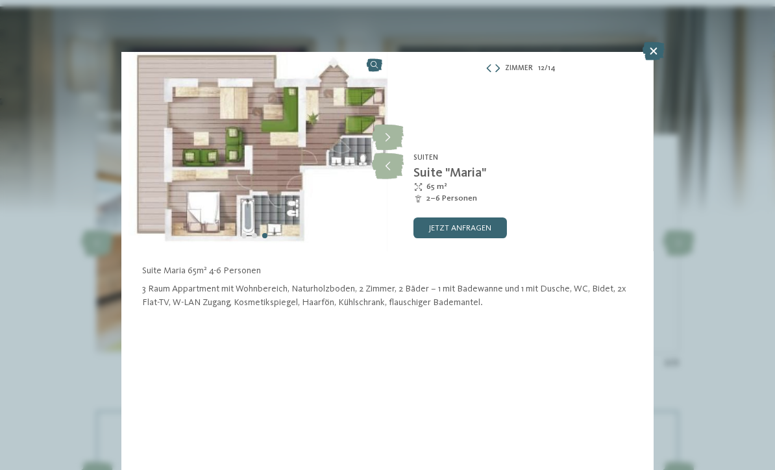
click at [545, 270] on p "Suite Maria 65m² 4-6 Personen" at bounding box center [387, 270] width 490 height 13
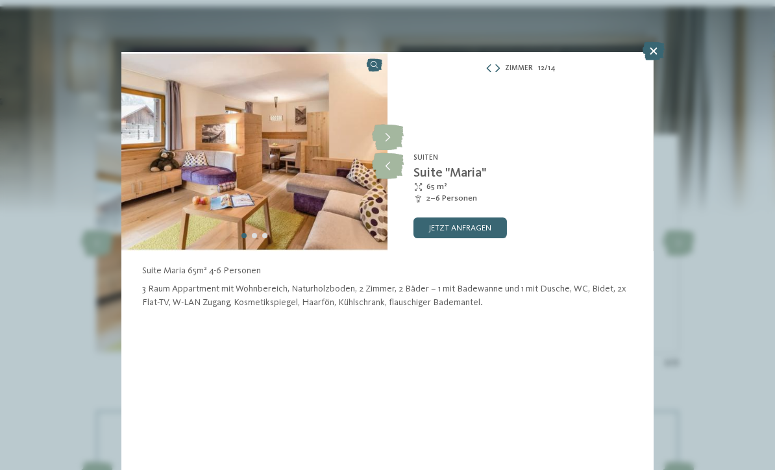
click at [613, 325] on p at bounding box center [387, 320] width 490 height 13
click at [617, 330] on div "Suite Maria 65m² 4-6 Personen 3 Raum Appartment mit Wohnbereich, Naturholzboden…" at bounding box center [387, 304] width 490 height 81
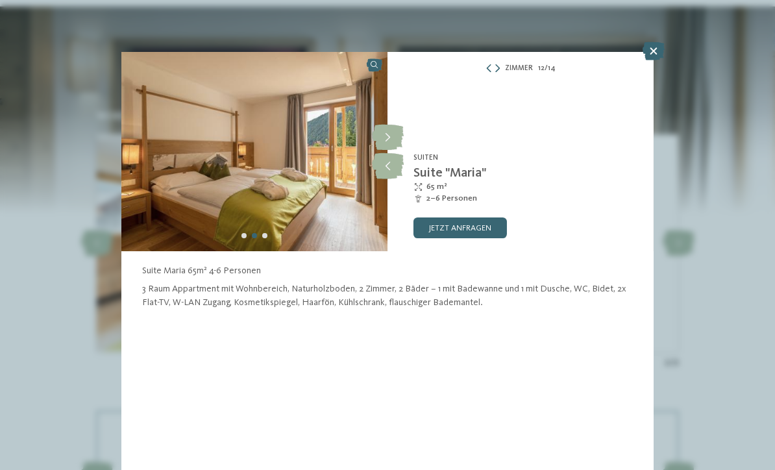
click at [388, 140] on icon at bounding box center [388, 138] width 32 height 26
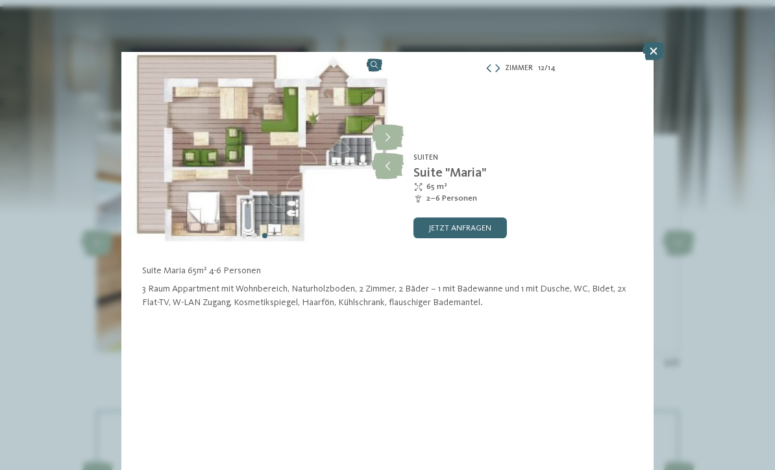
click at [399, 140] on icon at bounding box center [388, 138] width 32 height 26
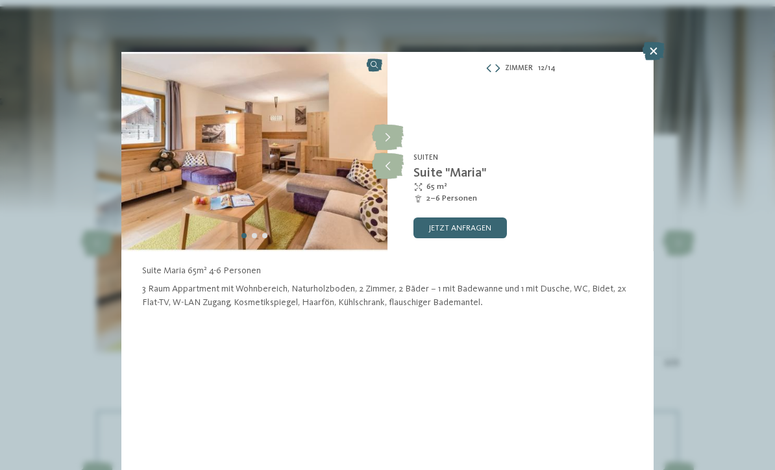
click at [395, 136] on icon at bounding box center [388, 138] width 32 height 26
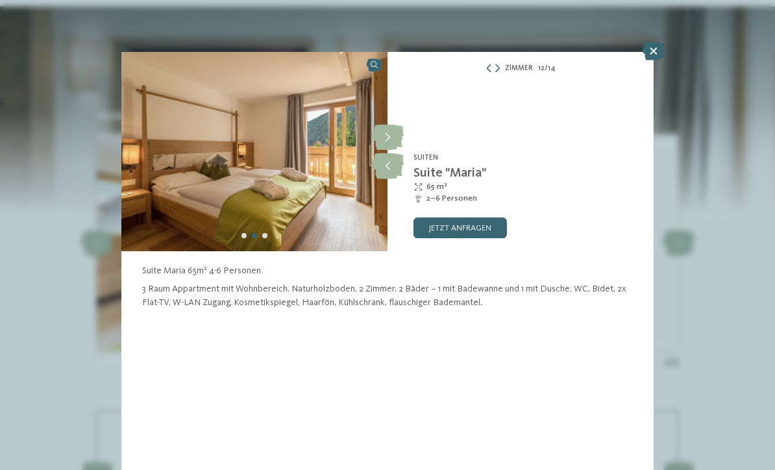
click at [399, 139] on icon at bounding box center [388, 138] width 32 height 26
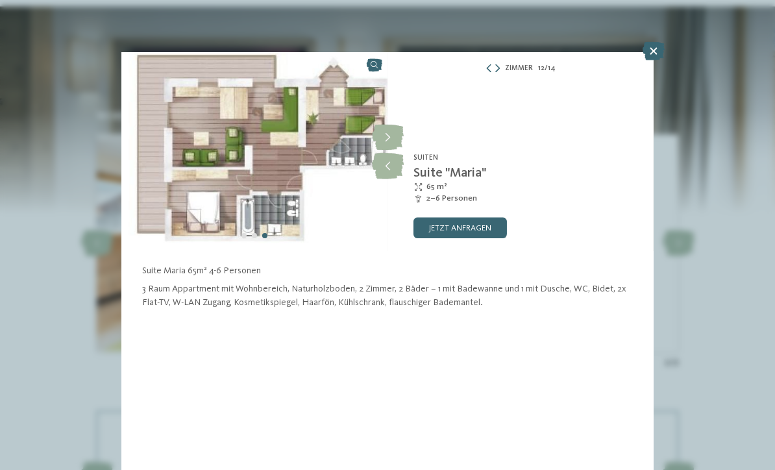
click at [651, 49] on icon at bounding box center [654, 51] width 22 height 18
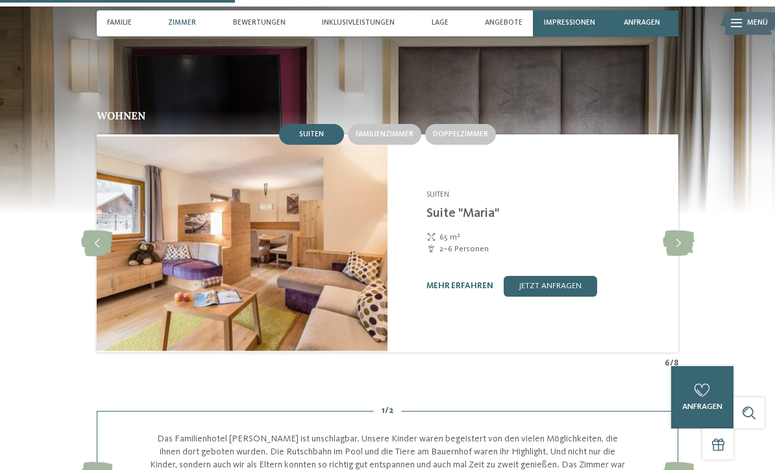
click at [679, 230] on icon at bounding box center [679, 243] width 32 height 26
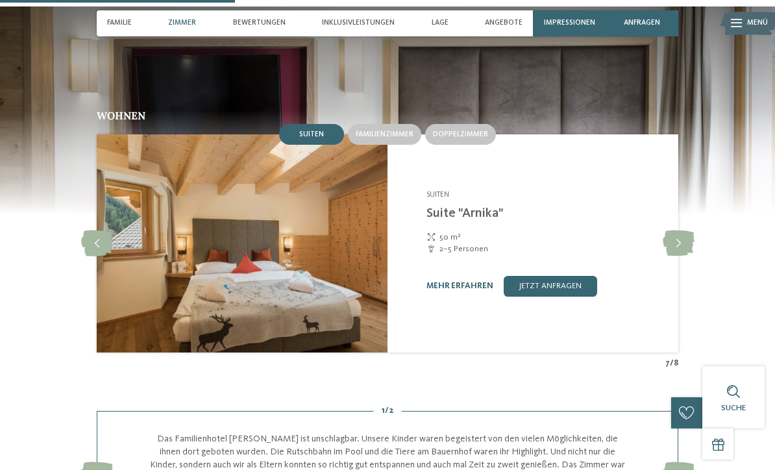
click at [465, 282] on link "mehr erfahren" at bounding box center [459, 286] width 67 height 8
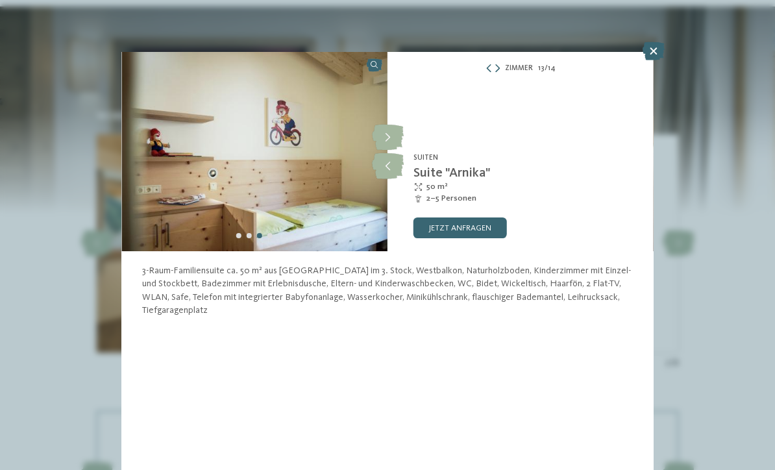
click at [650, 56] on icon at bounding box center [654, 51] width 22 height 18
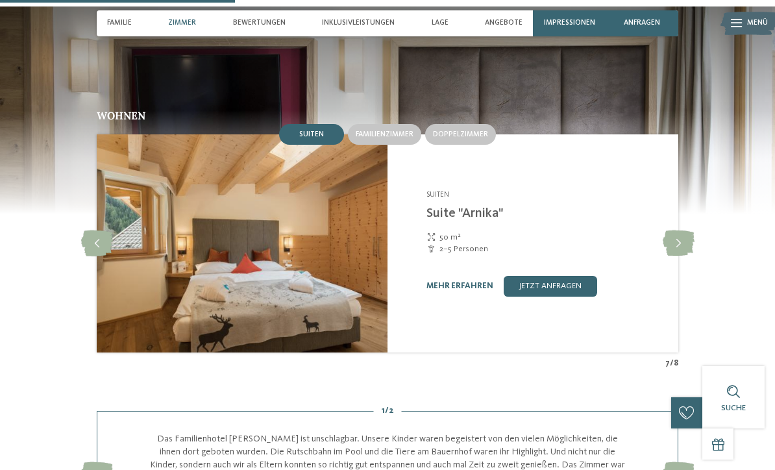
click at [669, 230] on icon at bounding box center [679, 243] width 32 height 26
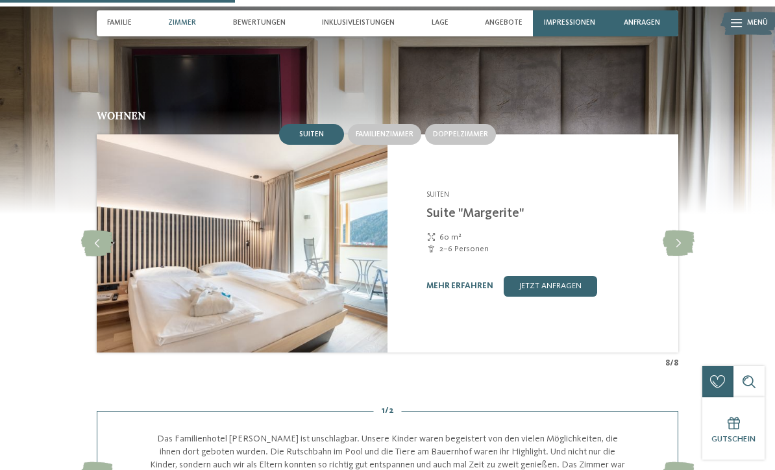
click at [454, 282] on link "mehr erfahren" at bounding box center [459, 286] width 67 height 8
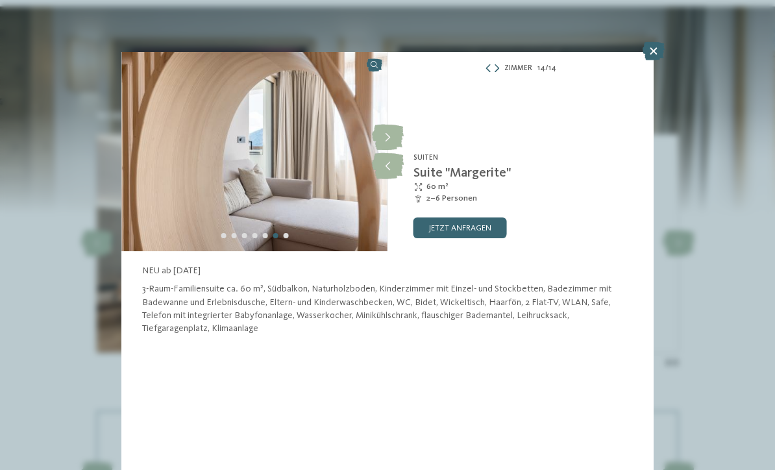
click at [390, 173] on icon at bounding box center [388, 166] width 32 height 26
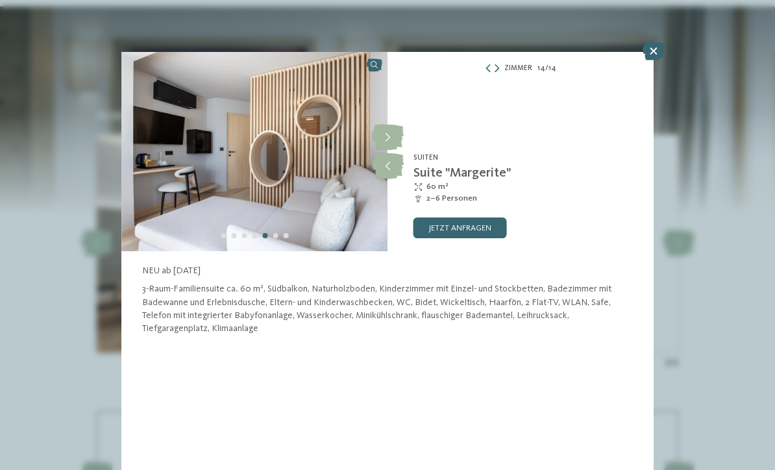
click at [392, 166] on icon at bounding box center [388, 166] width 32 height 26
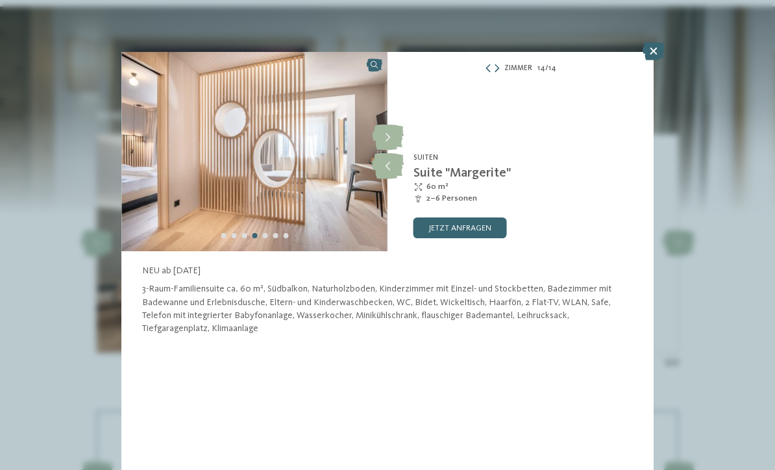
click at [388, 166] on icon at bounding box center [388, 166] width 32 height 26
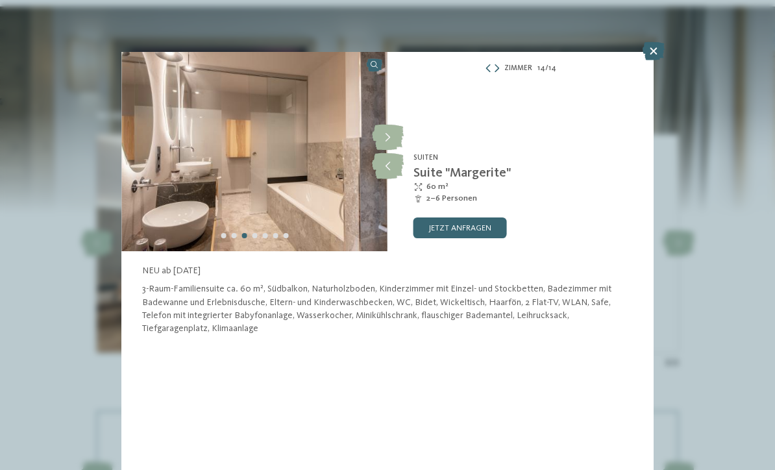
click at [388, 171] on icon at bounding box center [388, 166] width 32 height 26
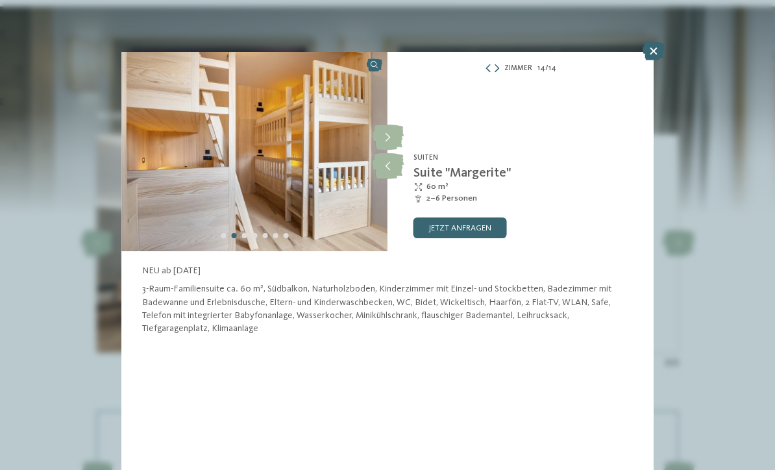
click at [394, 167] on icon at bounding box center [388, 166] width 32 height 26
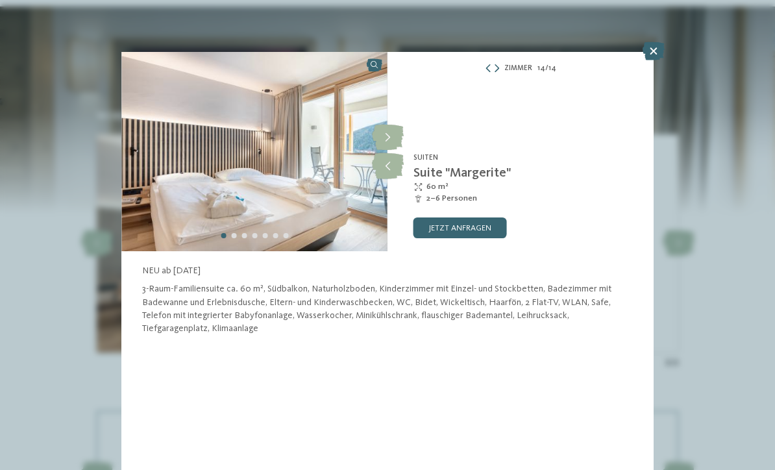
click at [651, 44] on icon at bounding box center [654, 51] width 22 height 18
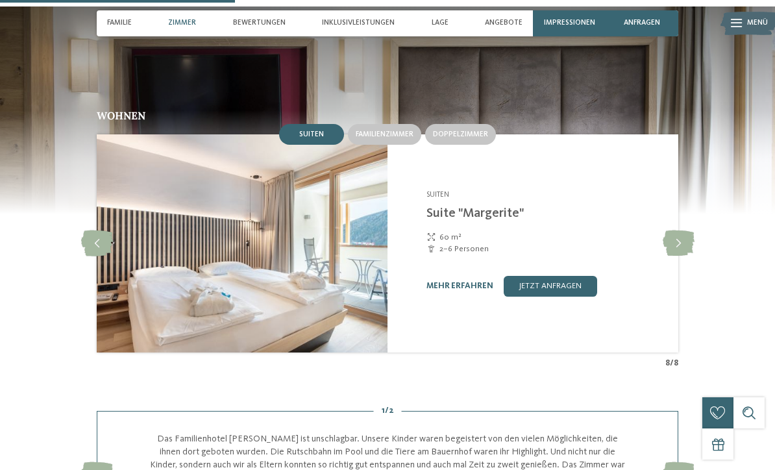
click at [667, 230] on icon at bounding box center [679, 243] width 32 height 26
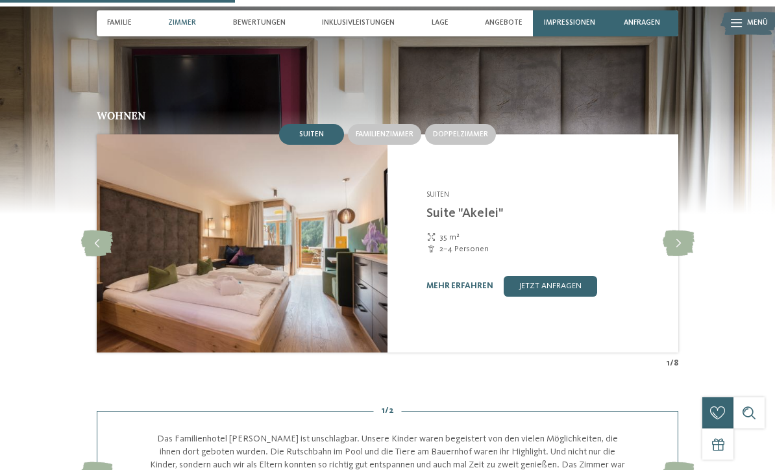
click at [685, 230] on icon at bounding box center [679, 243] width 32 height 26
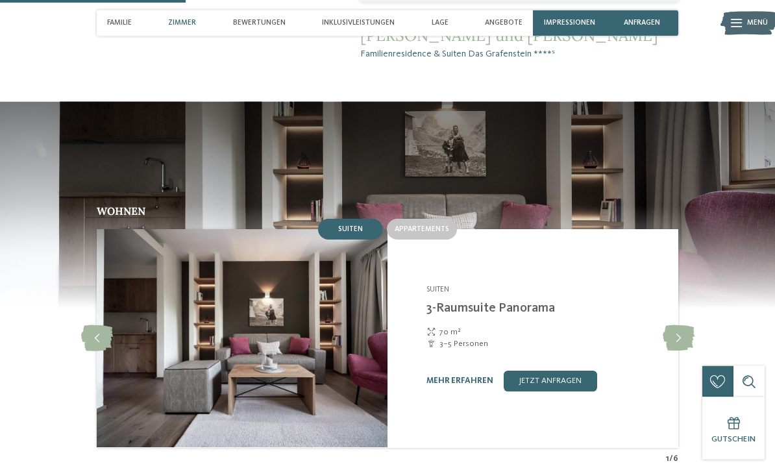
scroll to position [818, 0]
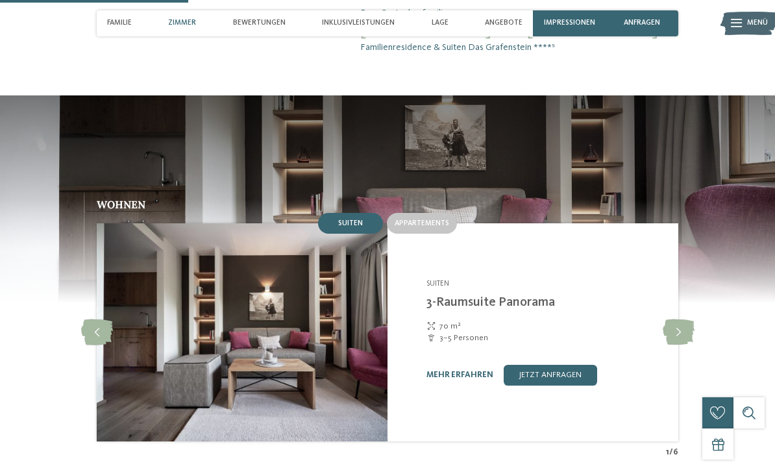
click at [443, 371] on link "mehr erfahren" at bounding box center [459, 375] width 67 height 8
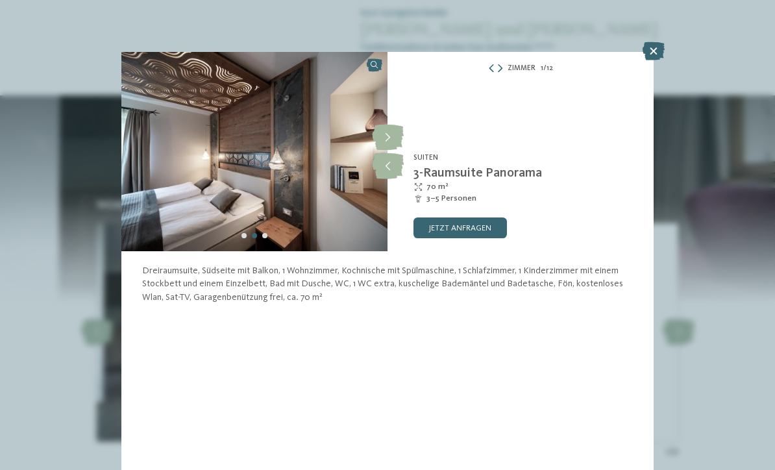
click at [386, 169] on icon at bounding box center [388, 166] width 32 height 26
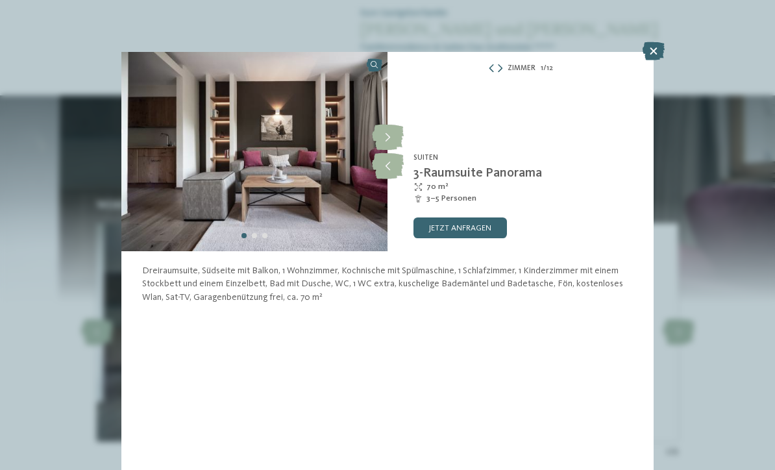
click at [386, 169] on icon at bounding box center [388, 166] width 32 height 26
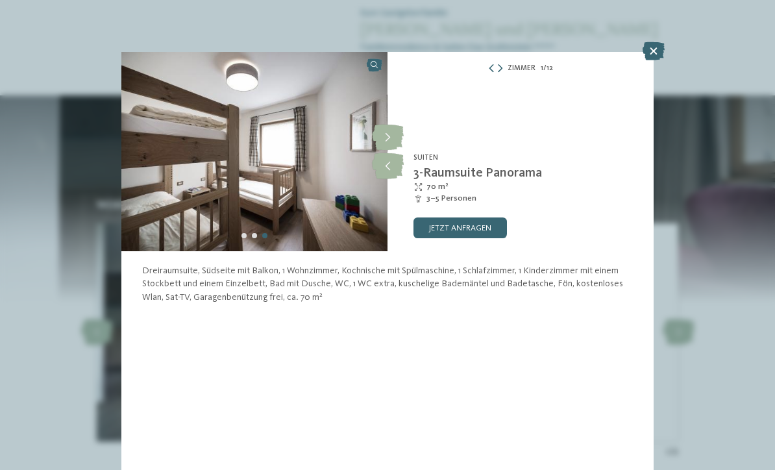
click at [386, 173] on icon at bounding box center [388, 166] width 32 height 26
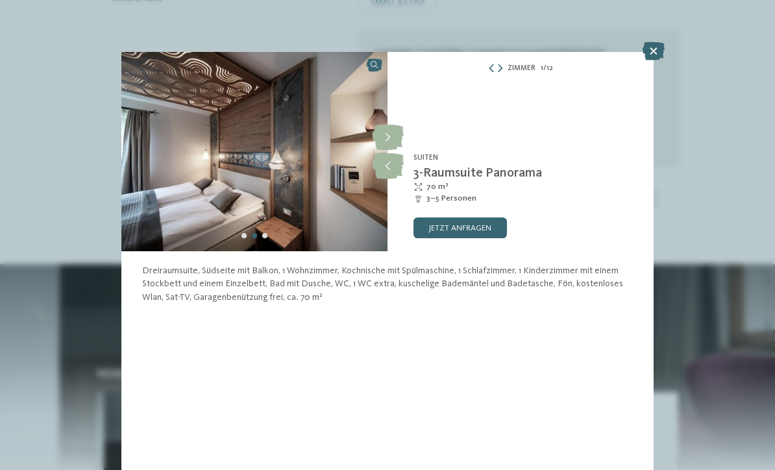
scroll to position [648, 0]
click at [661, 43] on icon at bounding box center [654, 51] width 22 height 18
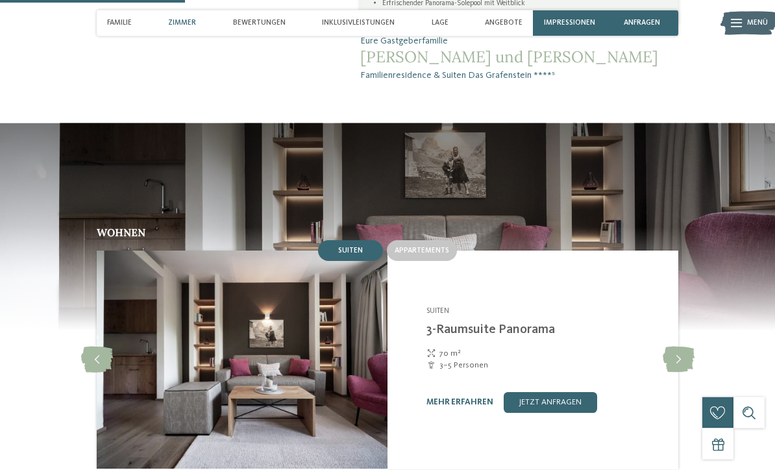
scroll to position [807, 0]
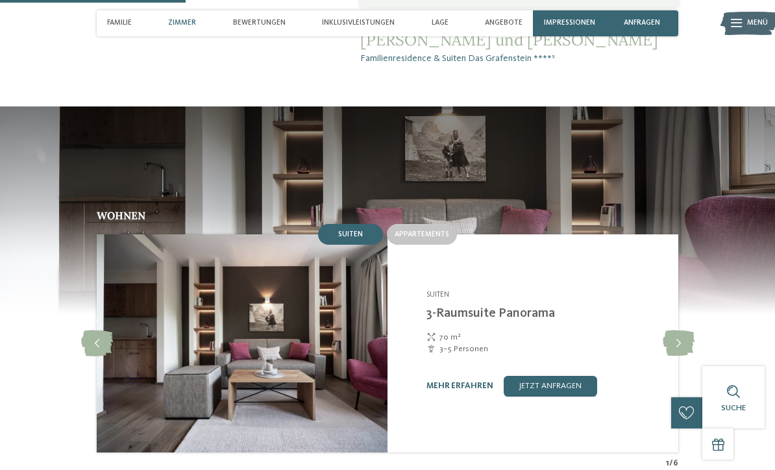
click at [675, 330] on icon at bounding box center [679, 343] width 32 height 26
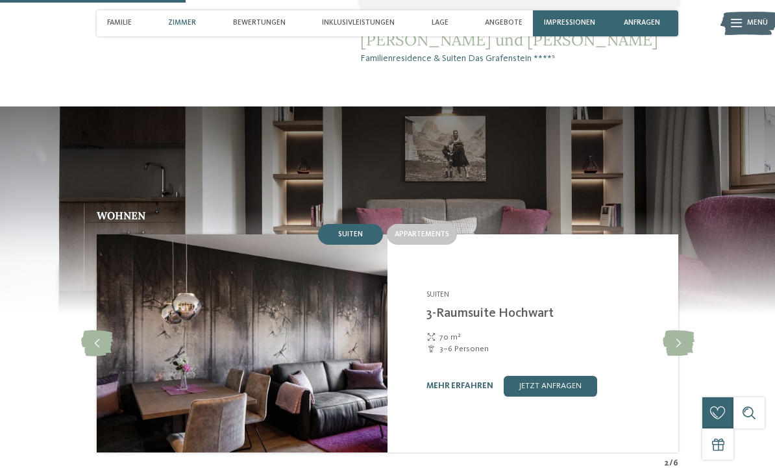
click at [678, 355] on div "Familienresidence & Suiten Das Grafenstein ****S Tscherms - Meraner Land Suiten…" at bounding box center [533, 343] width 291 height 218
click at [678, 331] on icon at bounding box center [679, 343] width 32 height 26
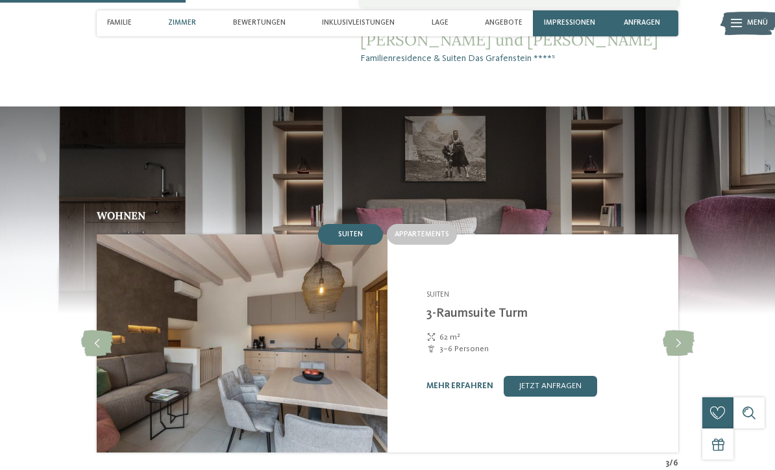
click at [466, 382] on link "mehr erfahren" at bounding box center [459, 386] width 67 height 8
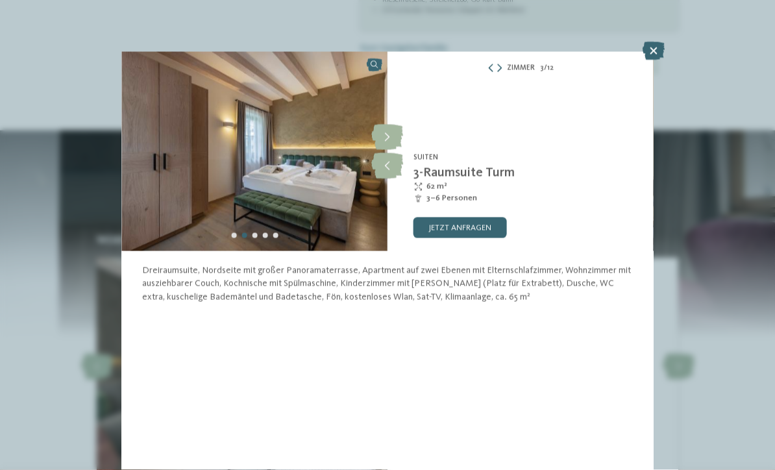
scroll to position [785, 0]
click at [658, 56] on icon at bounding box center [654, 51] width 22 height 18
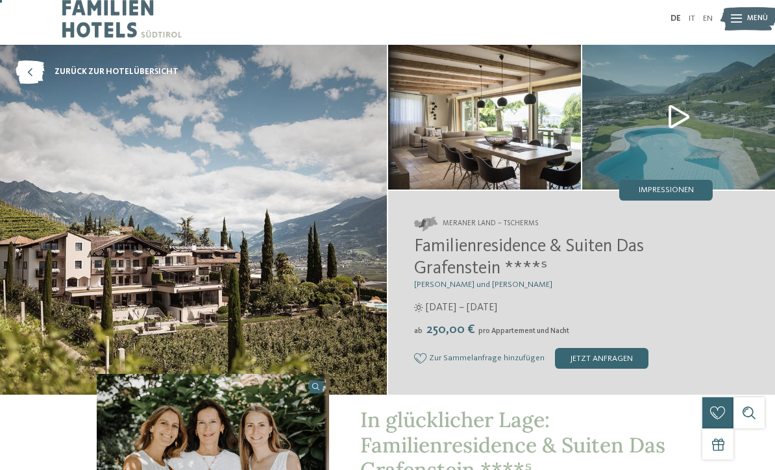
scroll to position [8, 0]
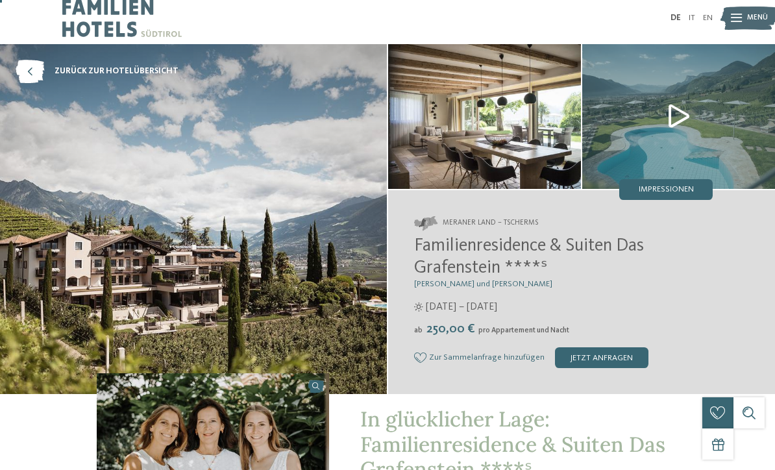
click at [673, 117] on img at bounding box center [678, 116] width 193 height 145
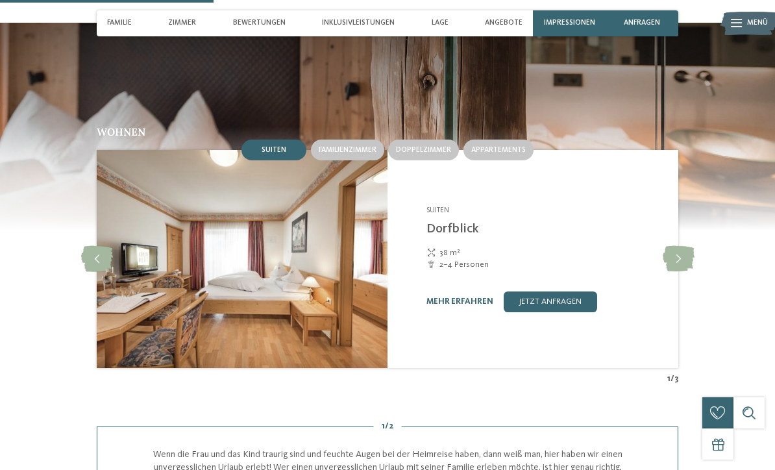
scroll to position [989, 0]
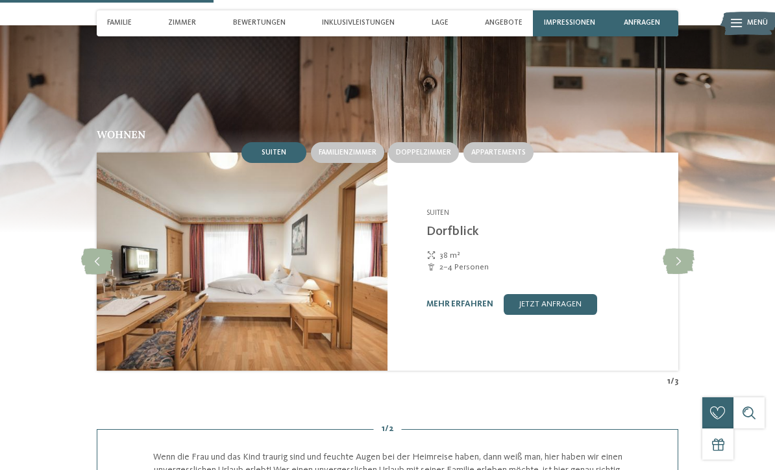
click at [687, 259] on icon at bounding box center [679, 262] width 32 height 26
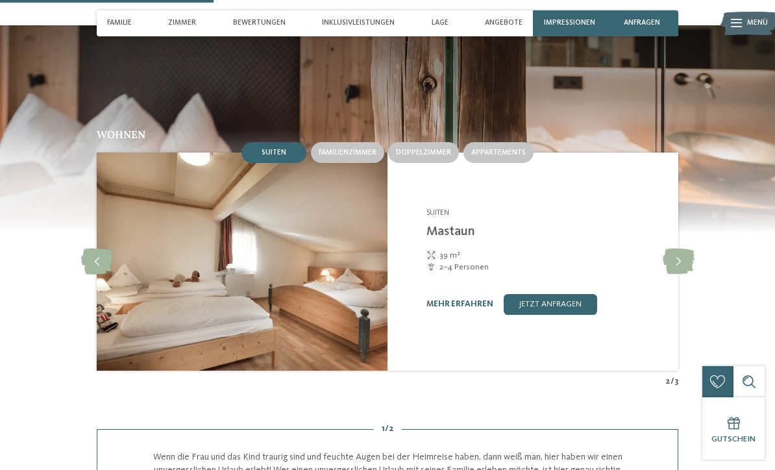
click at [681, 267] on icon at bounding box center [679, 262] width 32 height 26
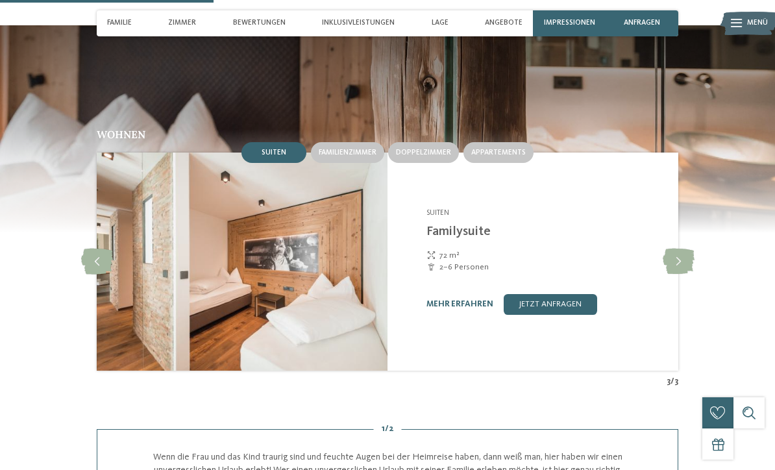
click at [679, 262] on icon at bounding box center [679, 262] width 32 height 26
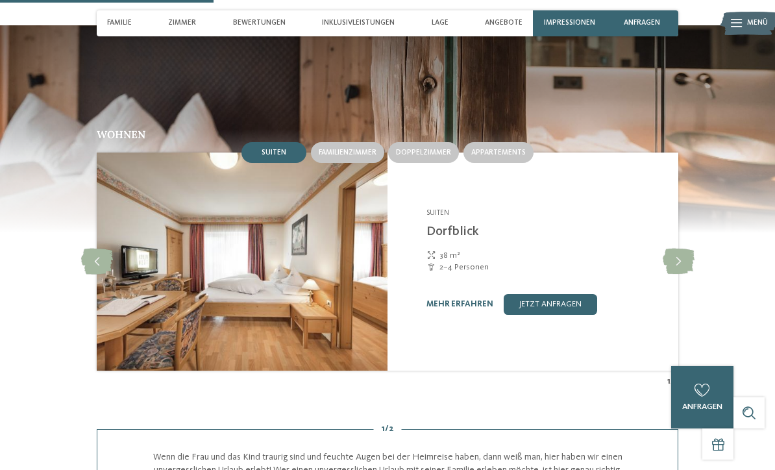
click at [683, 266] on icon at bounding box center [679, 262] width 32 height 26
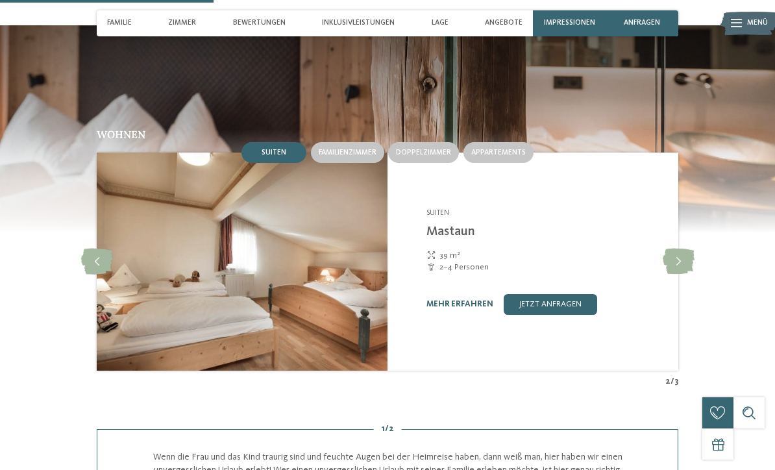
click at [678, 265] on icon at bounding box center [679, 262] width 32 height 26
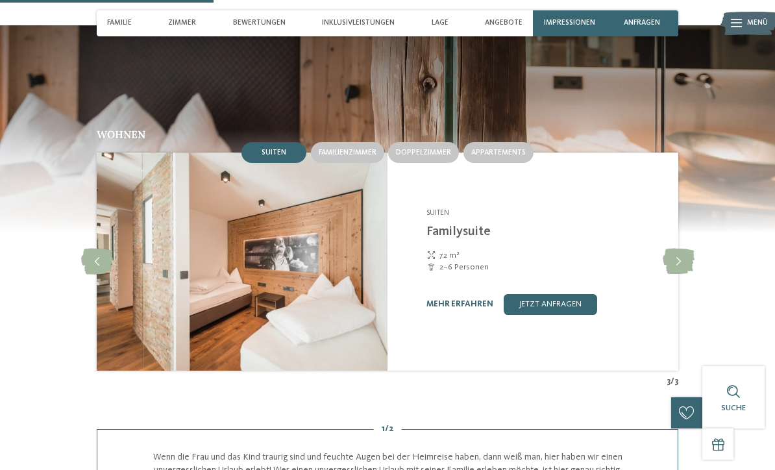
click at [677, 271] on icon at bounding box center [679, 262] width 32 height 26
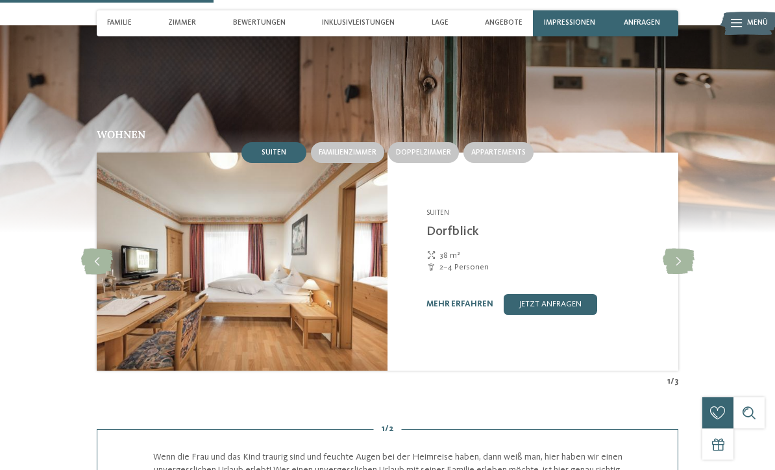
click at [680, 267] on icon at bounding box center [679, 262] width 32 height 26
